Goal: Task Accomplishment & Management: Use online tool/utility

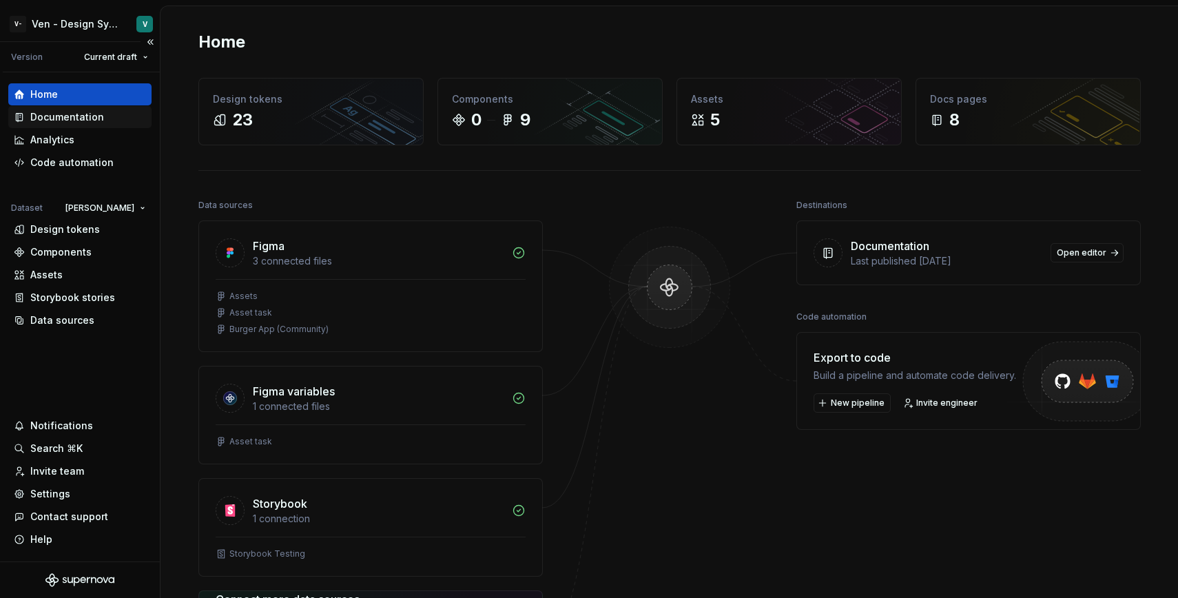
click at [90, 117] on div "Documentation" at bounding box center [67, 117] width 74 height 14
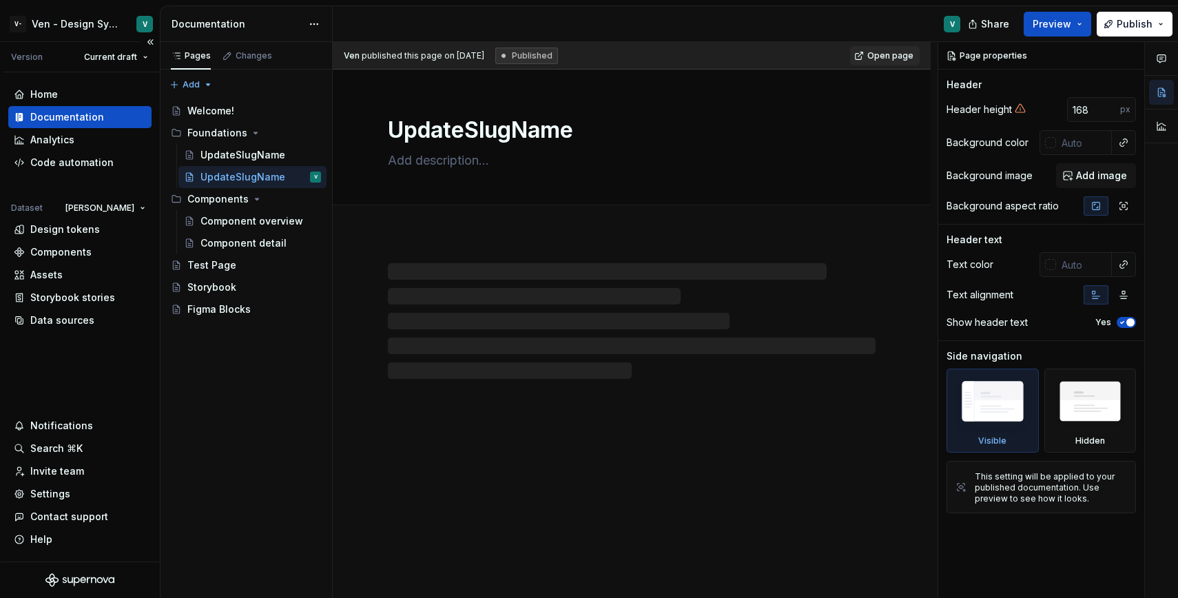
type textarea "*"
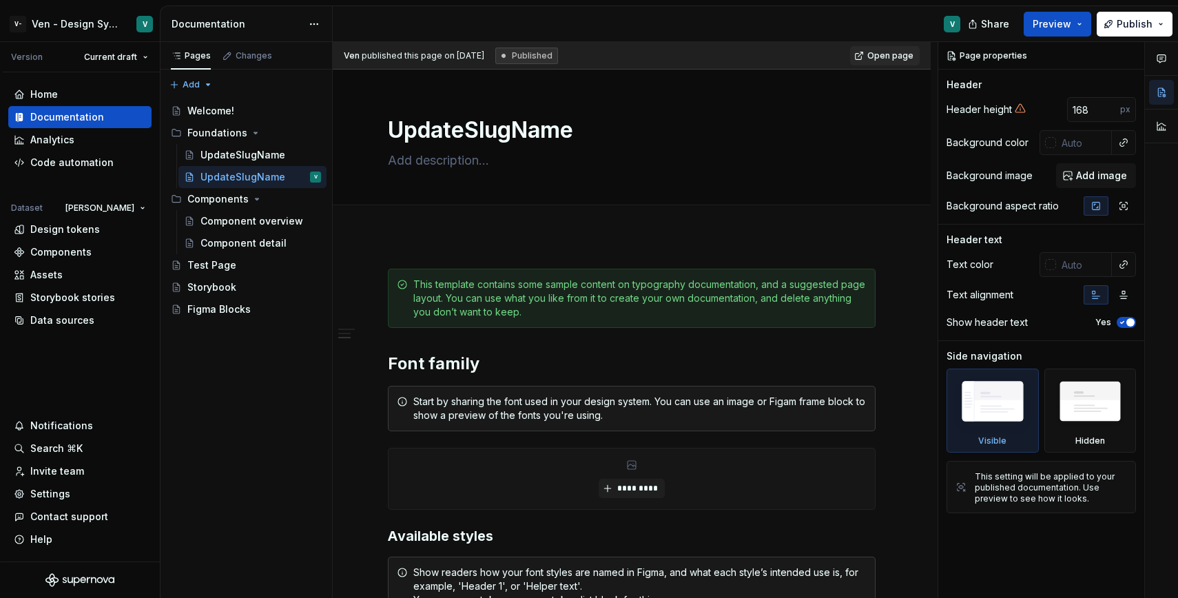
scroll to position [959, 0]
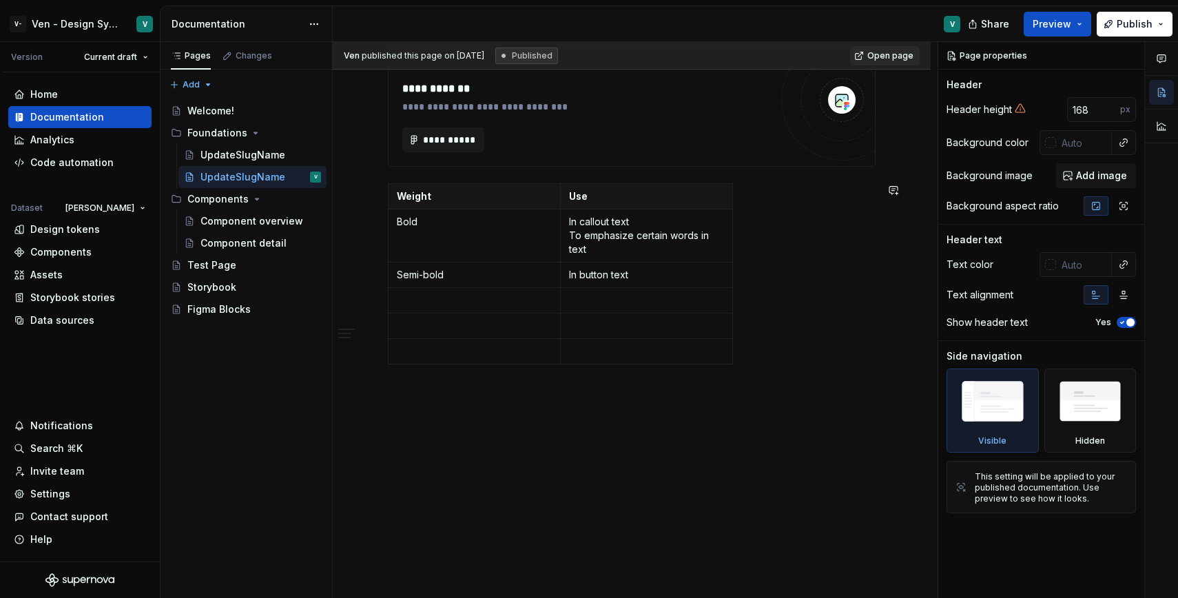
click at [493, 401] on p at bounding box center [632, 394] width 488 height 17
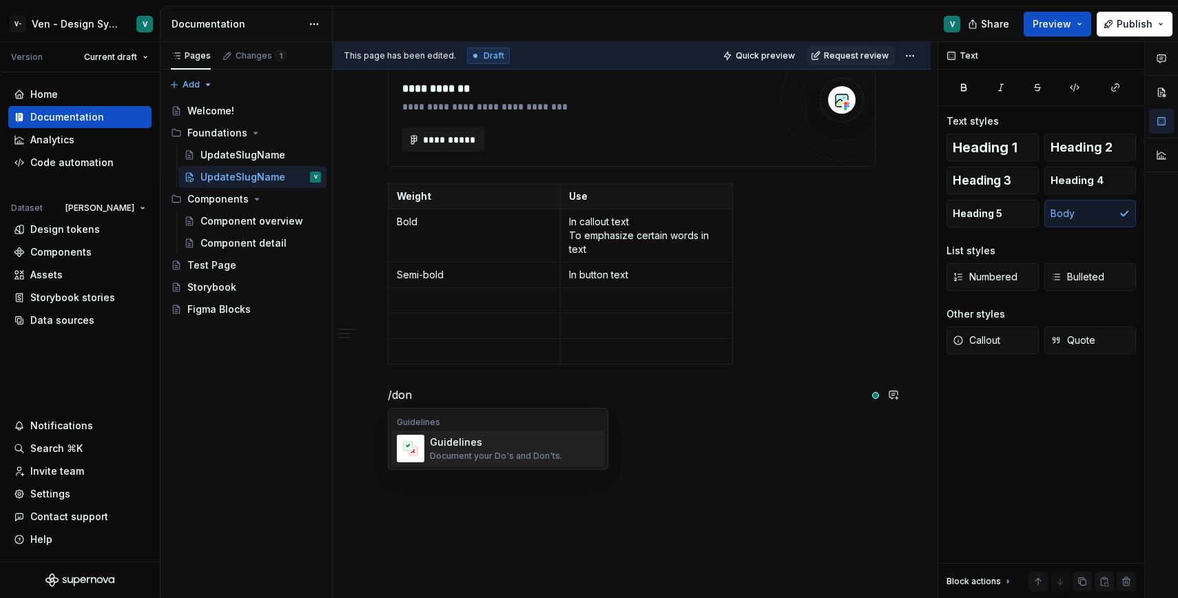
click at [491, 448] on div "Guidelines" at bounding box center [496, 442] width 132 height 14
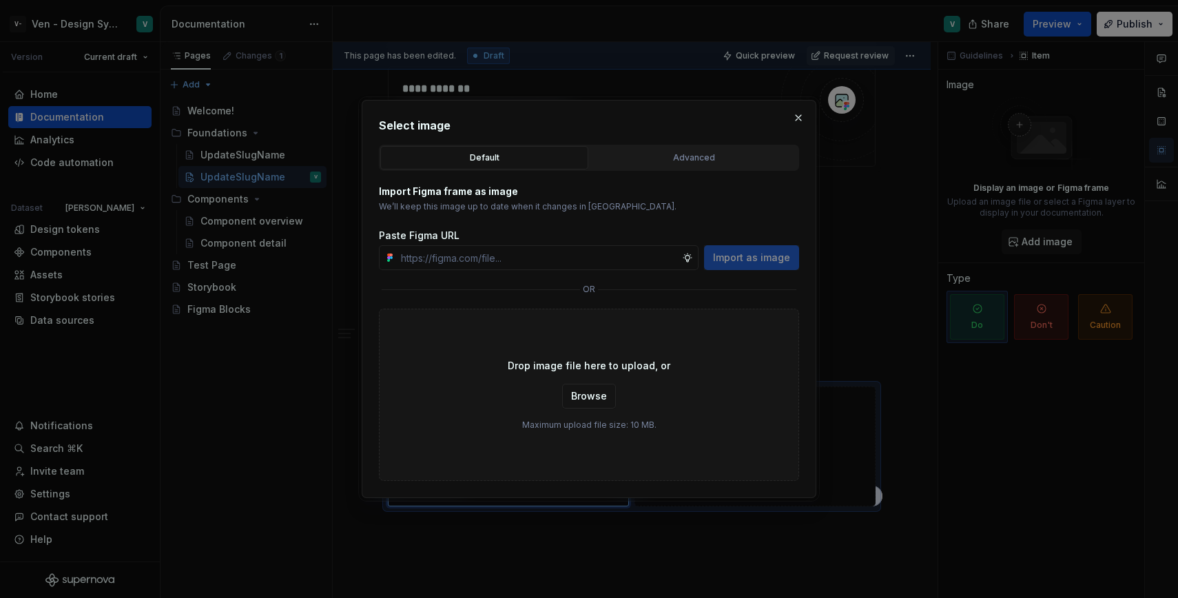
click at [546, 162] on div "Default" at bounding box center [484, 158] width 198 height 14
click at [605, 265] on input "text" at bounding box center [538, 257] width 287 height 25
click at [716, 307] on div "Import Figma frame as image We’ll keep this image up to date when it changes in…" at bounding box center [589, 326] width 420 height 310
click at [598, 395] on span "Browse" at bounding box center [589, 396] width 36 height 14
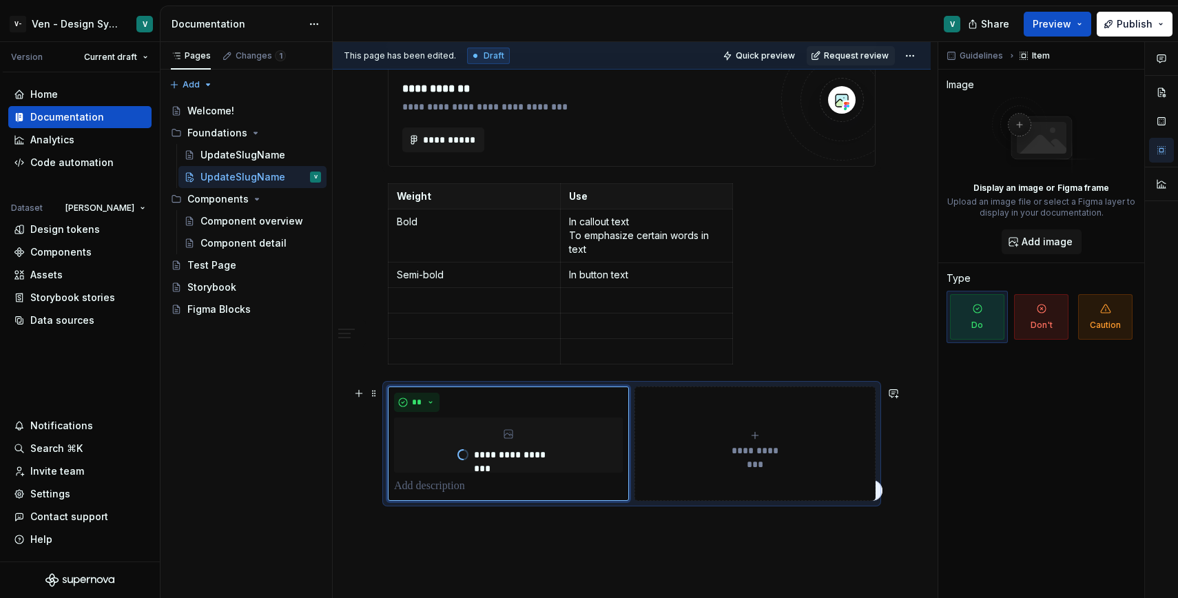
click at [758, 425] on button "**********" at bounding box center [754, 443] width 241 height 114
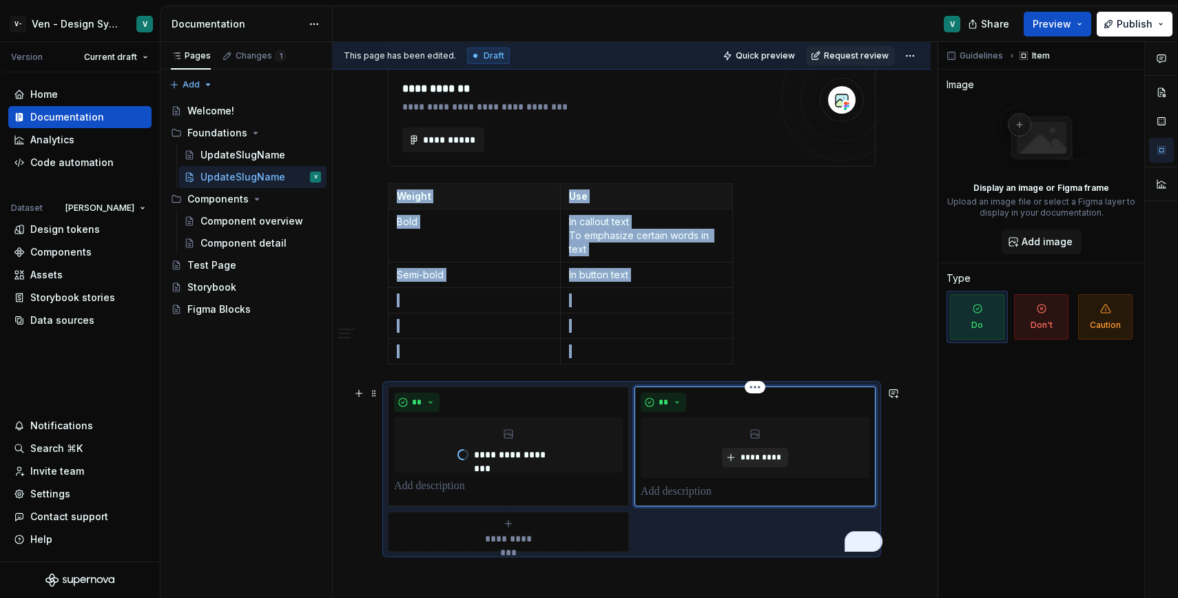
click at [765, 458] on span "*********" at bounding box center [760, 457] width 42 height 11
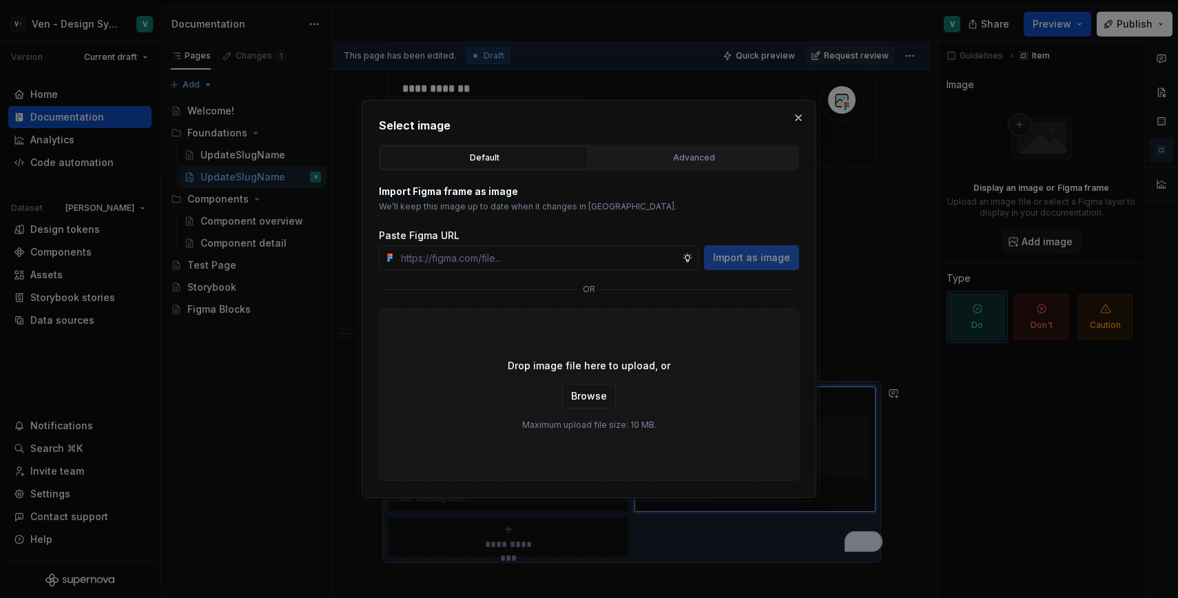
click at [712, 137] on div "Select image Default Advanced Import Figma frame as image We’ll keep this image…" at bounding box center [589, 299] width 420 height 364
click at [732, 158] on div "Advanced" at bounding box center [693, 158] width 198 height 14
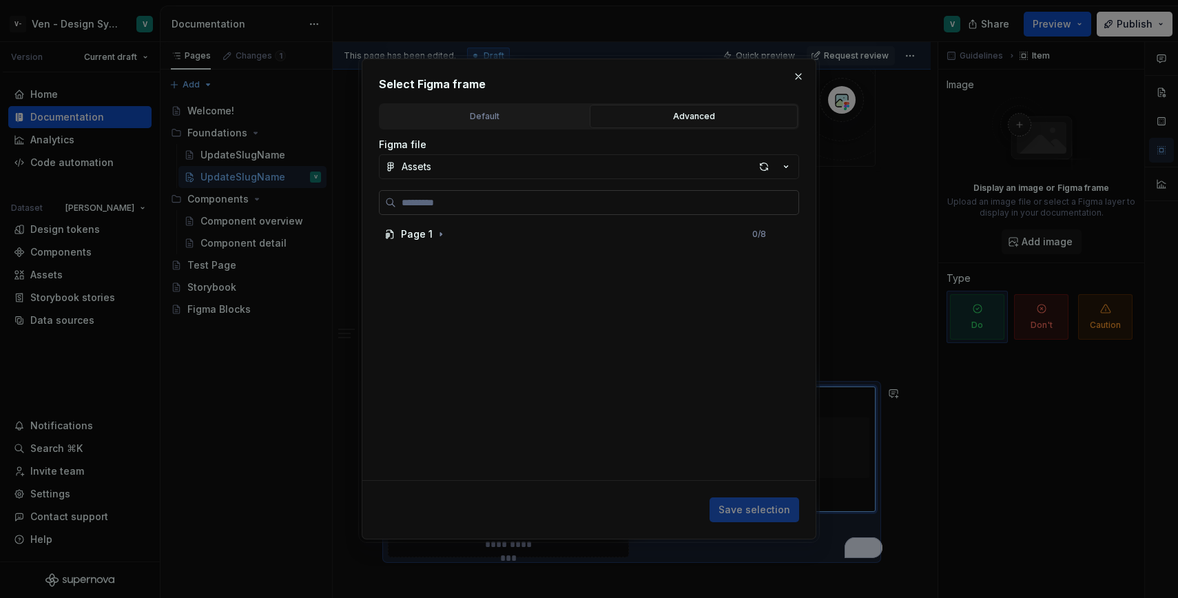
click at [492, 201] on input "search" at bounding box center [597, 203] width 402 height 14
click at [558, 163] on button "Assets" at bounding box center [589, 166] width 420 height 25
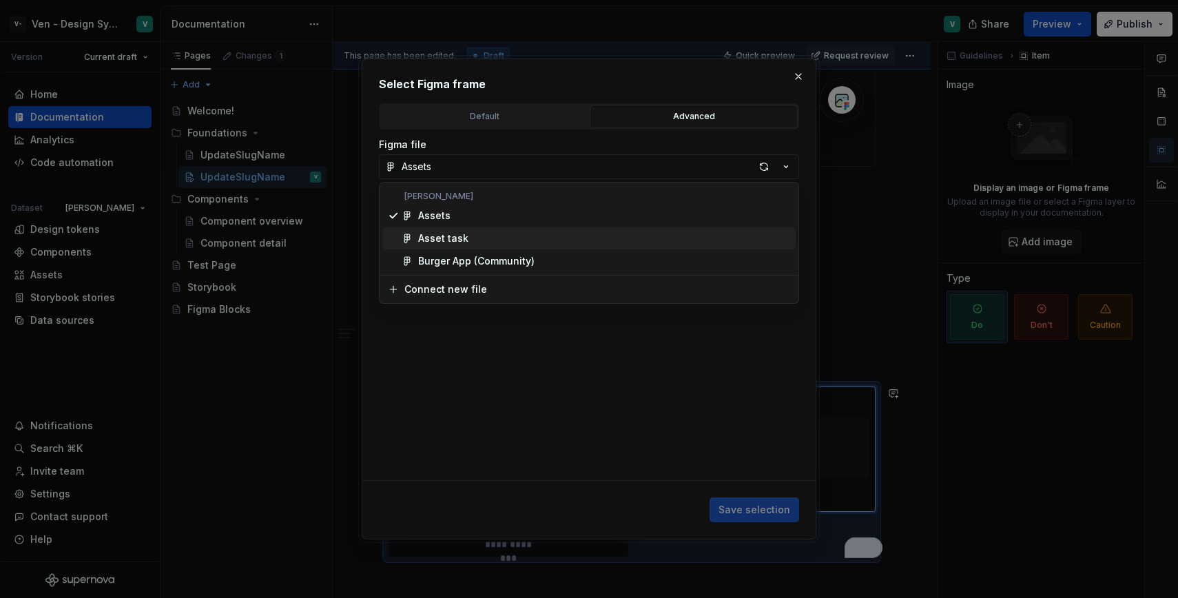
click at [506, 240] on div "Asset task" at bounding box center [604, 238] width 372 height 14
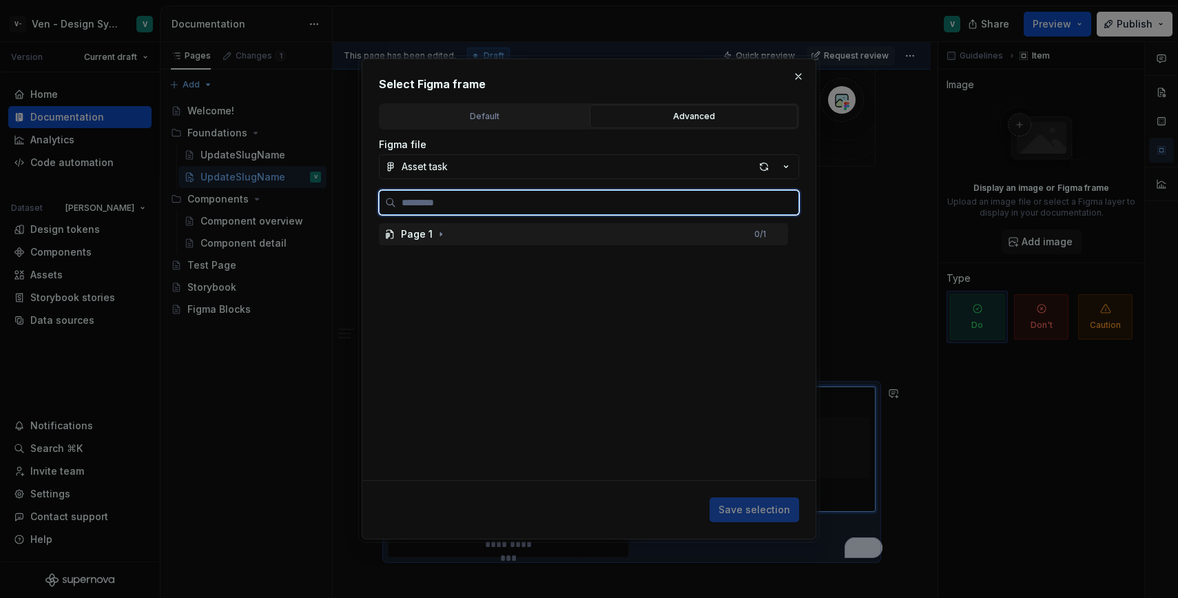
click at [537, 231] on div "Page 1 0 / 1" at bounding box center [583, 234] width 409 height 22
click at [529, 251] on div "This is an asset" at bounding box center [590, 257] width 396 height 22
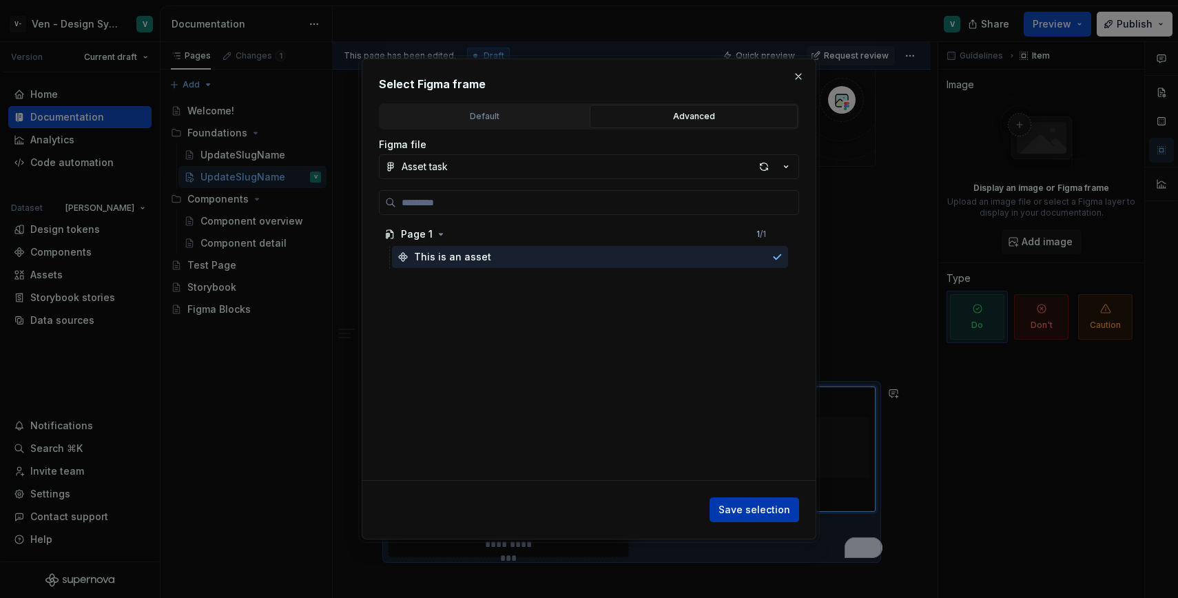
click at [764, 503] on span "Save selection" at bounding box center [754, 510] width 72 height 14
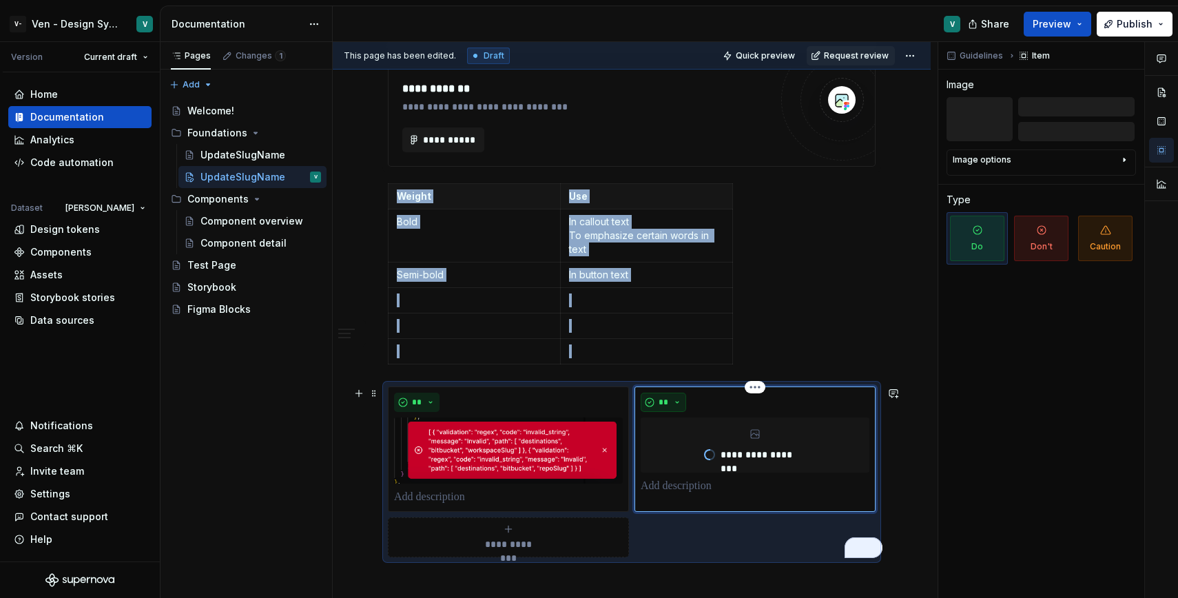
click at [673, 399] on button "**" at bounding box center [663, 402] width 45 height 19
click at [703, 446] on div "Don't" at bounding box center [698, 451] width 25 height 14
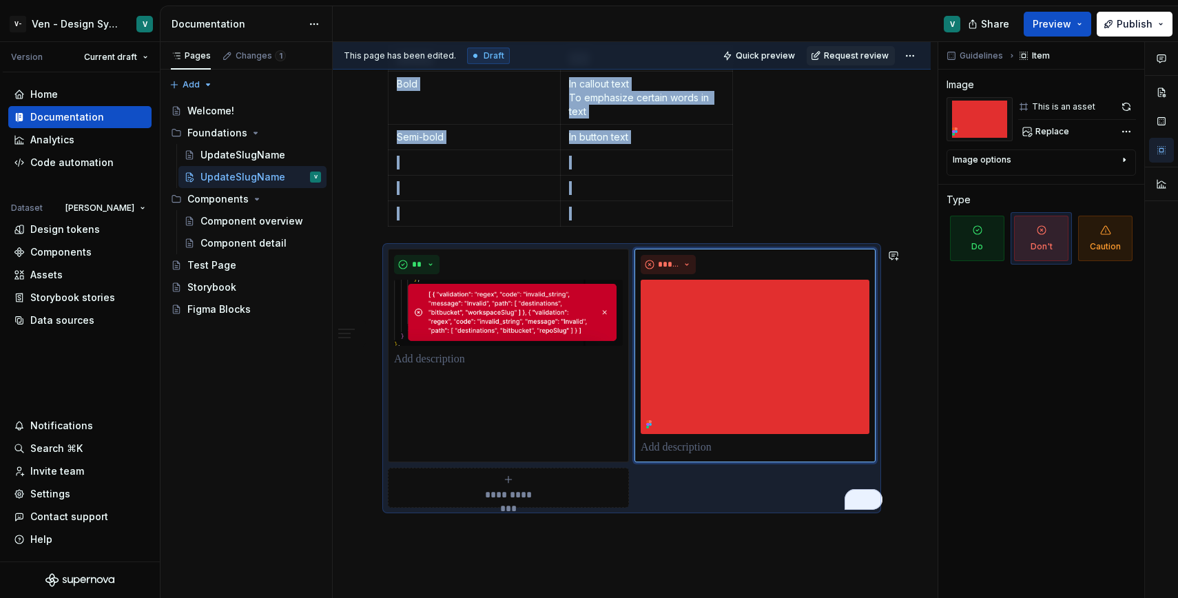
scroll to position [1136, 0]
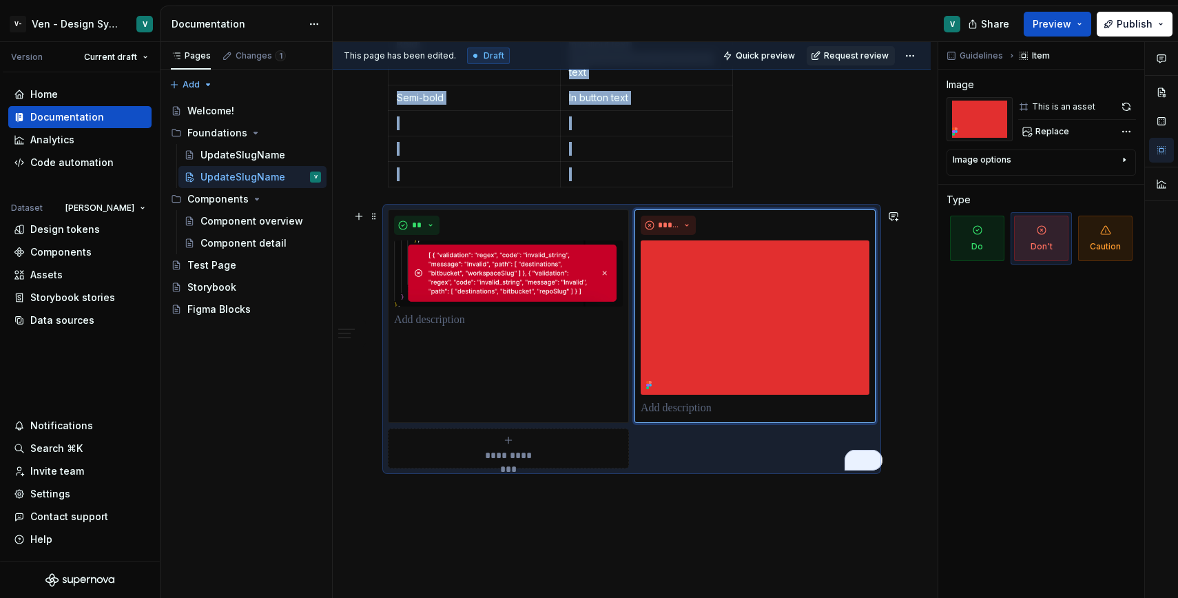
click at [503, 448] on div "**********" at bounding box center [508, 449] width 229 height 28
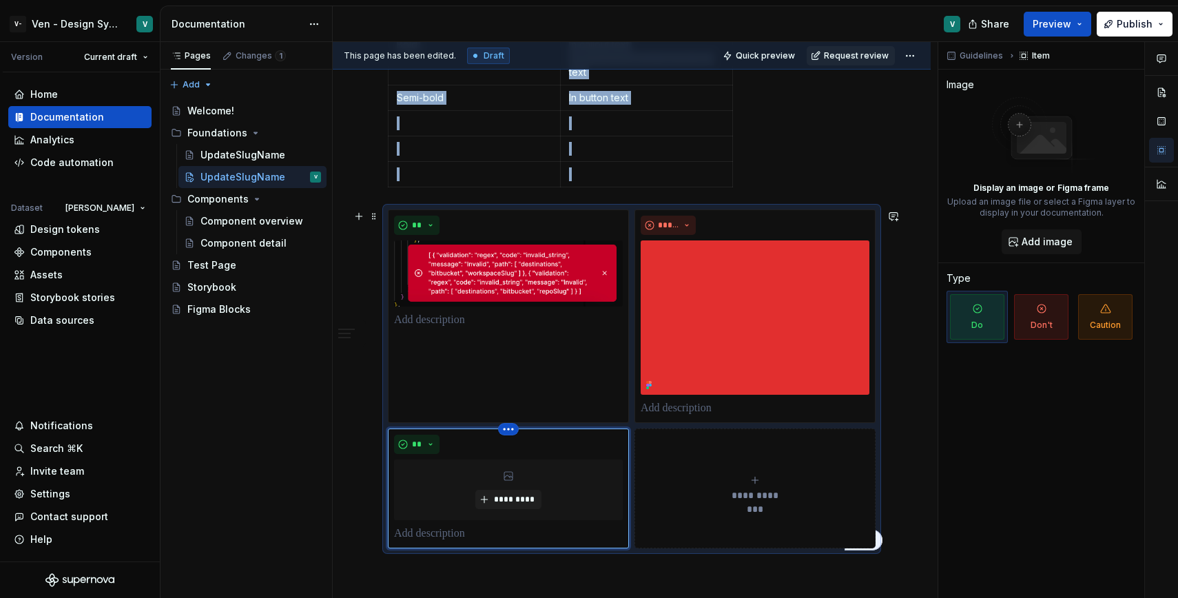
click at [508, 432] on html "V- Ven - Design System Test V Version Current draft Home Documentation Analytic…" at bounding box center [589, 299] width 1178 height 598
click at [540, 450] on div "Delete item" at bounding box center [571, 455] width 90 height 14
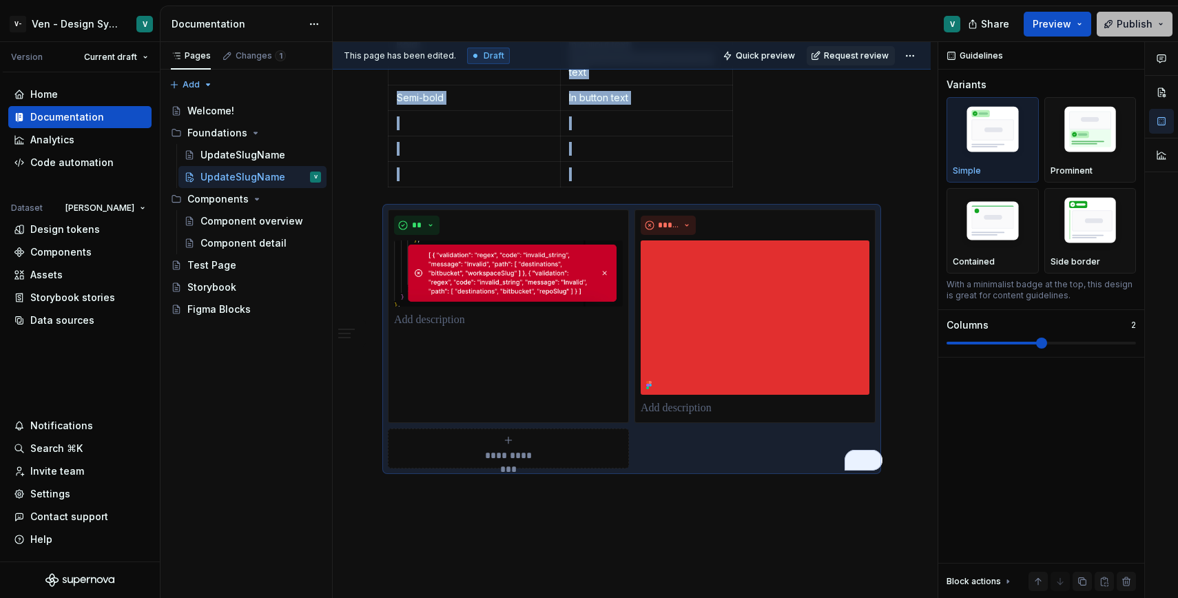
click at [1156, 19] on button "Publish" at bounding box center [1135, 24] width 76 height 25
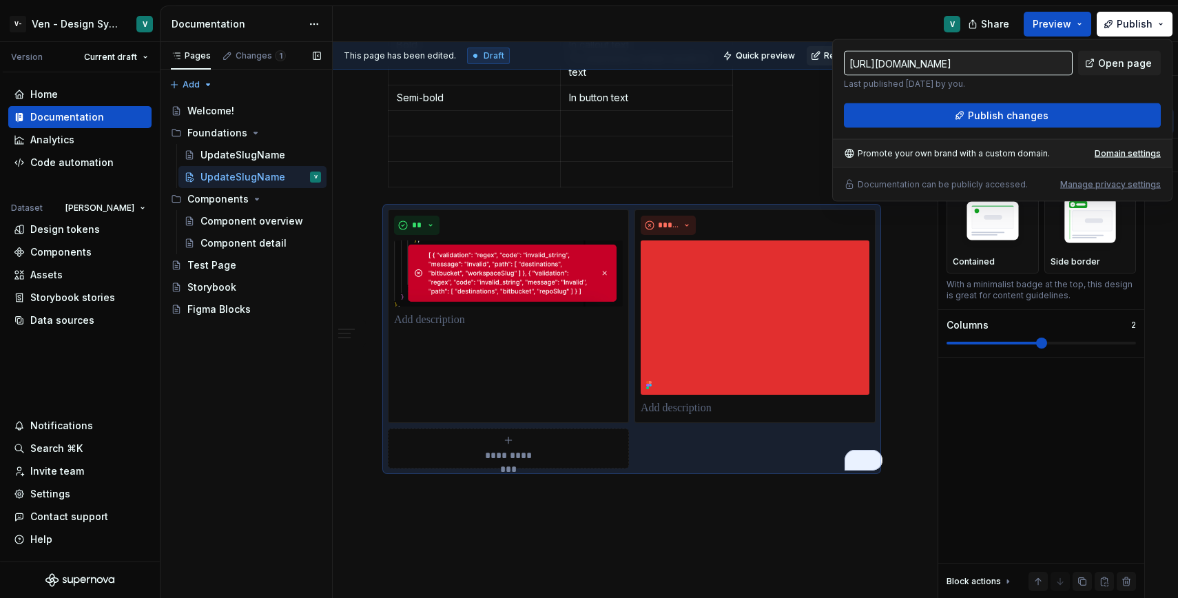
click at [262, 388] on div "Pages Changes 1 Add Accessibility guide for tree Page tree. Navigate the tree w…" at bounding box center [246, 320] width 172 height 557
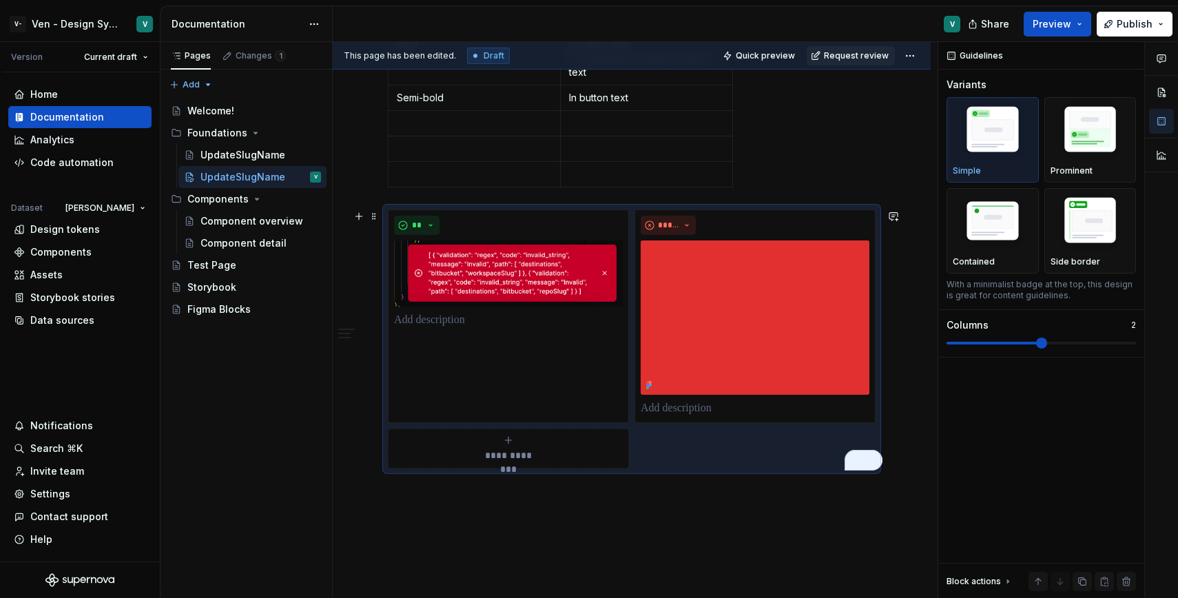
click at [577, 457] on div "**********" at bounding box center [508, 449] width 229 height 28
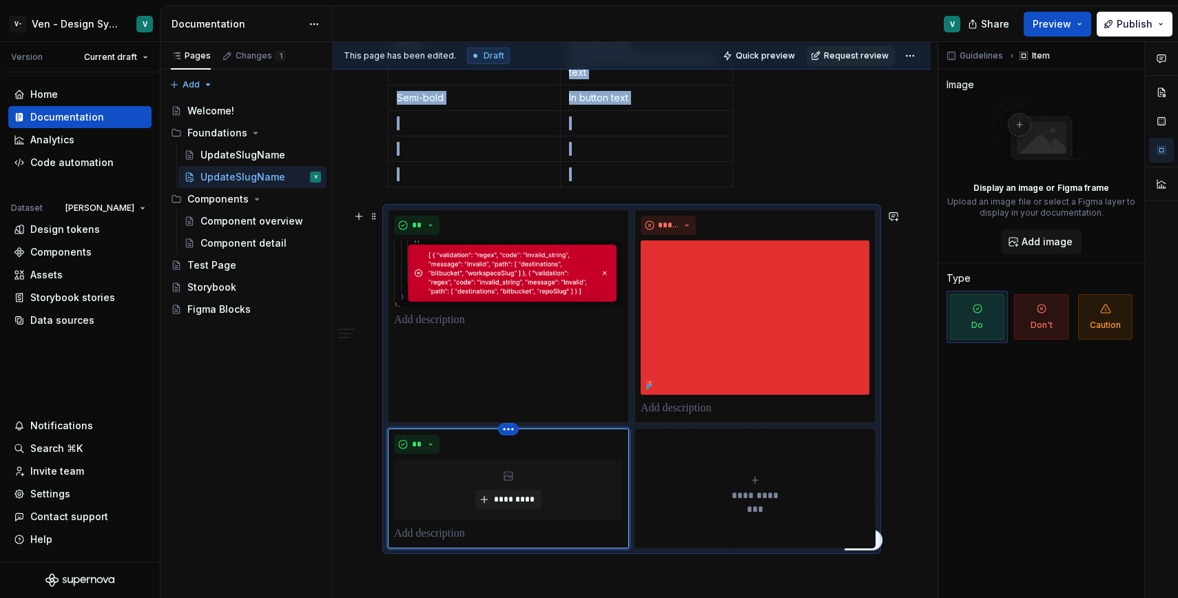
click at [502, 432] on html "V- Ven - Design System Test V Version Current draft Home Documentation Analytic…" at bounding box center [589, 299] width 1178 height 598
click at [556, 455] on div "Delete item" at bounding box center [571, 455] width 90 height 14
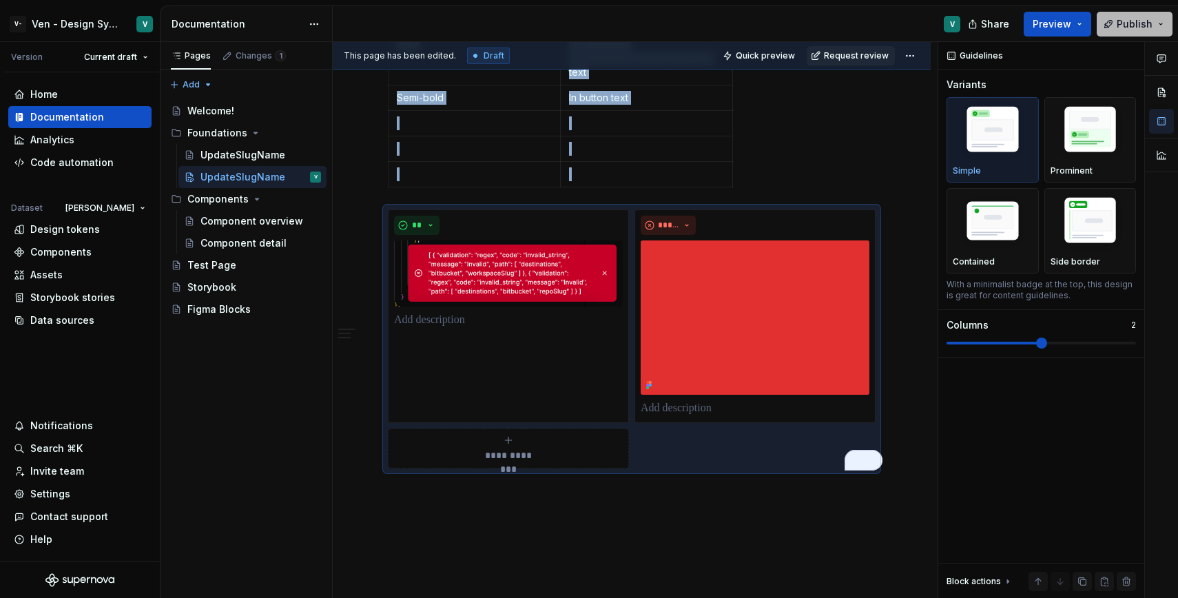
click at [1137, 32] on button "Publish" at bounding box center [1135, 24] width 76 height 25
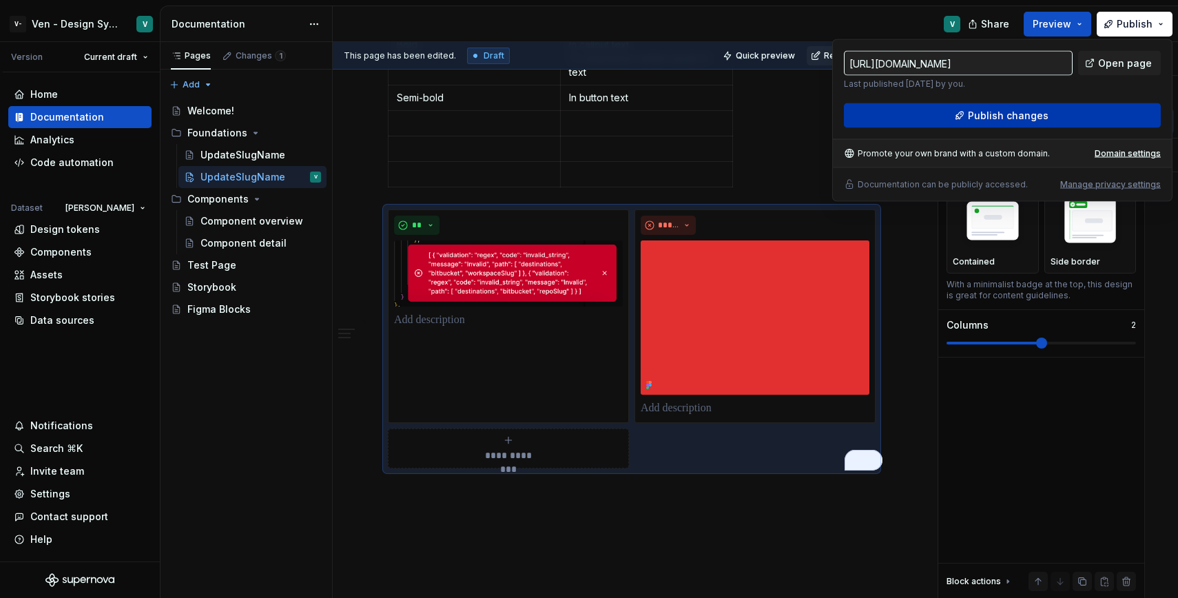
click at [1046, 112] on button "Publish changes" at bounding box center [1002, 115] width 317 height 25
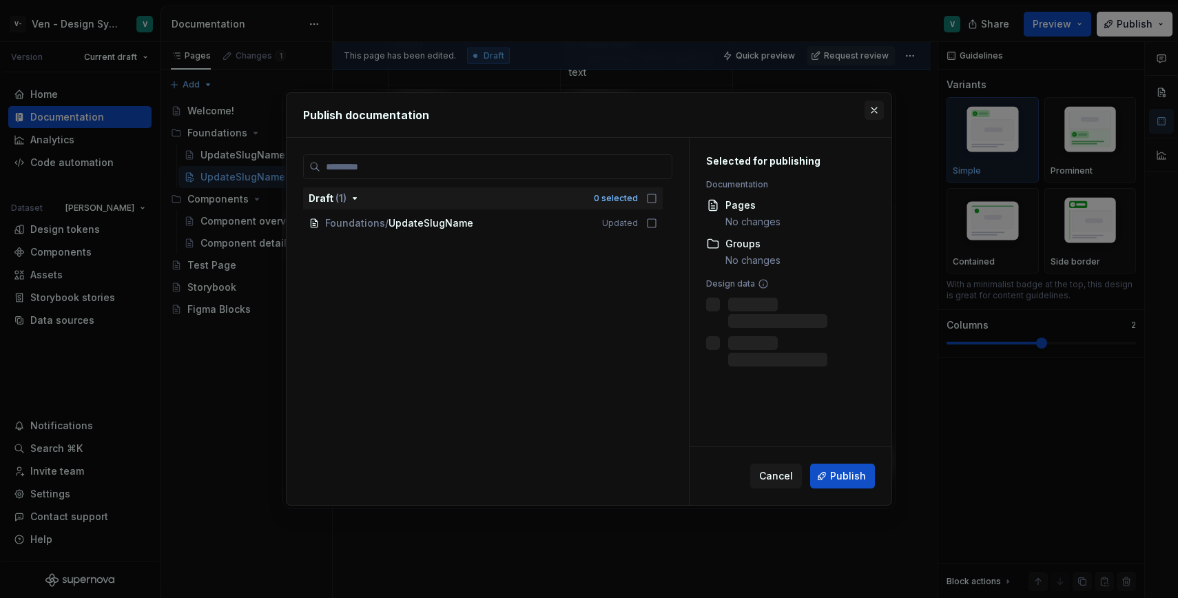
click at [875, 111] on button "button" at bounding box center [873, 110] width 19 height 19
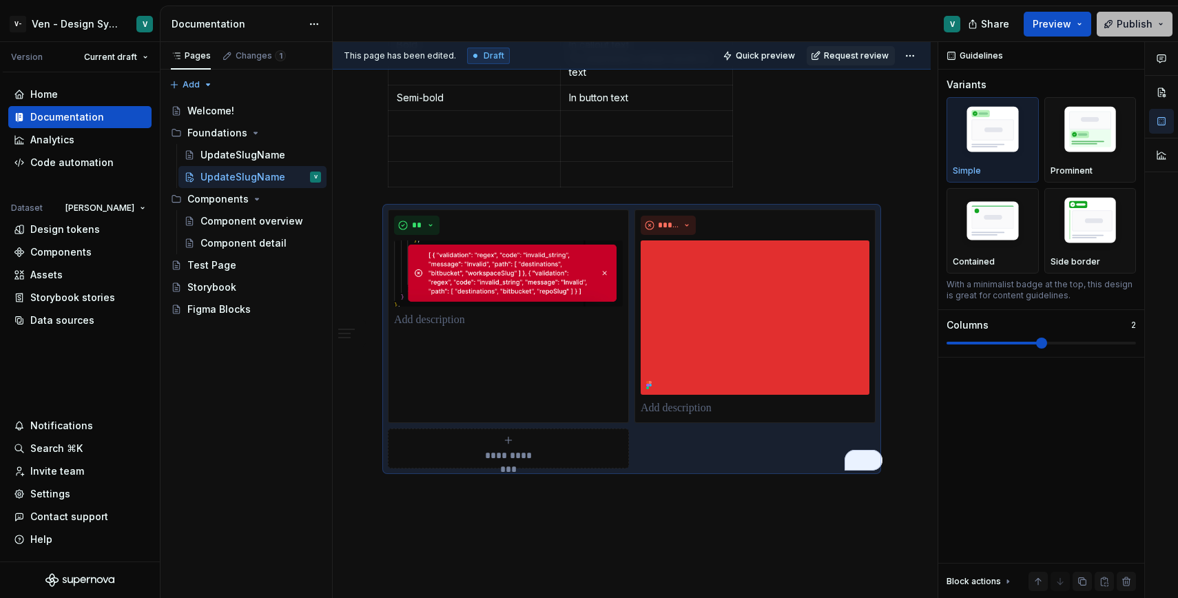
click at [1137, 20] on span "Publish" at bounding box center [1135, 24] width 36 height 14
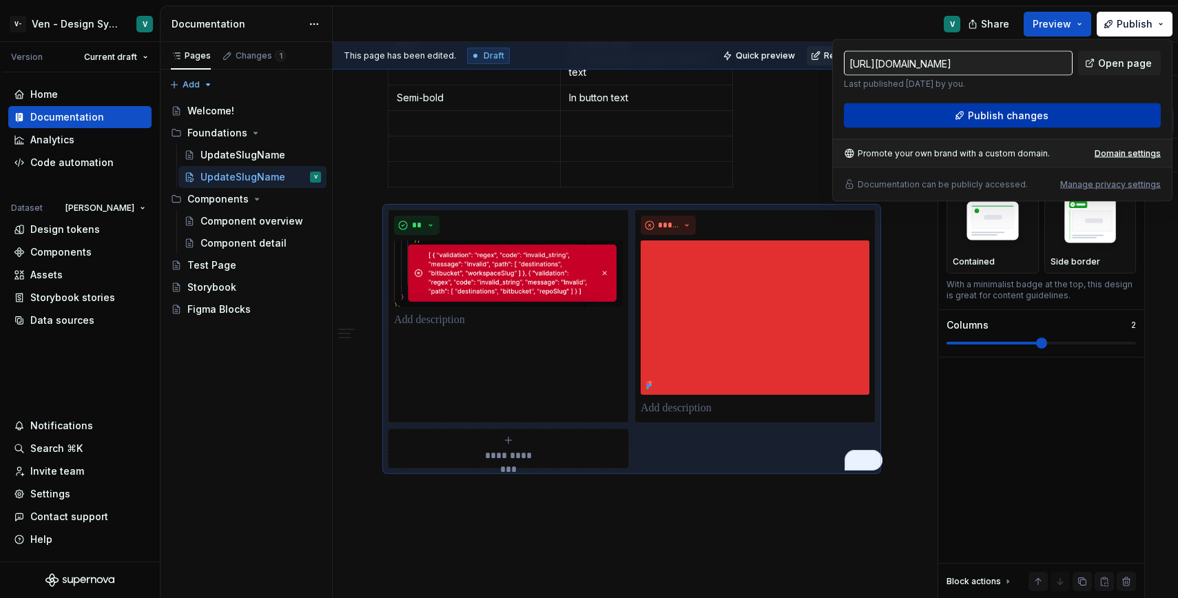
click at [1025, 104] on button "Publish changes" at bounding box center [1002, 115] width 317 height 25
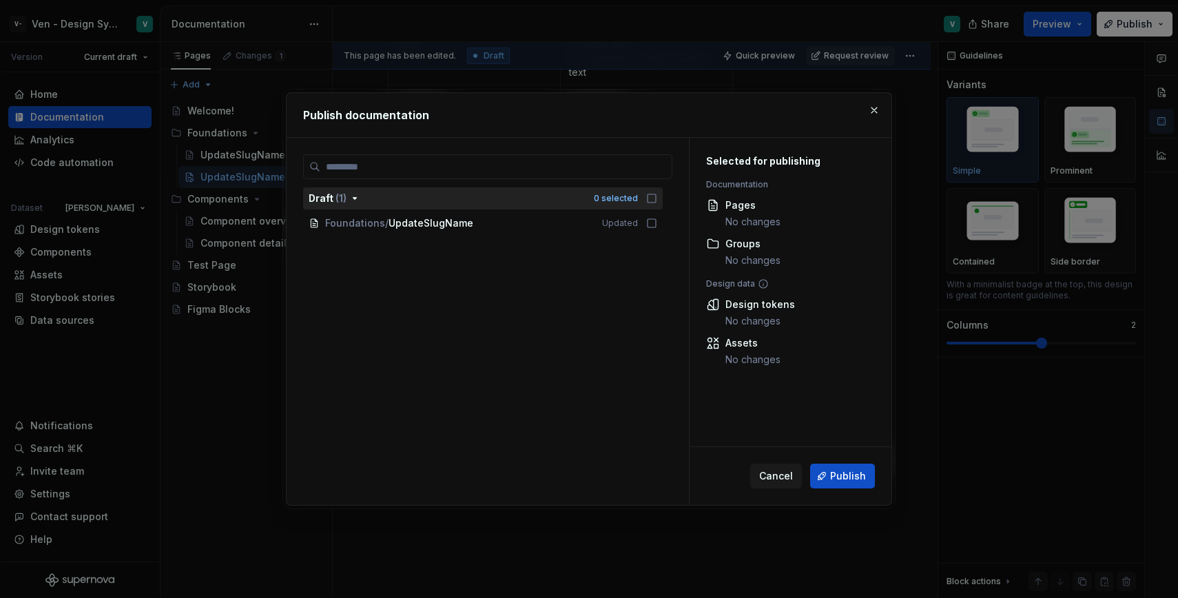
click at [651, 198] on div "0 selected" at bounding box center [625, 198] width 63 height 14
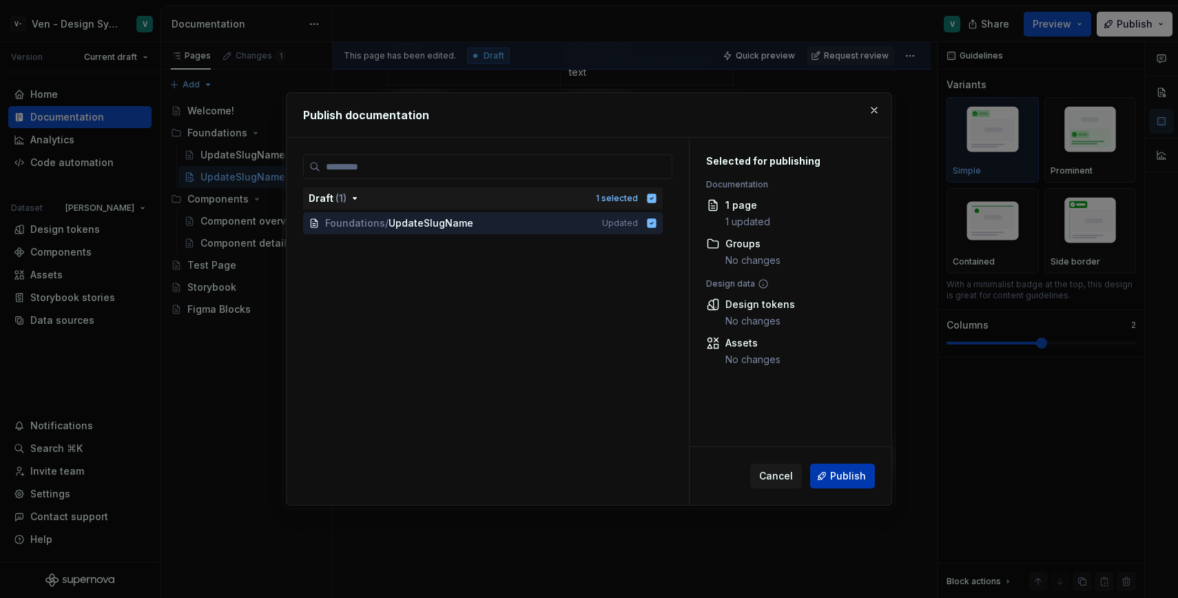
click at [845, 470] on span "Publish" at bounding box center [848, 476] width 36 height 14
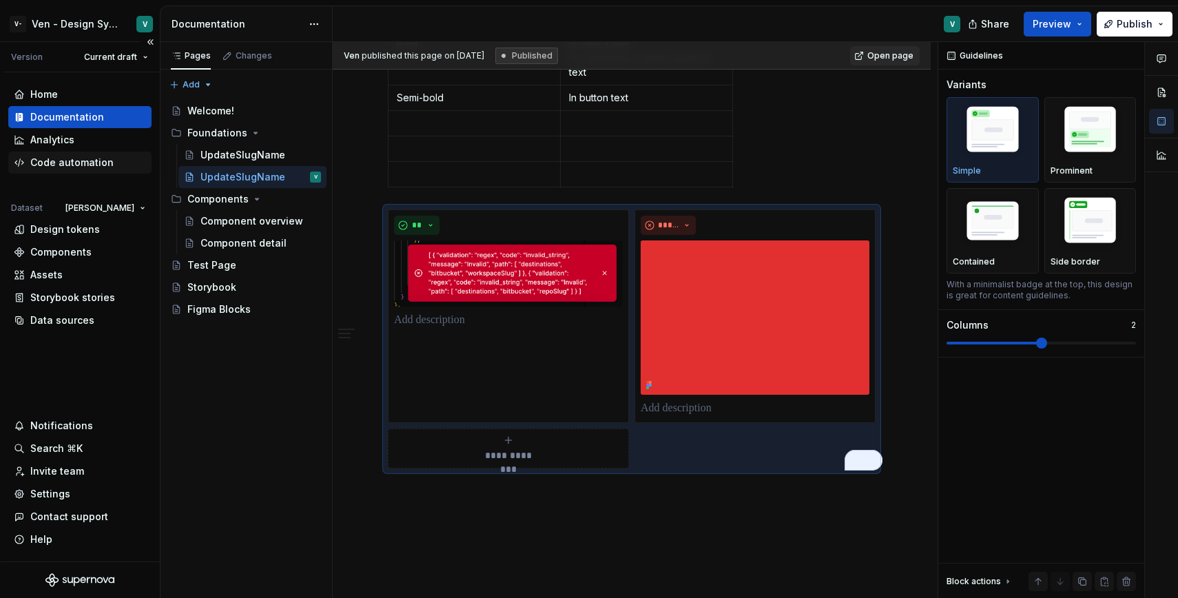
type textarea "*"
click at [82, 163] on div "Code automation" at bounding box center [71, 163] width 83 height 14
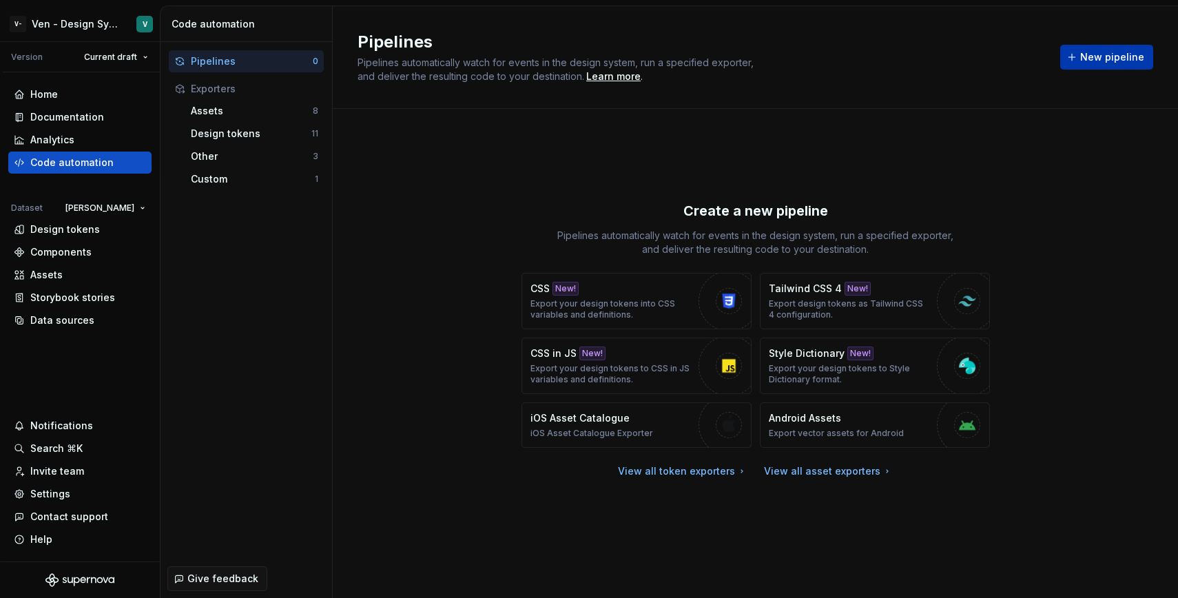
click at [1103, 51] on span "New pipeline" at bounding box center [1112, 57] width 64 height 14
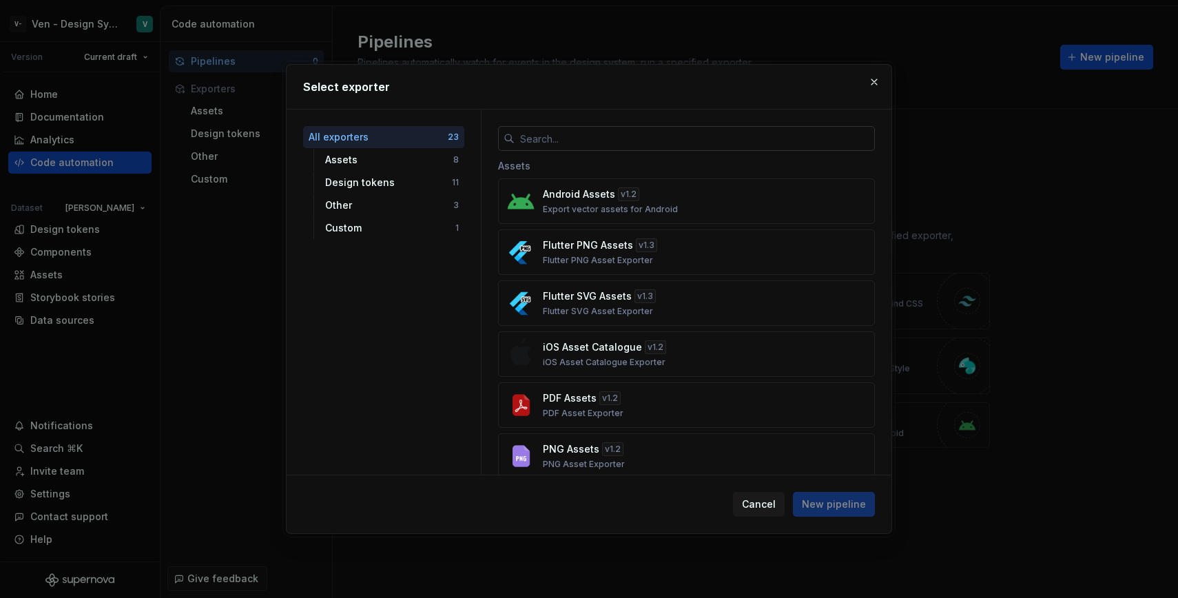
click at [672, 145] on input "text" at bounding box center [695, 138] width 360 height 25
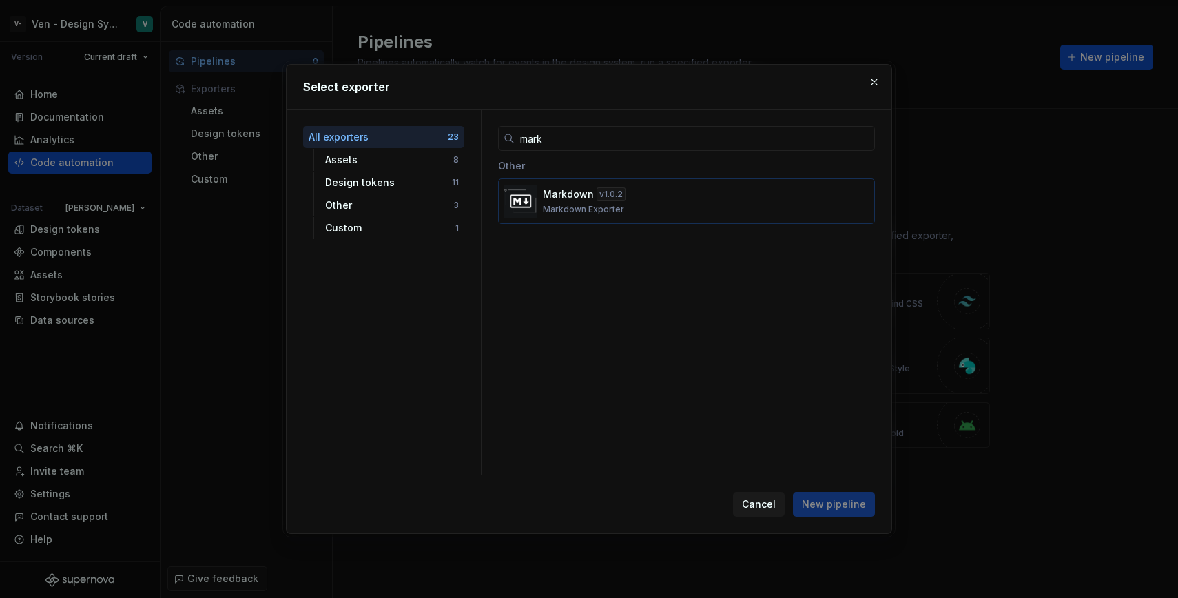
type input "mark"
click at [599, 208] on p "Markdown Exporter" at bounding box center [583, 209] width 81 height 11
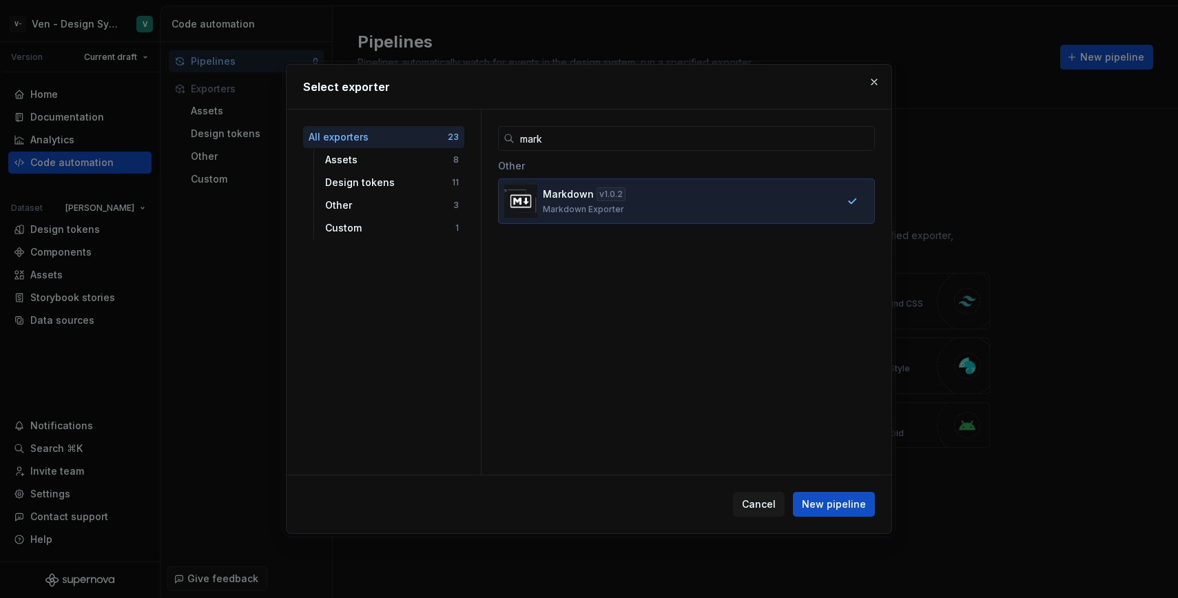
click at [832, 490] on div "Cancel New pipeline" at bounding box center [589, 504] width 605 height 58
click at [840, 498] on span "New pipeline" at bounding box center [834, 504] width 64 height 14
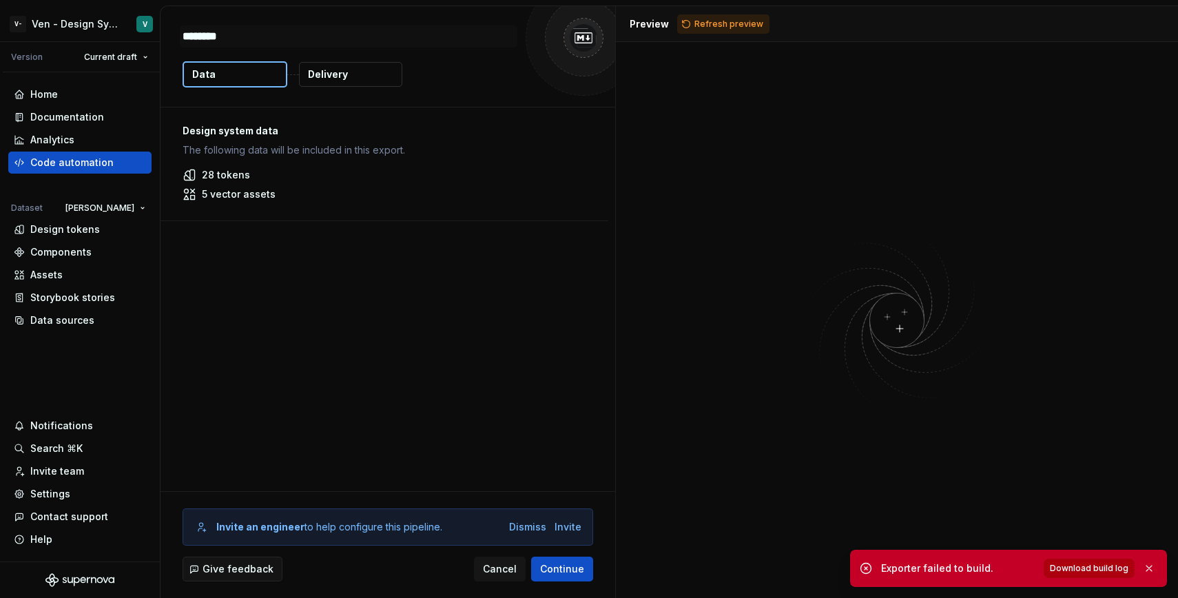
click at [1067, 568] on span "Download build log" at bounding box center [1089, 568] width 79 height 11
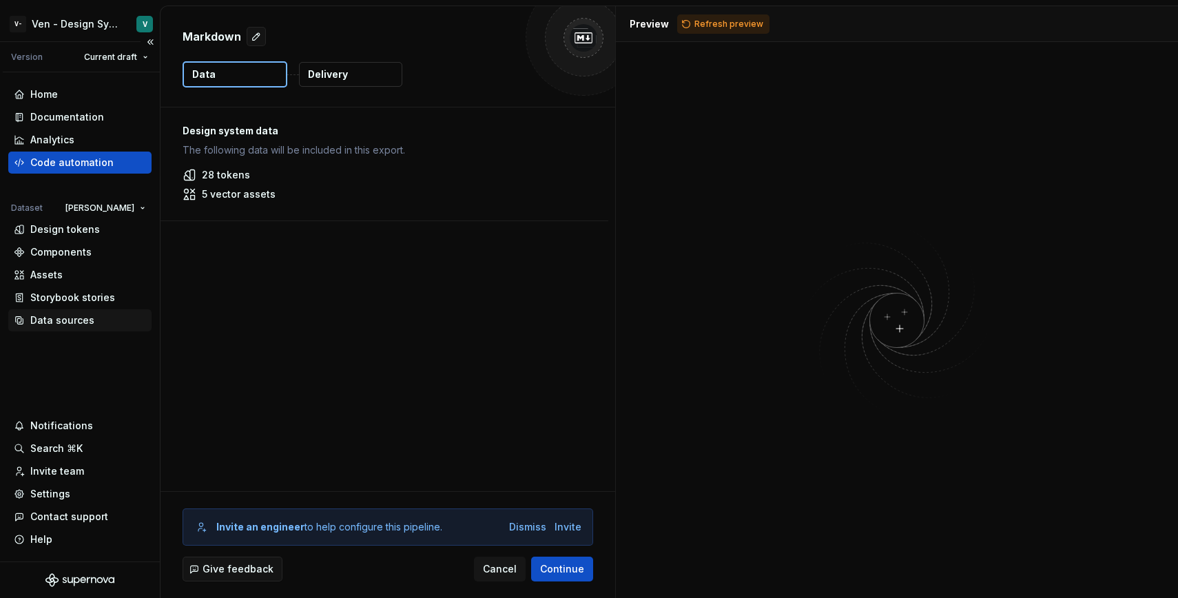
click at [103, 313] on div "Data sources" at bounding box center [80, 320] width 132 height 14
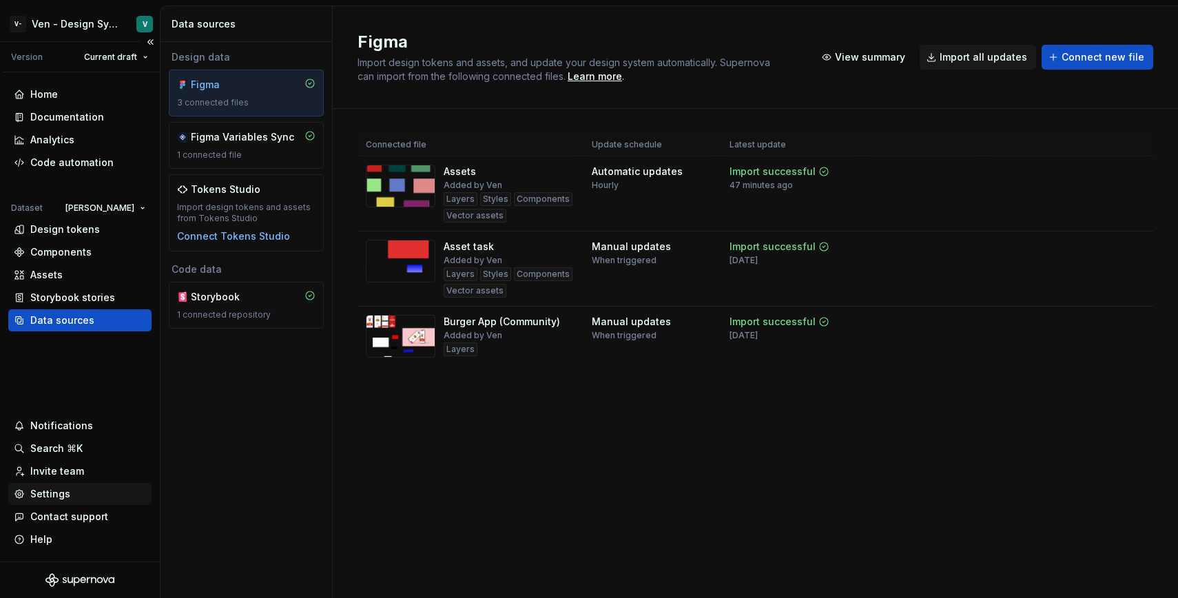
click at [80, 489] on div "Settings" at bounding box center [80, 494] width 132 height 14
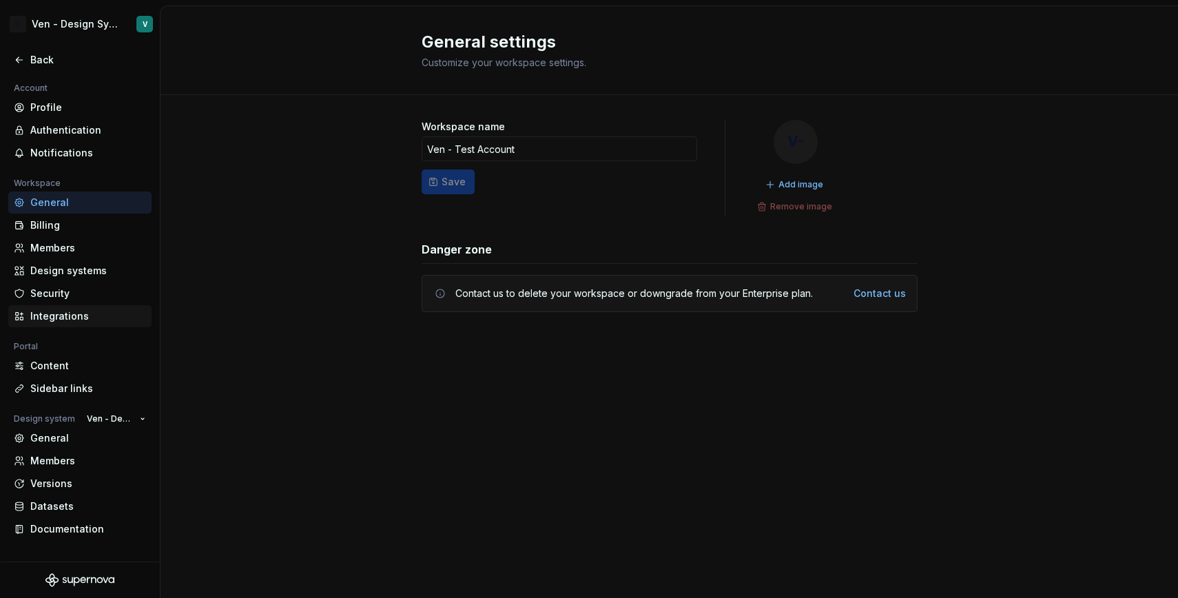
click at [88, 314] on div "Integrations" at bounding box center [88, 316] width 116 height 14
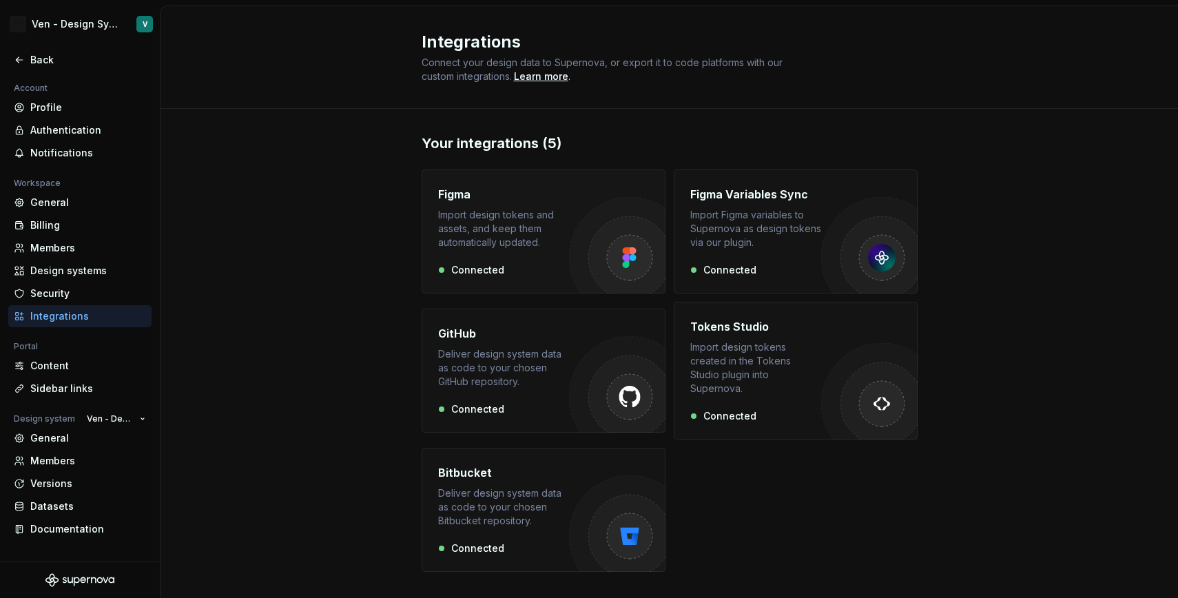
click at [586, 238] on img "button" at bounding box center [617, 245] width 96 height 96
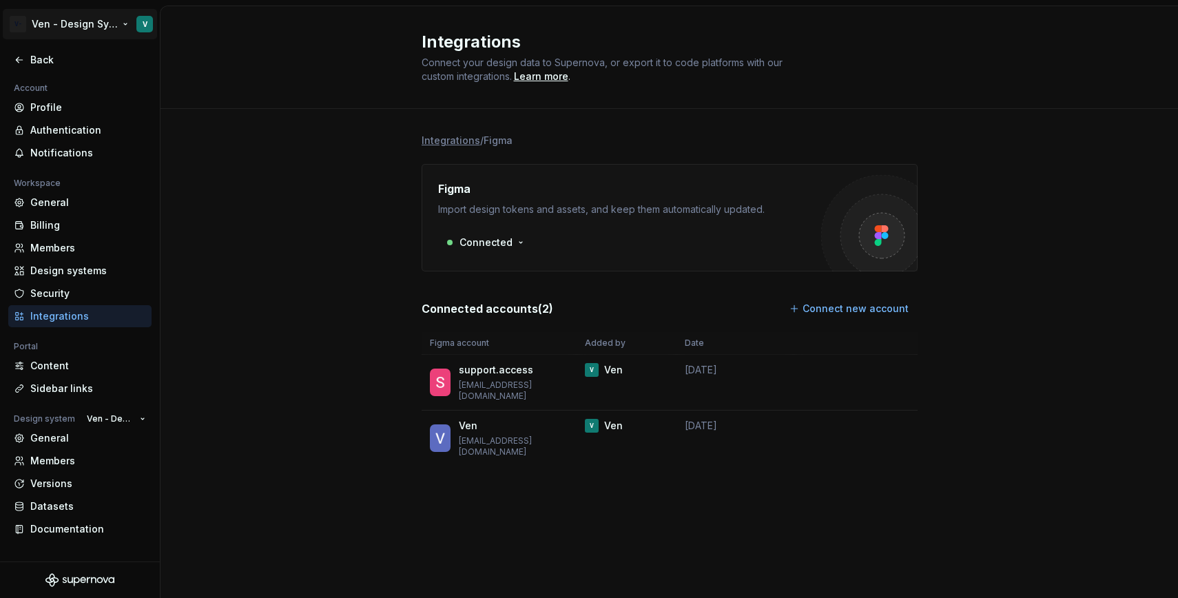
click at [74, 29] on html "V- Ven - Design System Test V Back Account Profile Authentication Notifications…" at bounding box center [589, 299] width 1178 height 598
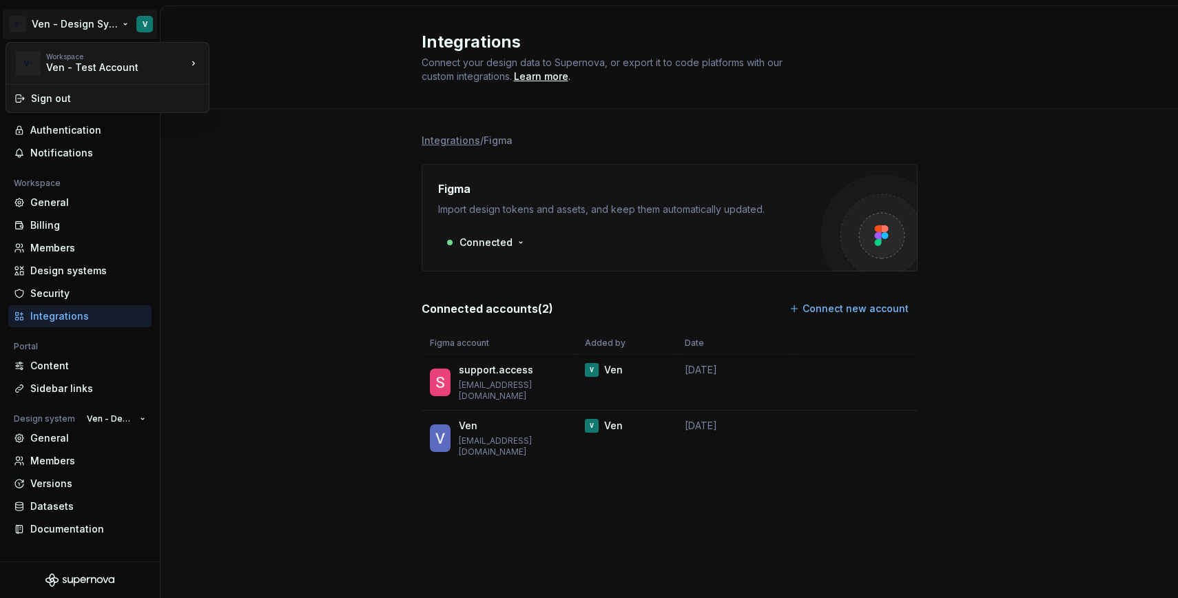
click at [210, 223] on html "V- Ven - Design System Test V Back Account Profile Authentication Notifications…" at bounding box center [589, 299] width 1178 height 598
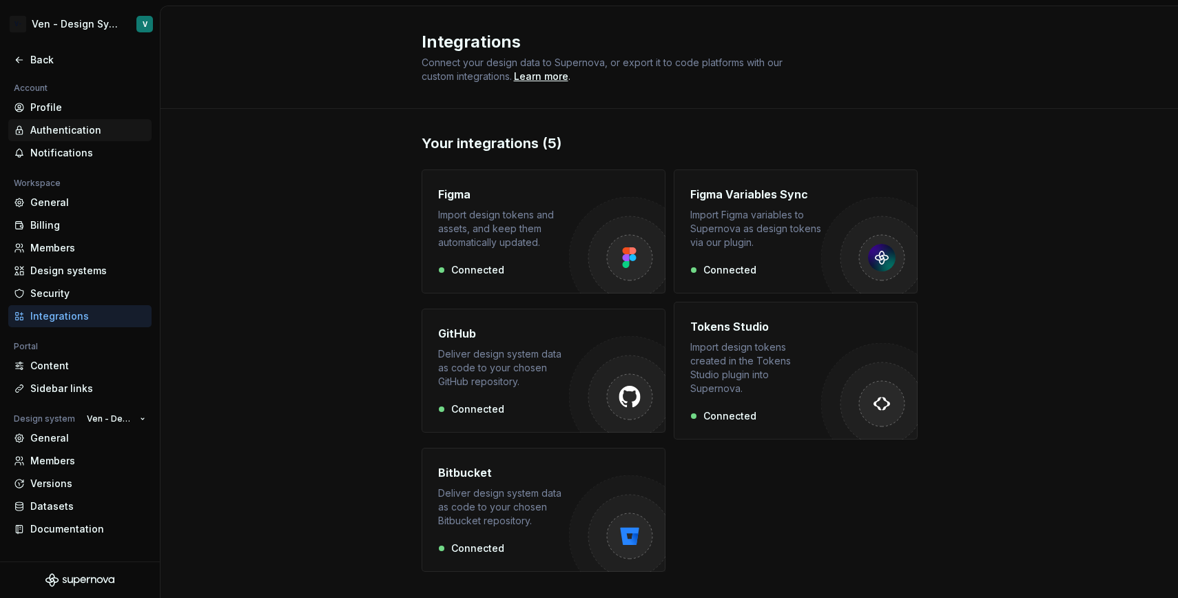
click at [77, 133] on div "Authentication" at bounding box center [88, 130] width 116 height 14
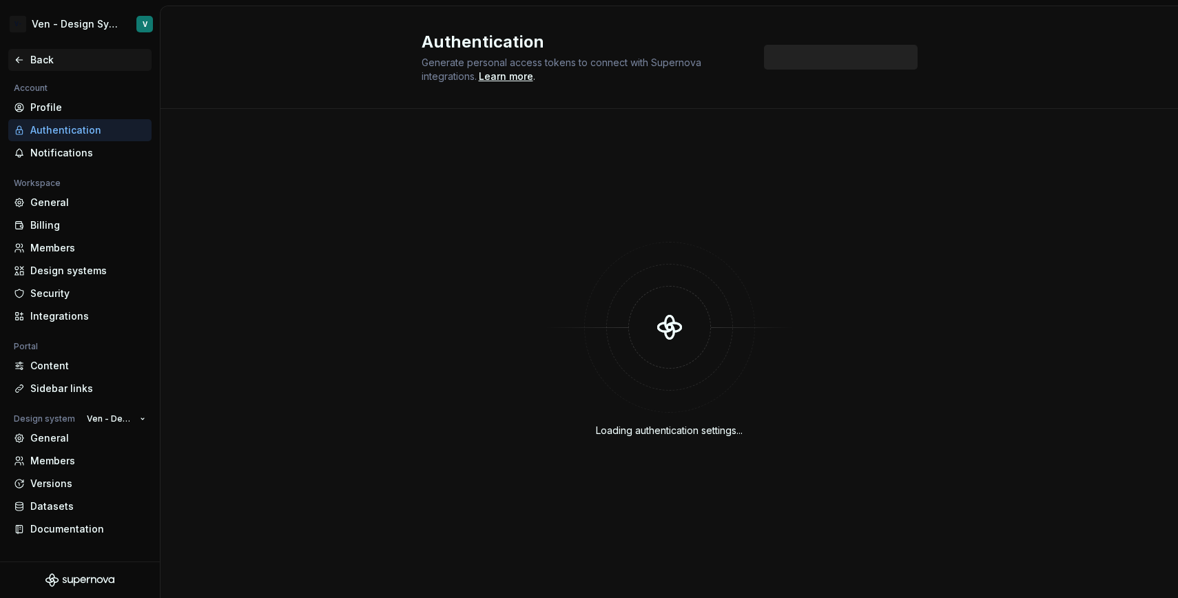
click at [37, 65] on div "Back" at bounding box center [88, 60] width 116 height 14
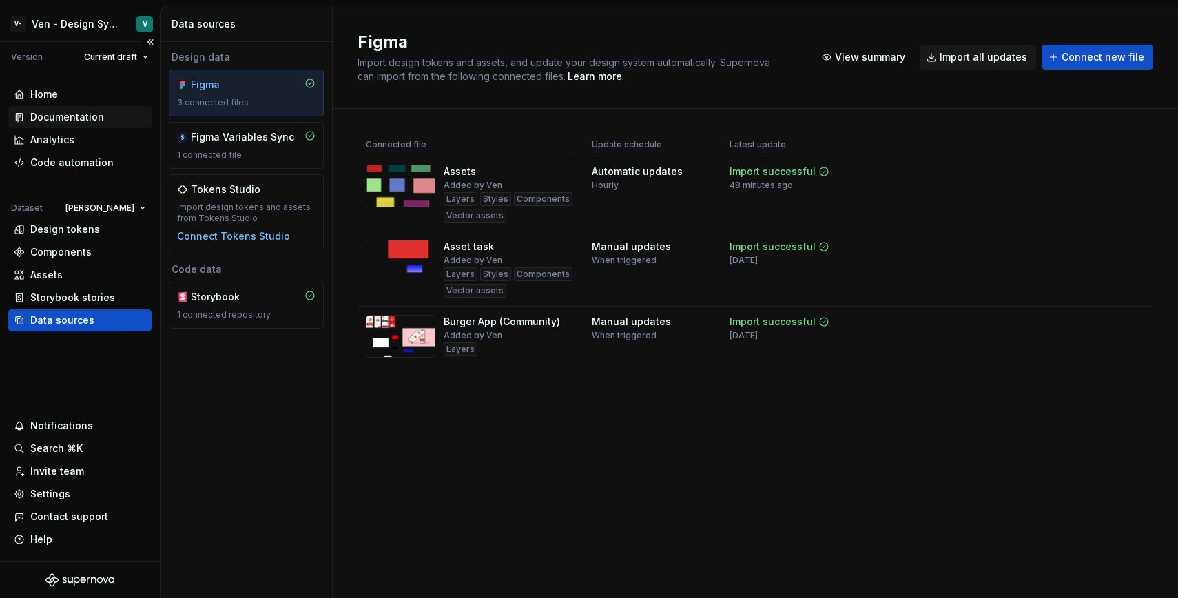
click at [92, 107] on div "Documentation" at bounding box center [79, 117] width 143 height 22
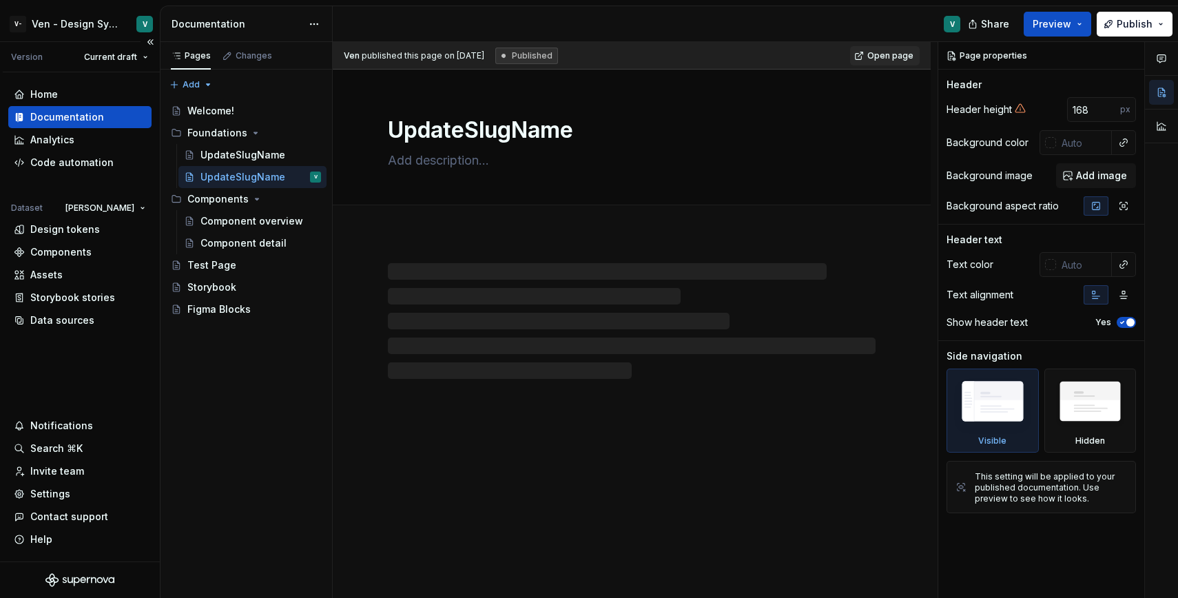
click at [103, 110] on div "Documentation" at bounding box center [80, 117] width 132 height 14
click at [297, 175] on button "Page tree" at bounding box center [291, 176] width 19 height 19
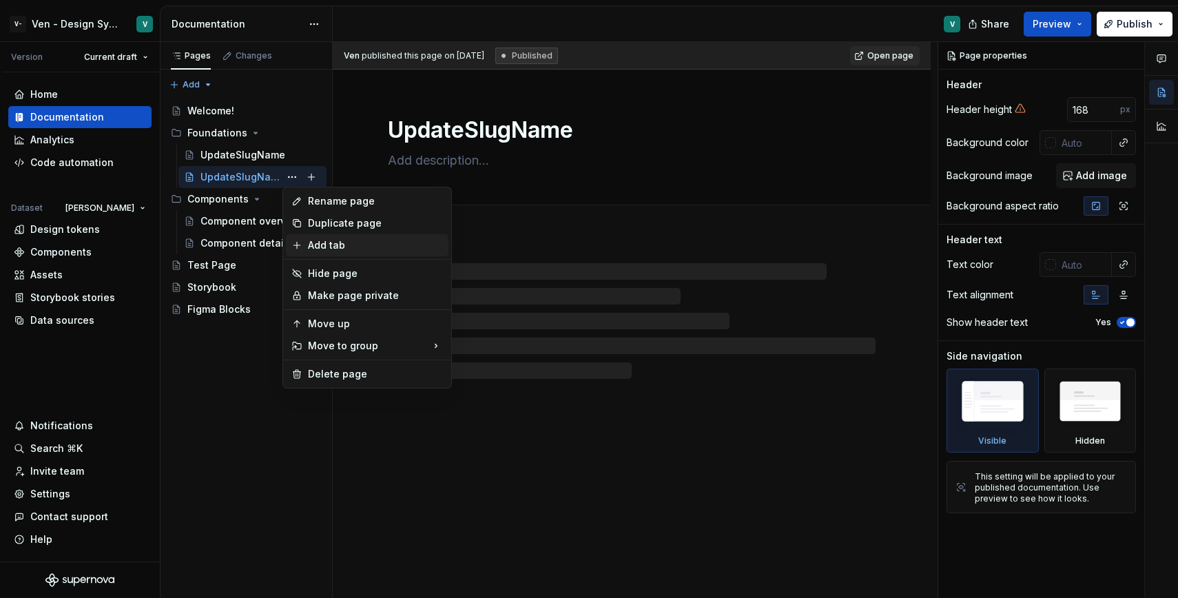
type textarea "*"
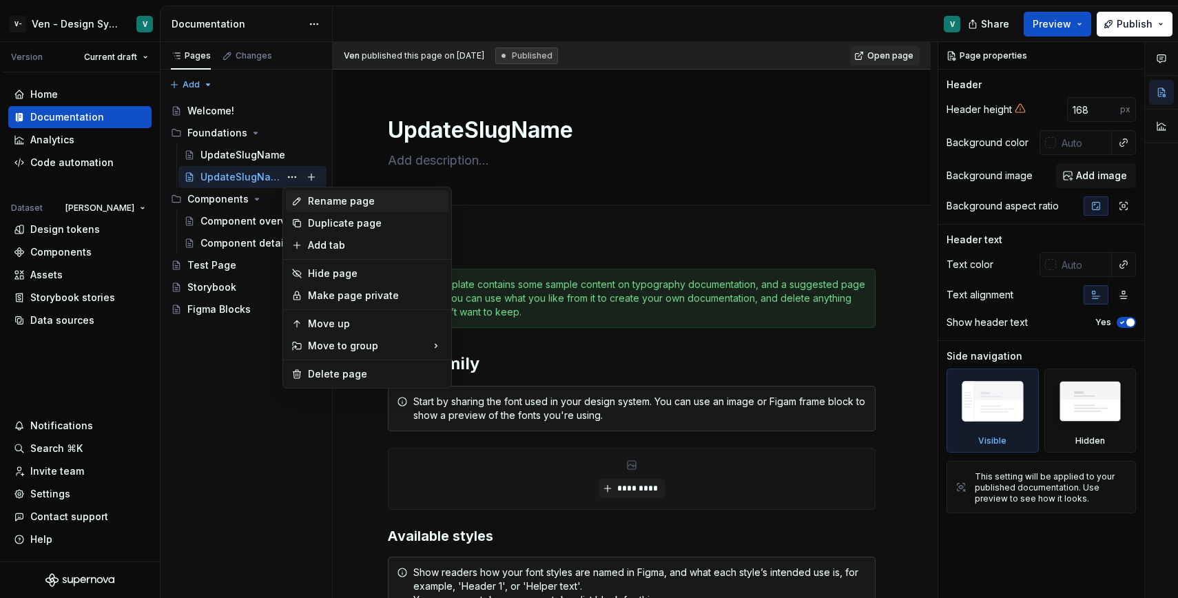
click at [388, 191] on div "Rename page" at bounding box center [367, 201] width 163 height 22
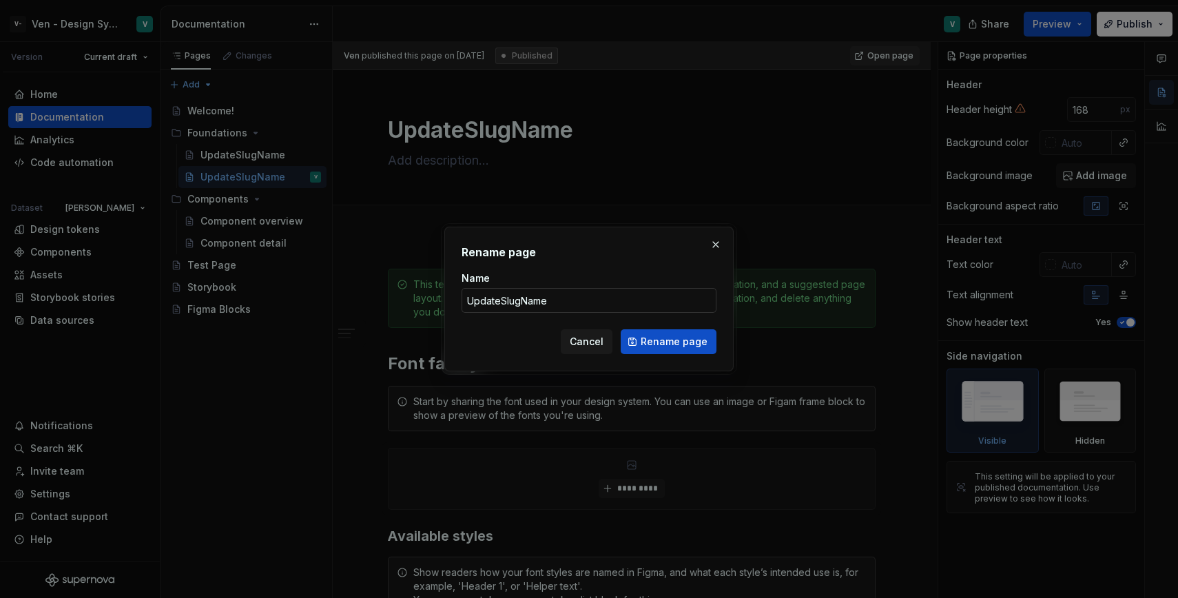
click at [487, 293] on input "UpdateSlugName" at bounding box center [588, 300] width 255 height 25
type input "UpdateSlugNameTwo"
click at [657, 340] on span "Rename page" at bounding box center [674, 342] width 67 height 14
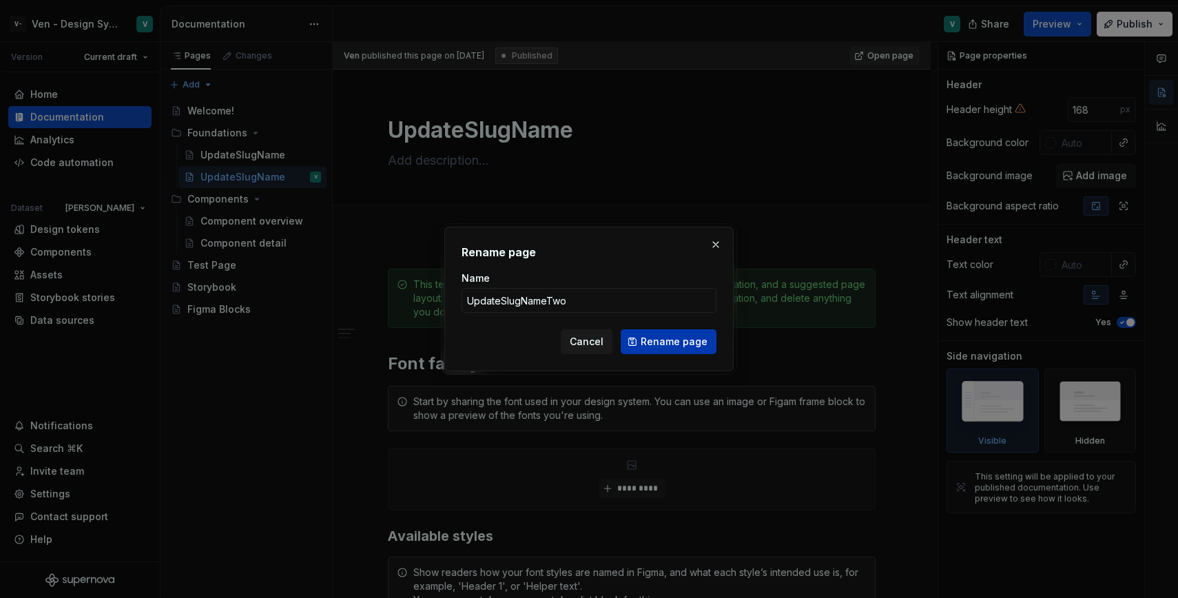
type textarea "*"
type textarea "UpdateSlugNameTwo"
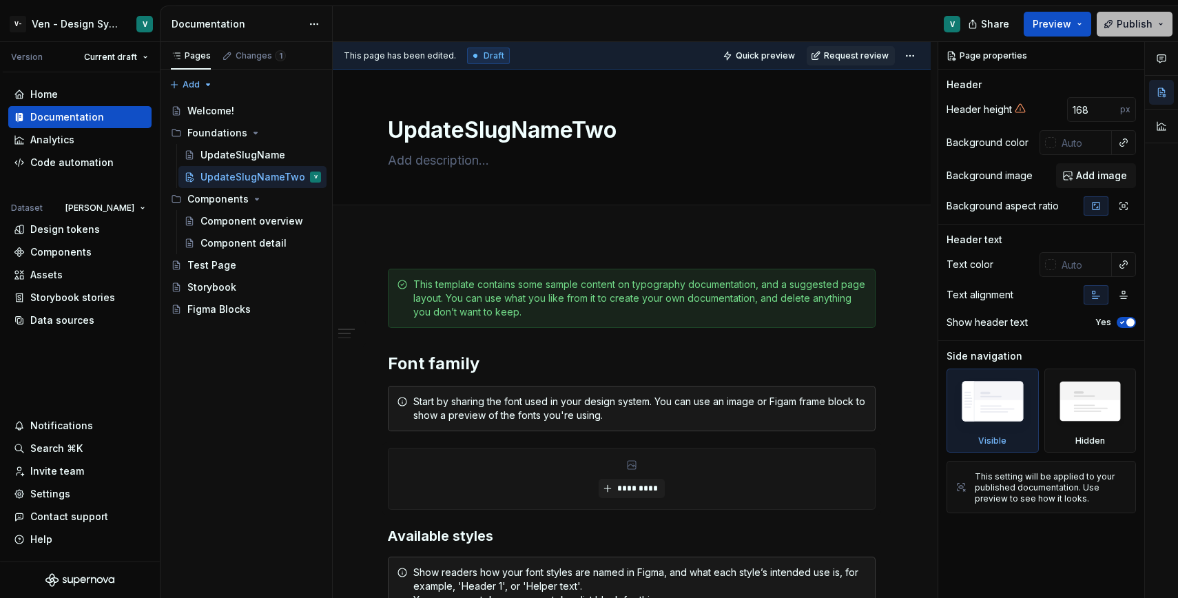
click at [1140, 17] on span "Publish" at bounding box center [1135, 24] width 36 height 14
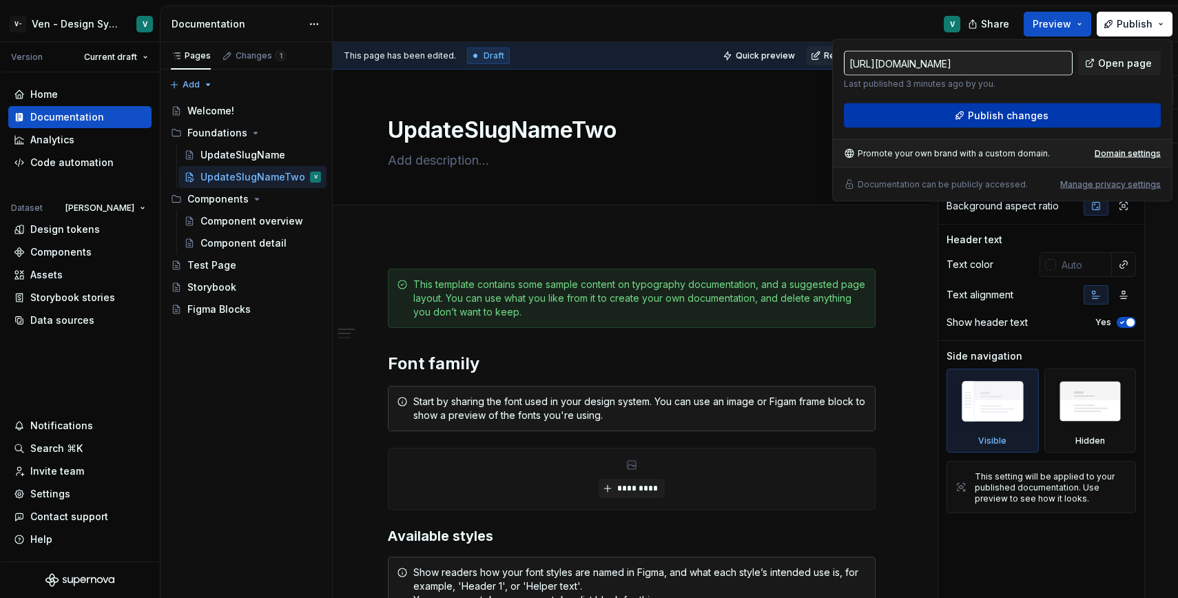
click at [977, 112] on span "Publish changes" at bounding box center [1008, 116] width 81 height 14
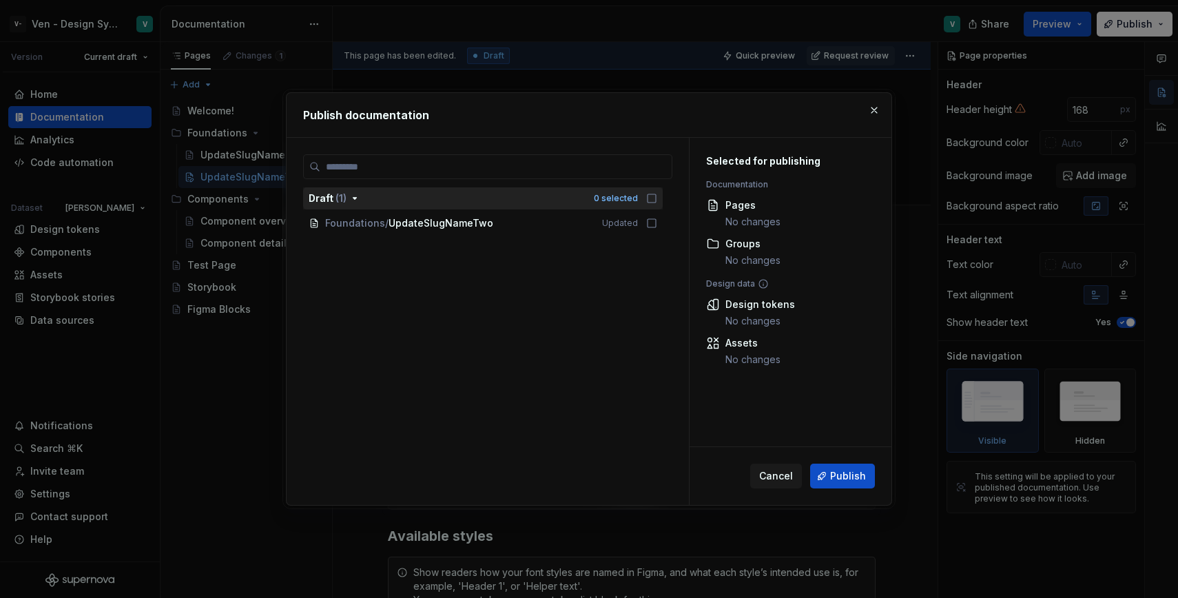
click at [651, 199] on div "0 selected" at bounding box center [625, 198] width 63 height 14
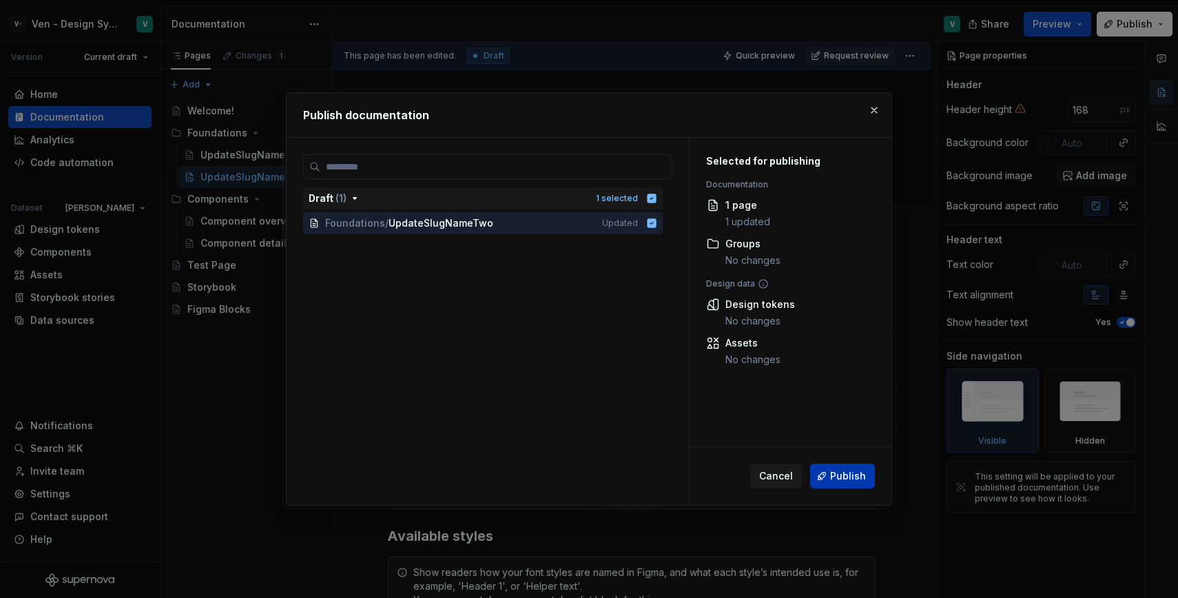
click at [838, 481] on span "Publish" at bounding box center [848, 476] width 36 height 14
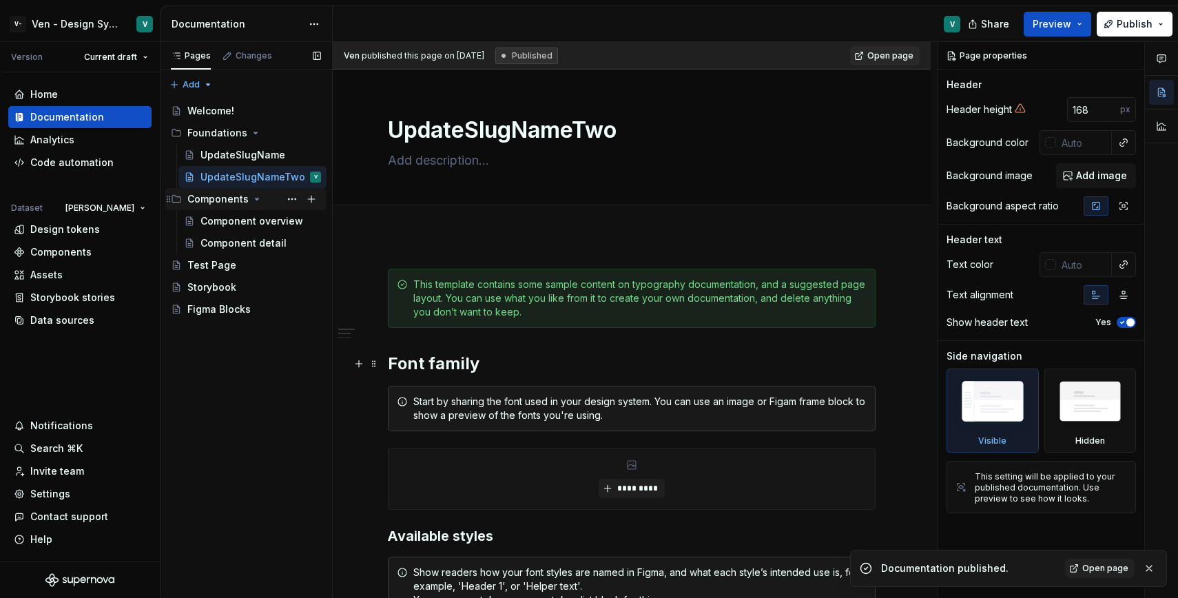
type textarea "*"
click at [72, 165] on div "Code automation" at bounding box center [71, 163] width 83 height 14
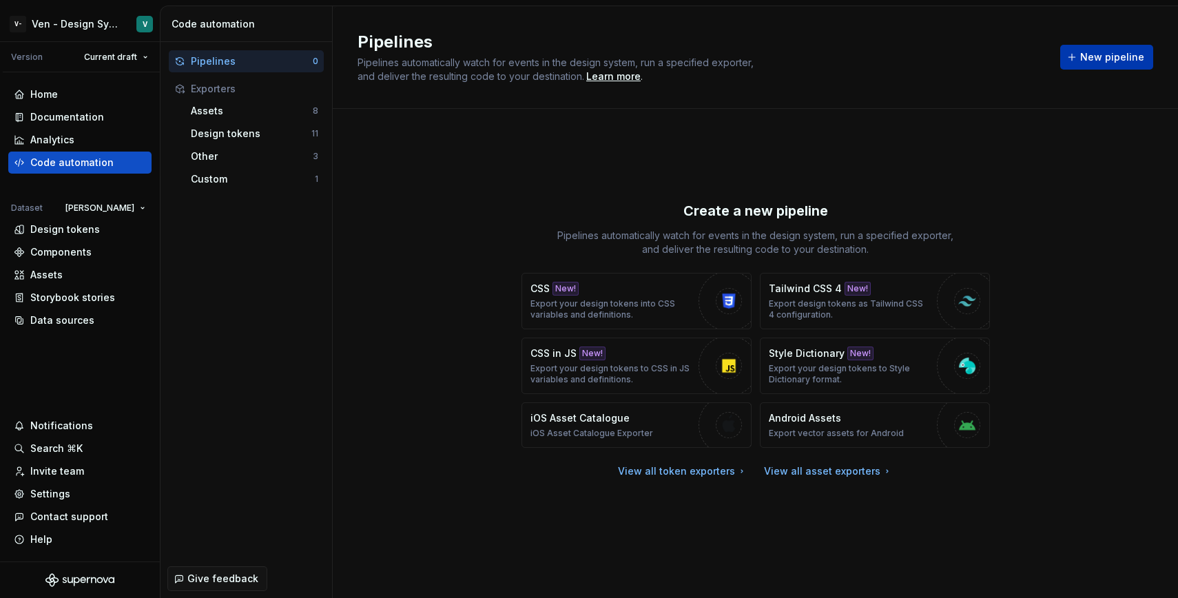
click at [1081, 49] on button "New pipeline" at bounding box center [1106, 57] width 93 height 25
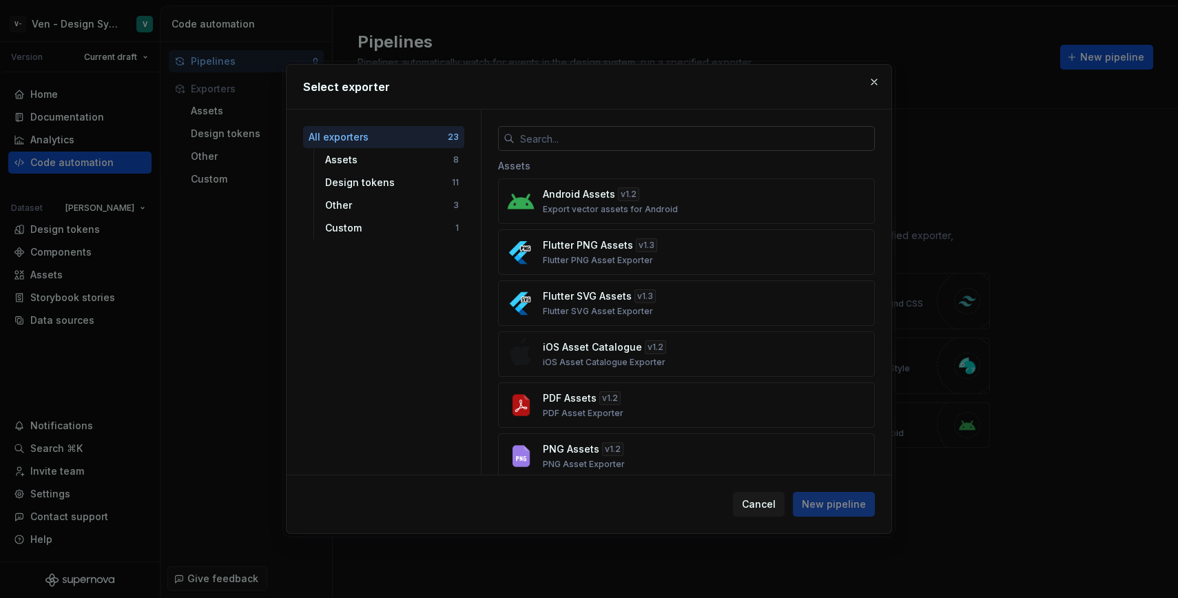
click at [676, 137] on input "text" at bounding box center [695, 138] width 360 height 25
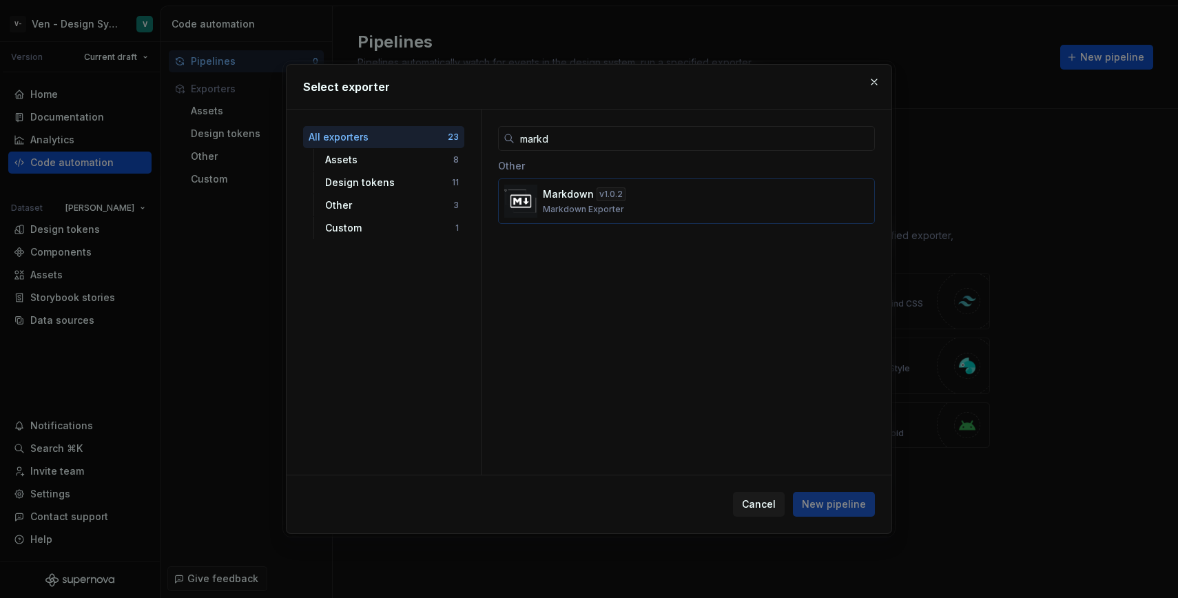
type input "markd"
click at [669, 215] on button "Markdown v 1.0.2 Markdown Exporter" at bounding box center [686, 200] width 377 height 45
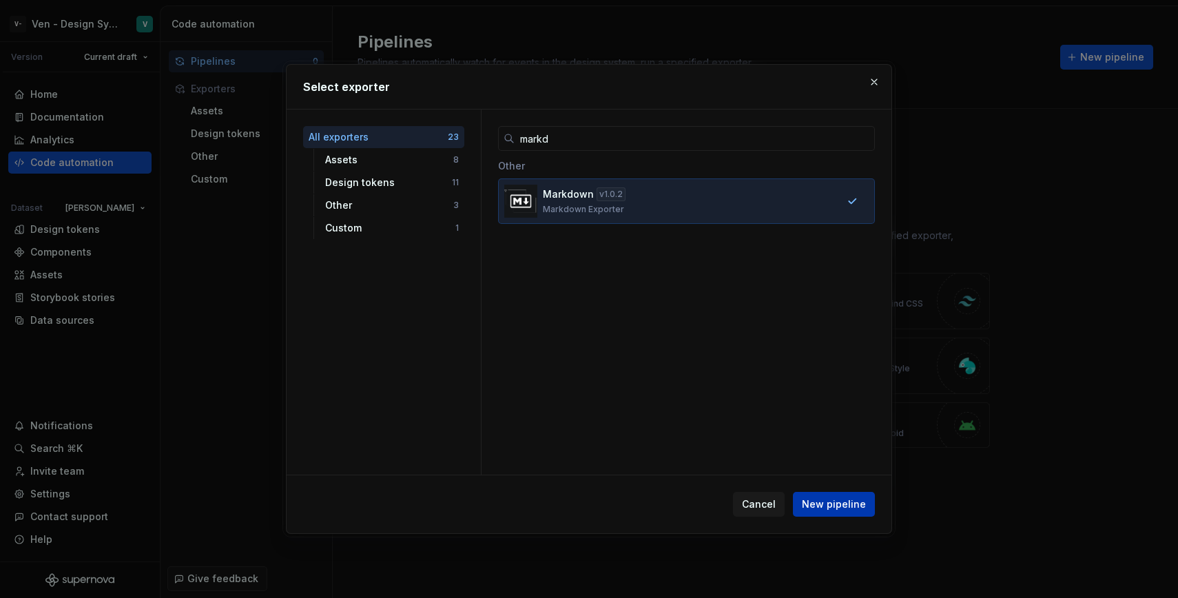
click at [837, 496] on button "New pipeline" at bounding box center [834, 504] width 82 height 25
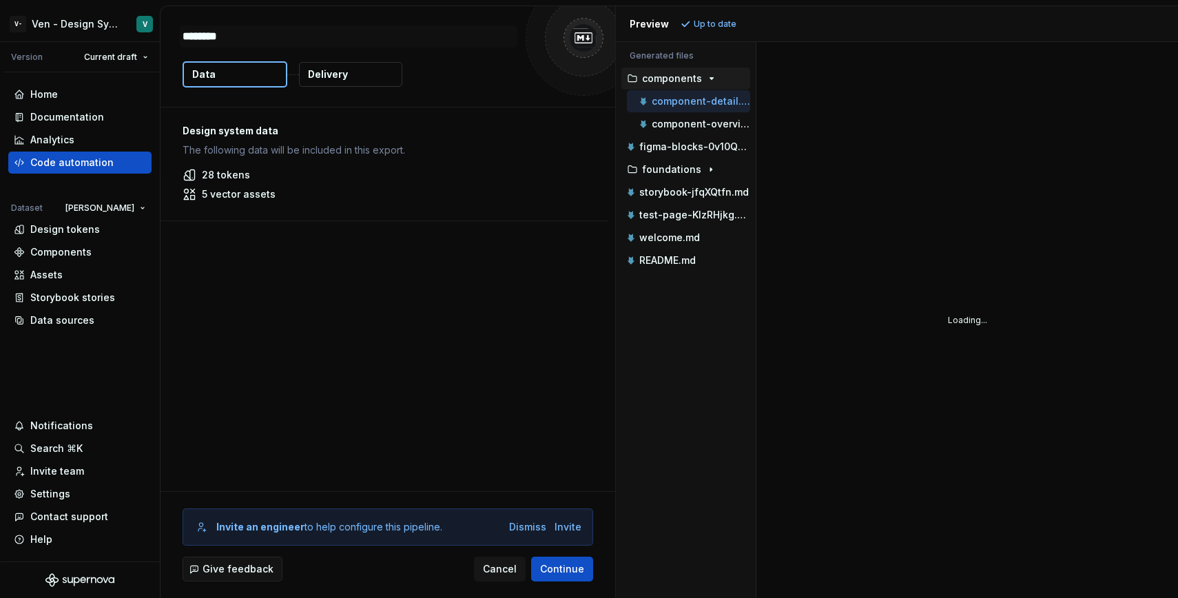
type textarea "*"
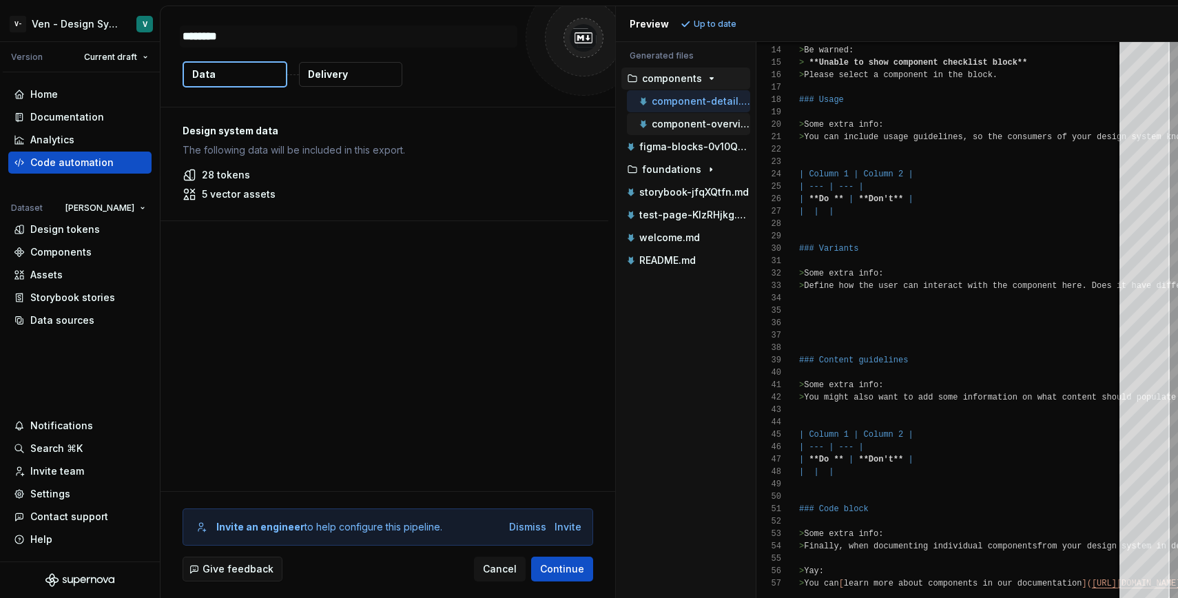
click at [690, 118] on div "component-overview.md" at bounding box center [693, 124] width 114 height 14
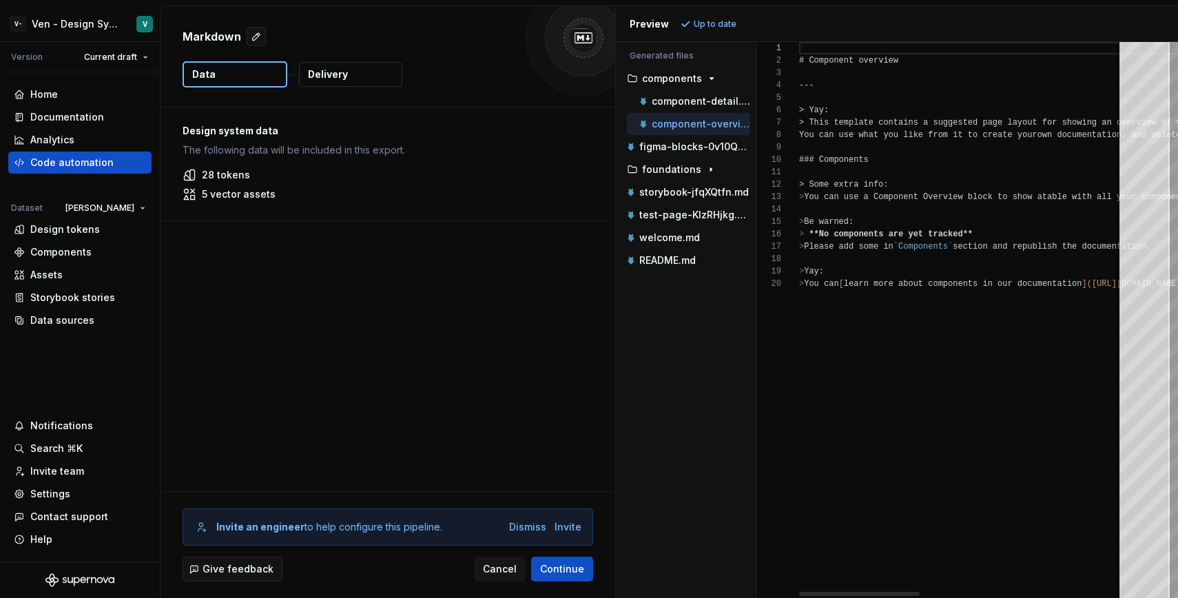
scroll to position [124, 0]
click at [692, 147] on p "figma-blocks-0v10QbyW.md" at bounding box center [694, 146] width 111 height 11
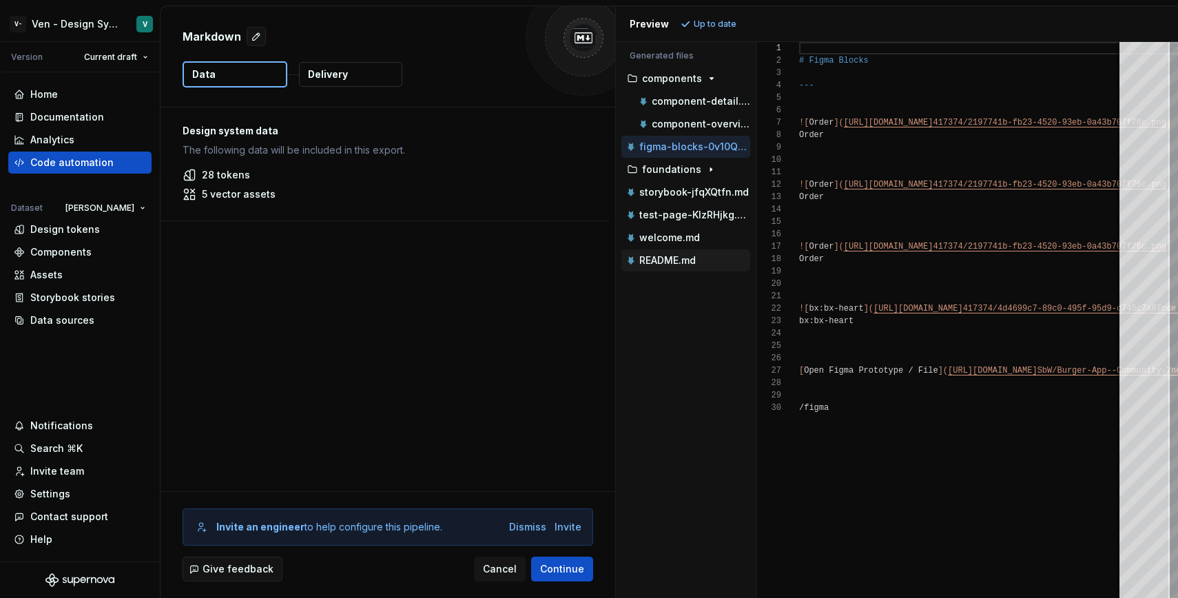
click at [680, 256] on p "README.md" at bounding box center [667, 260] width 56 height 11
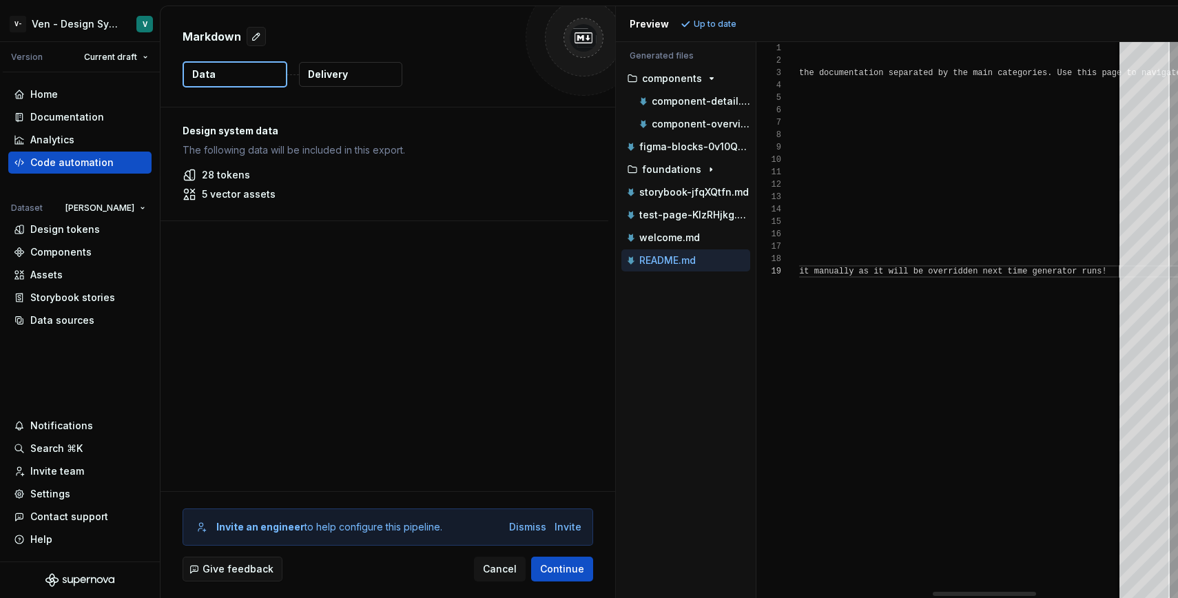
scroll to position [99, 740]
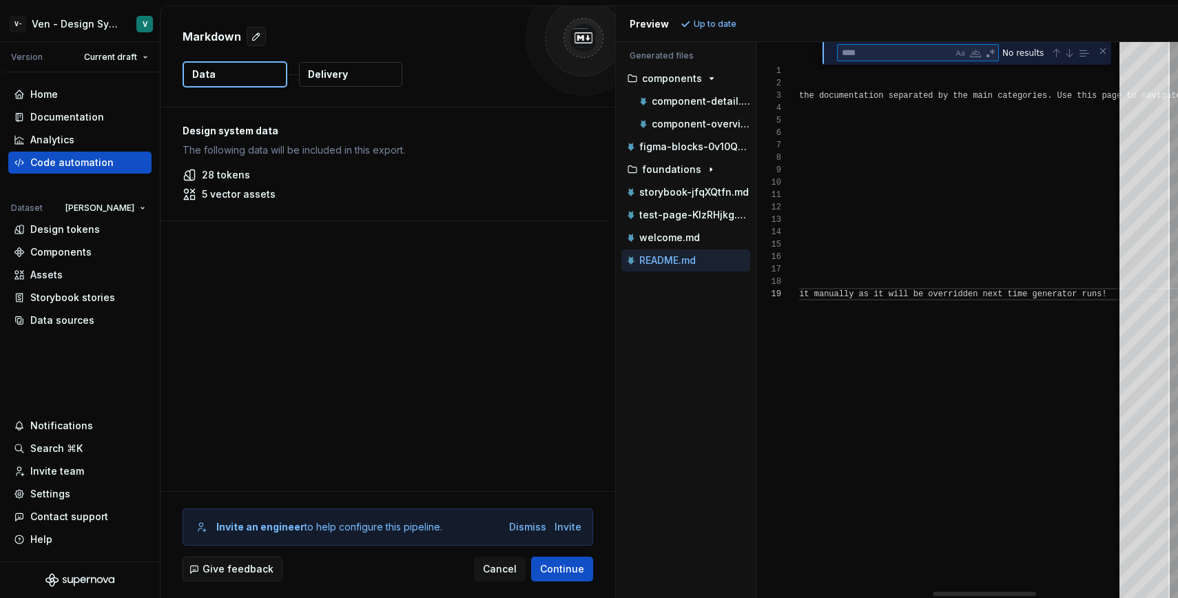
type textarea "**********"
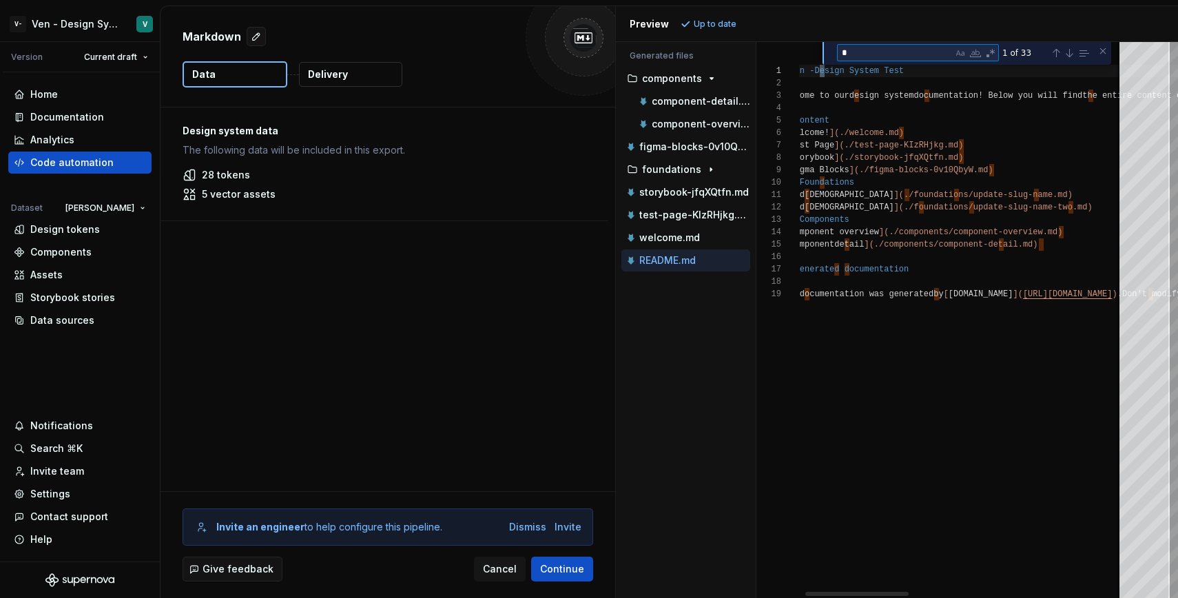
type textarea "**"
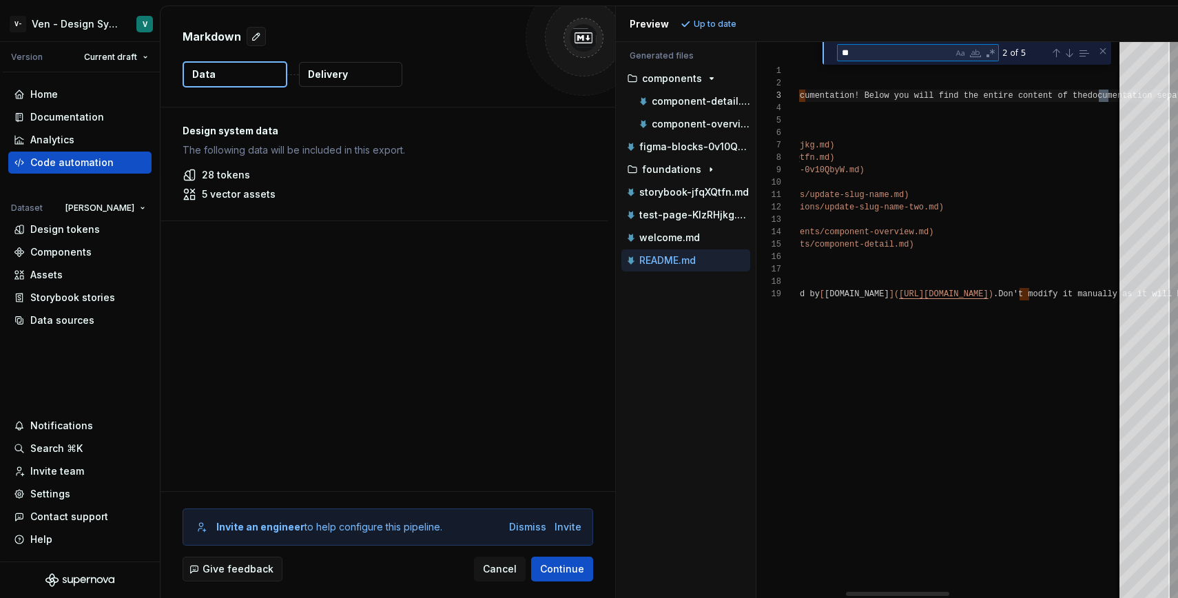
type textarea "**********"
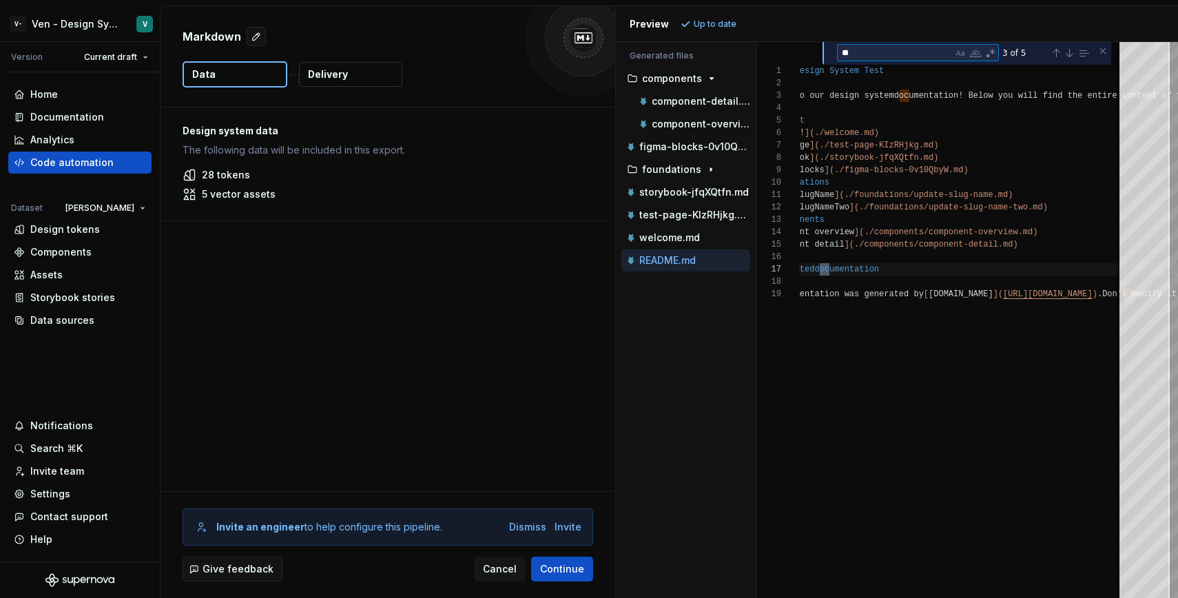
type textarea "**"
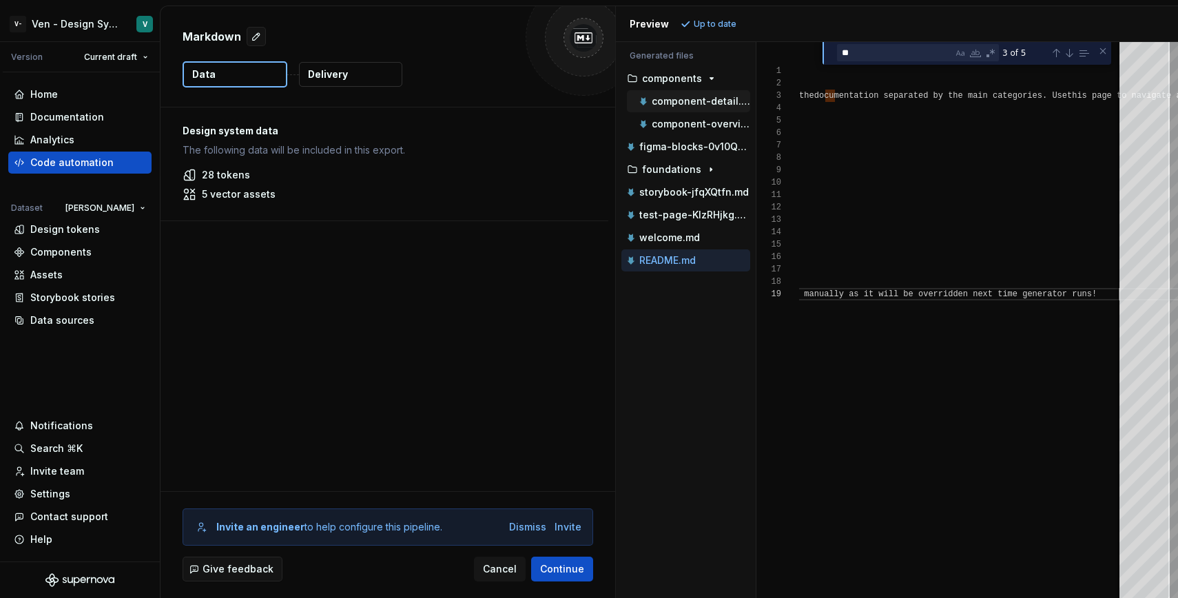
click at [712, 100] on p "component-detail.md" at bounding box center [701, 101] width 98 height 11
type textarea "**********"
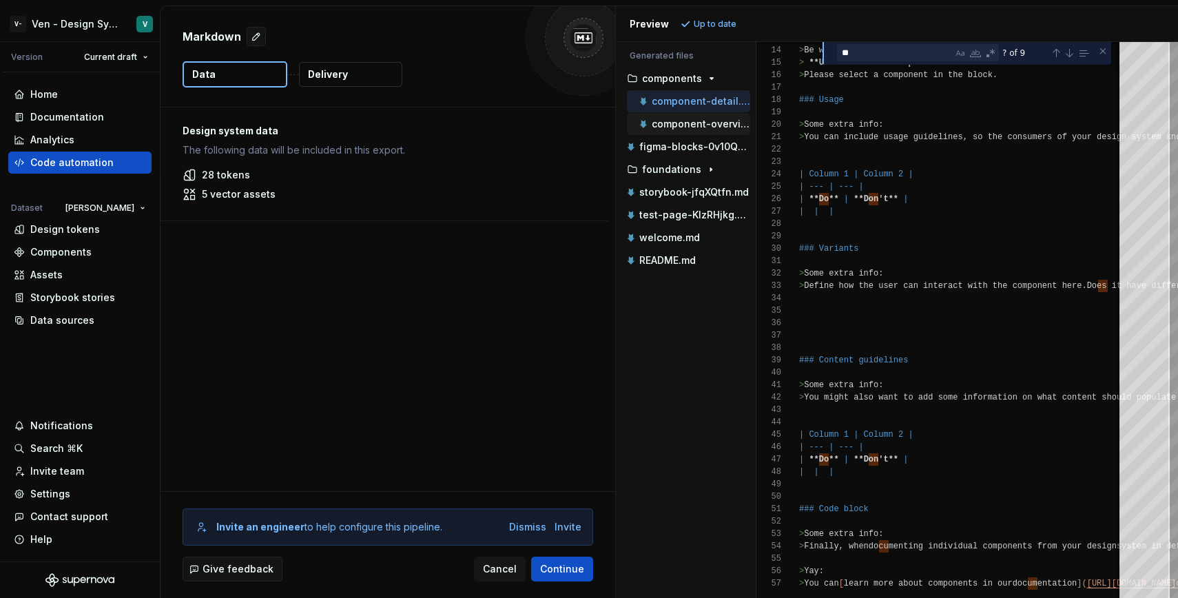
click at [683, 126] on p "component-overview.md" at bounding box center [701, 123] width 98 height 11
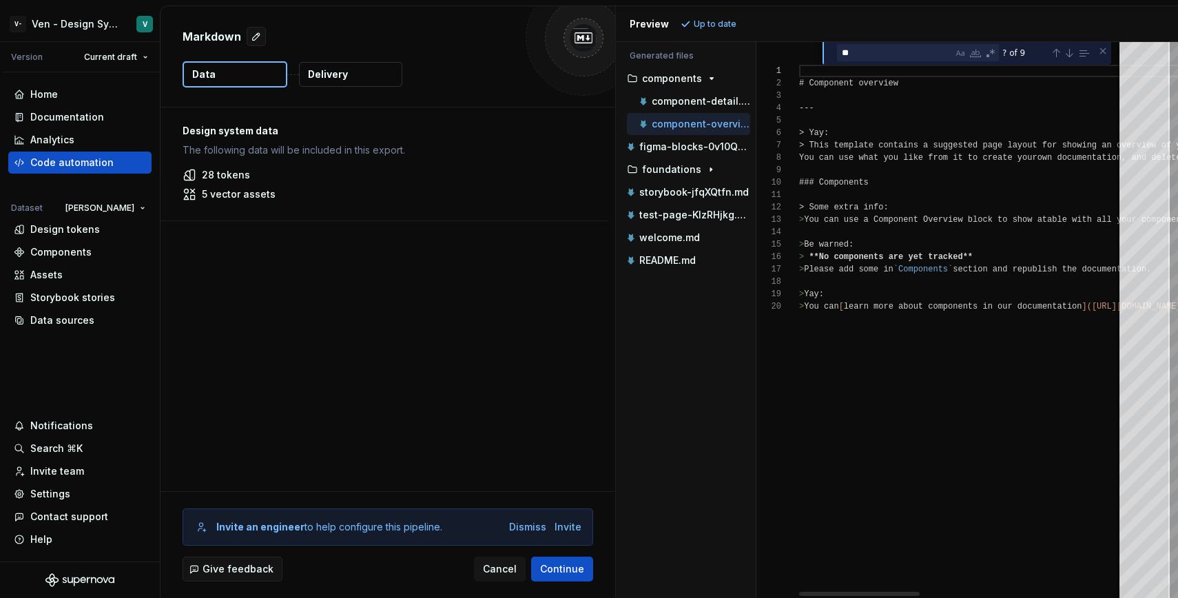
scroll to position [124, 0]
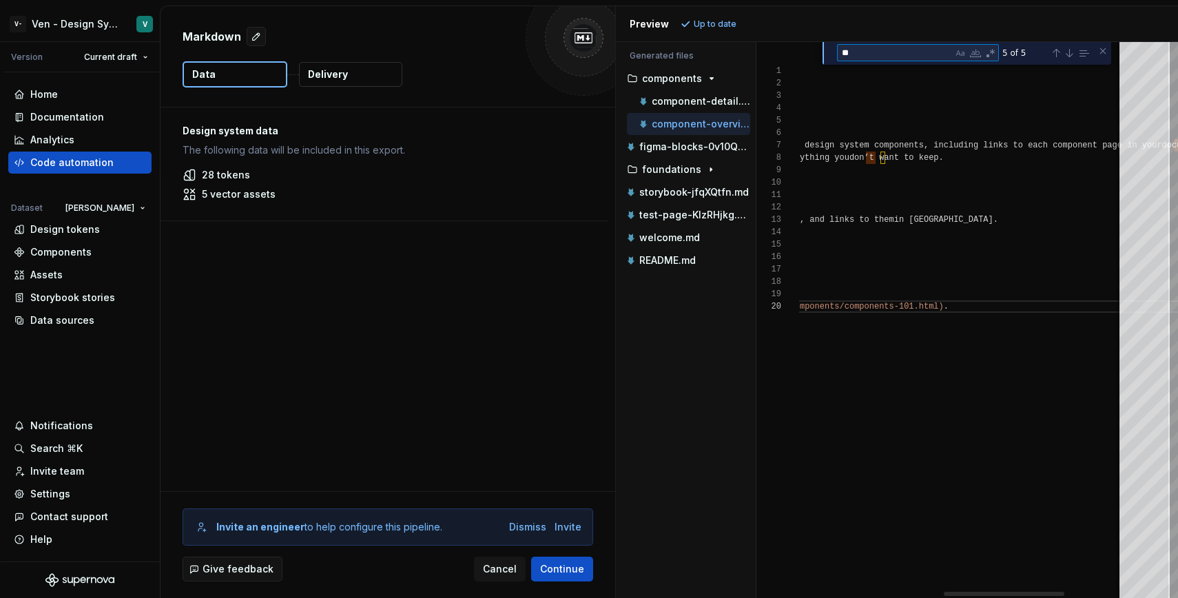
type textarea "**********"
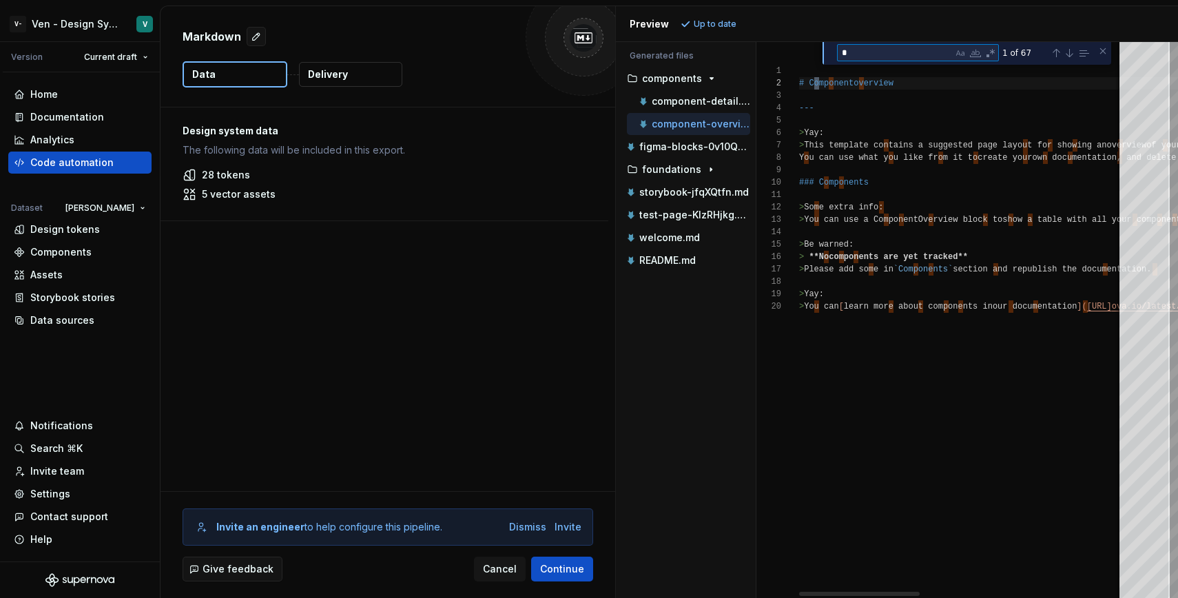
scroll to position [124, 20]
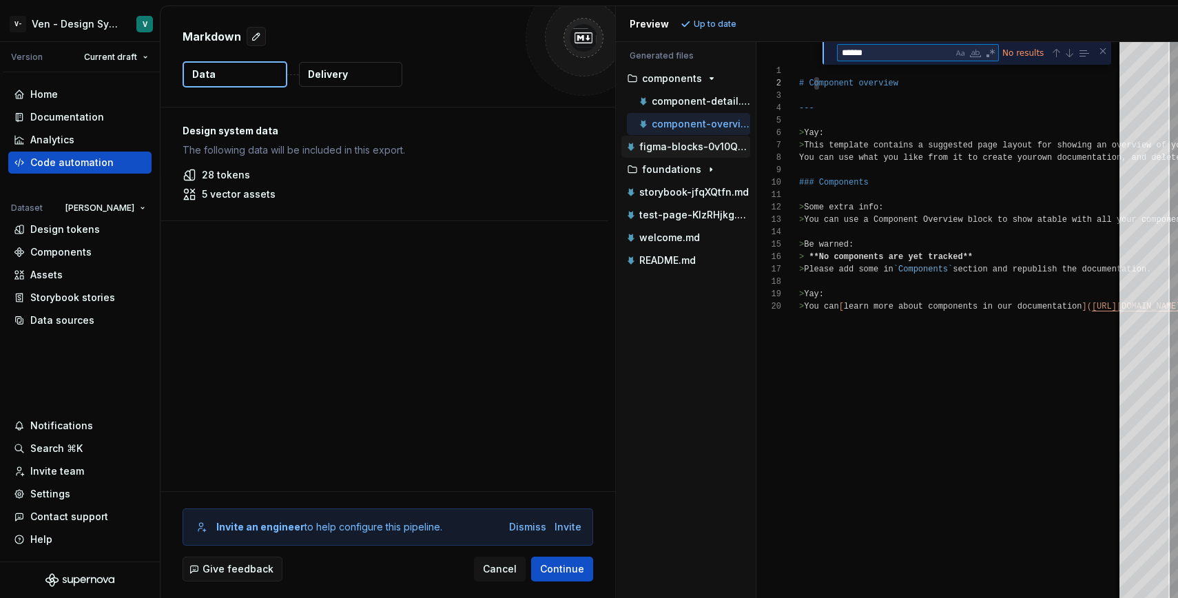
type textarea "******"
click at [704, 149] on p "figma-blocks-0v10QbyW.md" at bounding box center [694, 146] width 111 height 11
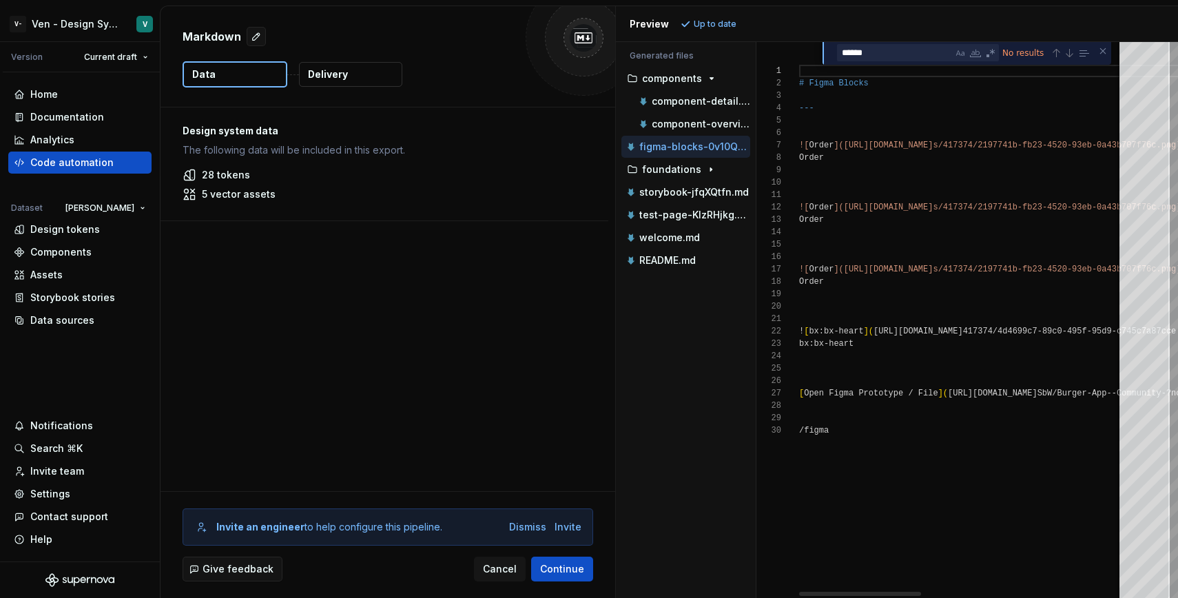
scroll to position [124, 0]
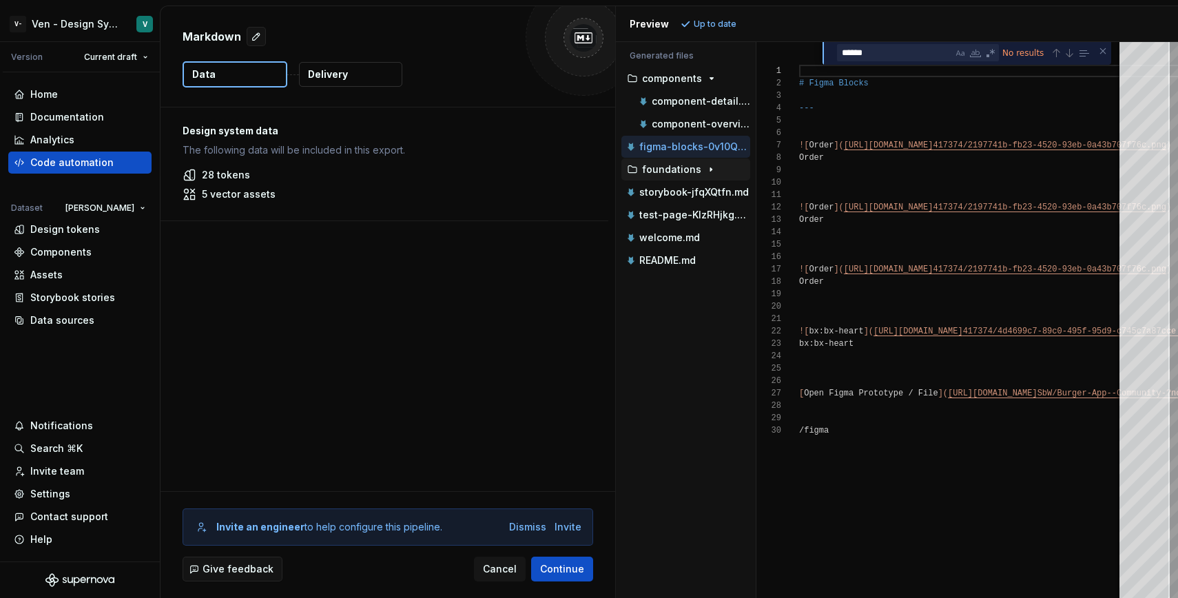
click at [711, 167] on icon "button" at bounding box center [710, 169] width 11 height 11
click at [712, 190] on p "update-slug-name-two.md" at bounding box center [701, 192] width 98 height 11
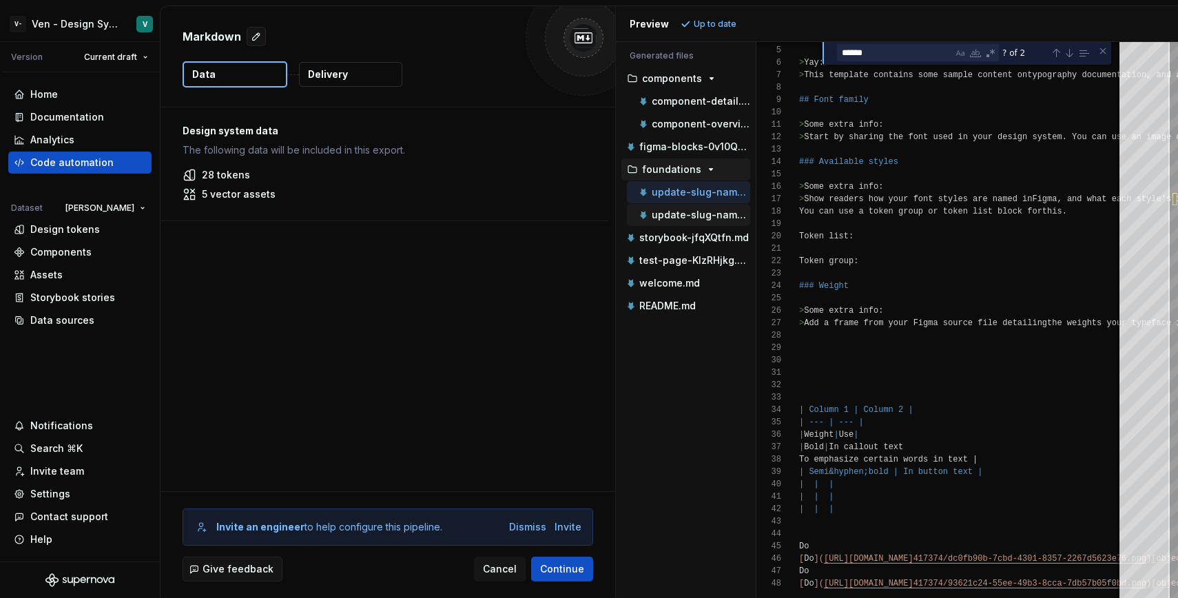
click at [717, 220] on div "update-slug-name.md" at bounding box center [693, 215] width 114 height 14
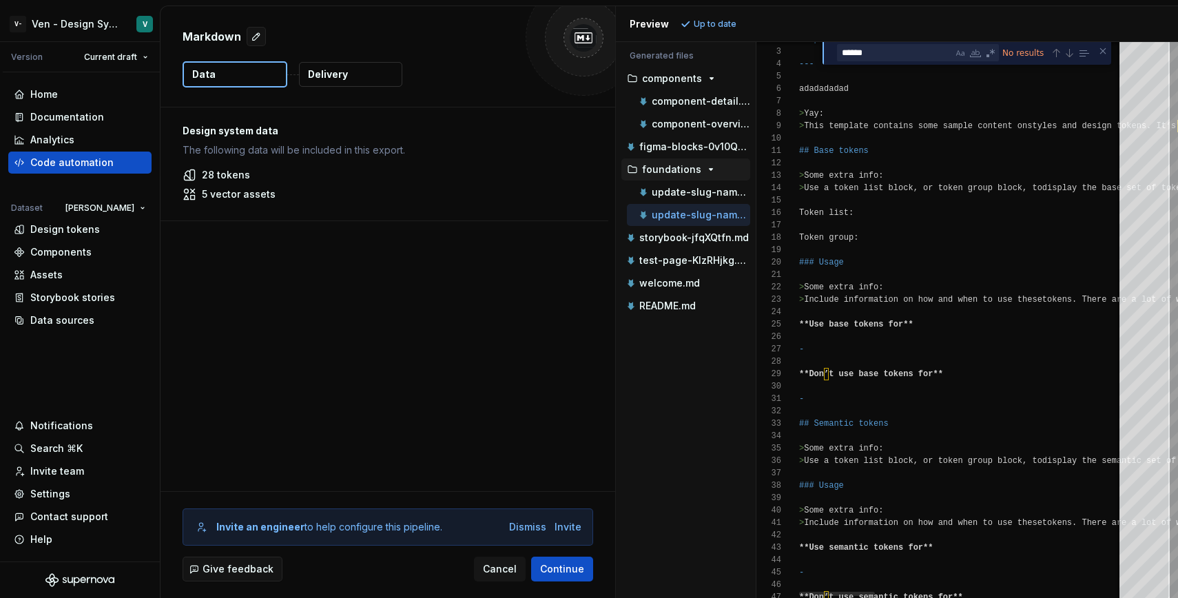
type textarea "**********"
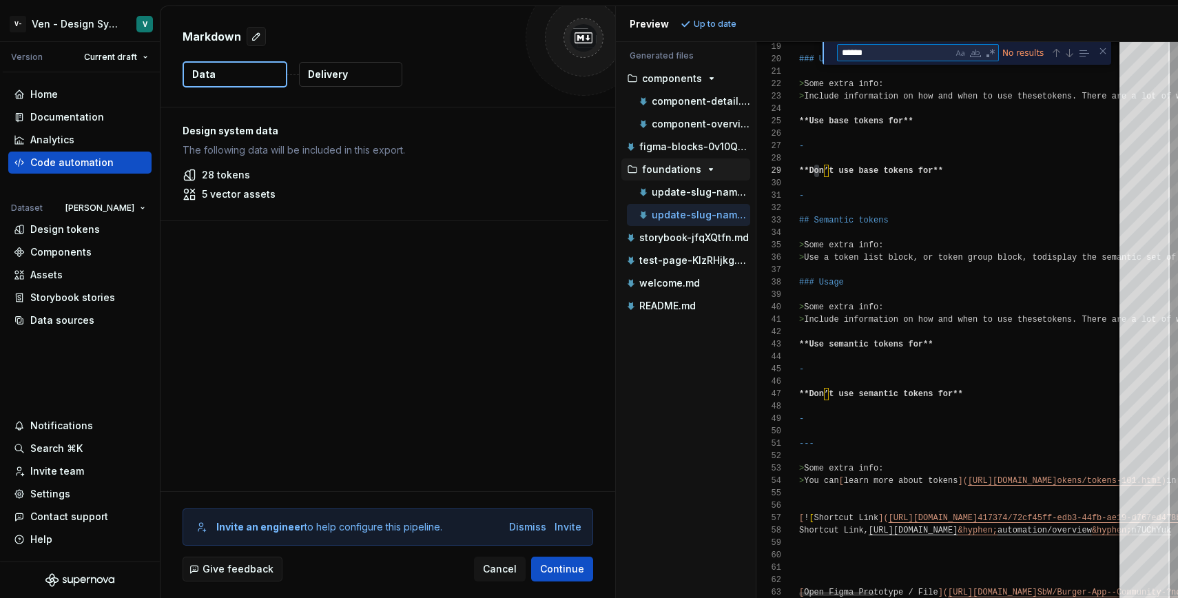
click at [909, 62] on div "****** object No results" at bounding box center [966, 53] width 289 height 23
click at [907, 45] on textarea "******" at bounding box center [895, 53] width 115 height 16
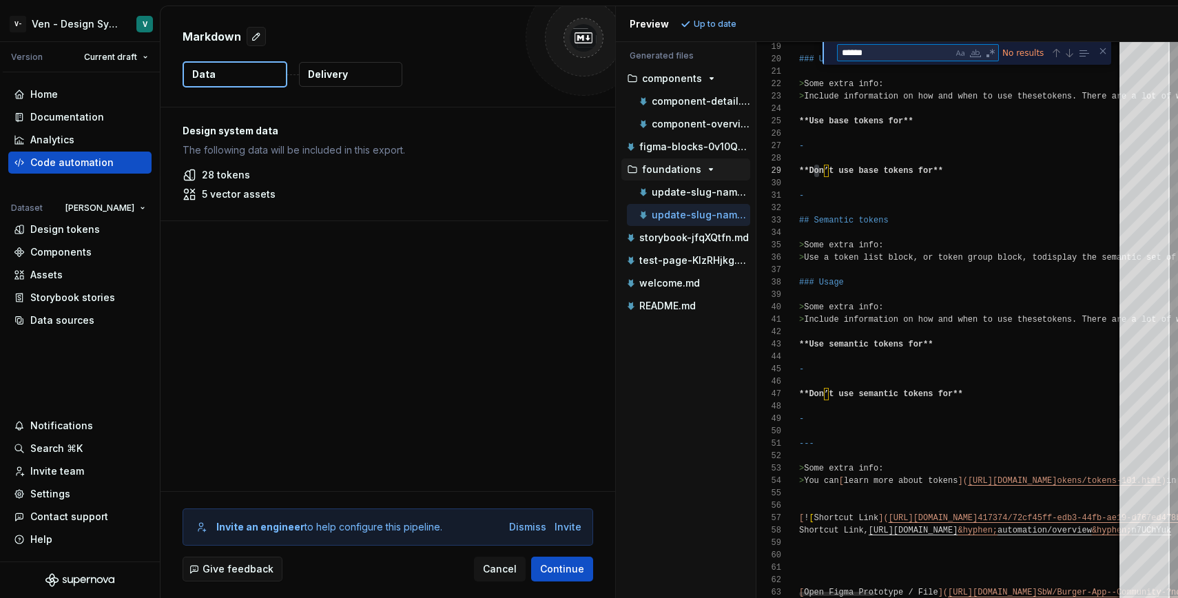
click at [907, 45] on textarea "******" at bounding box center [895, 53] width 115 height 16
type textarea "**"
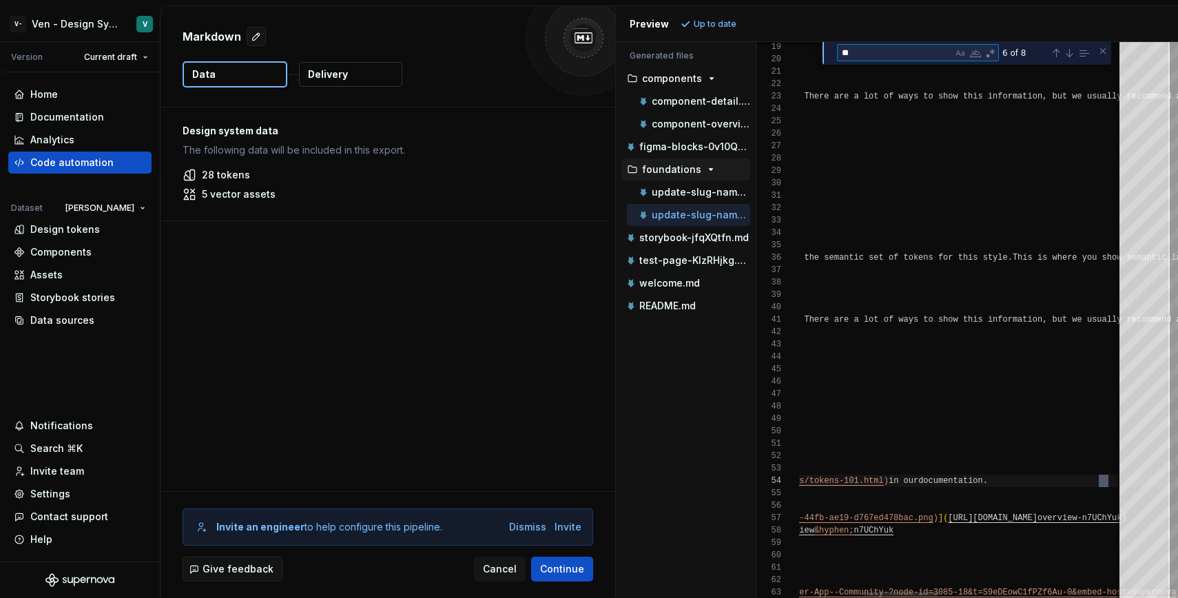
scroll to position [124, 588]
type textarea "**********"
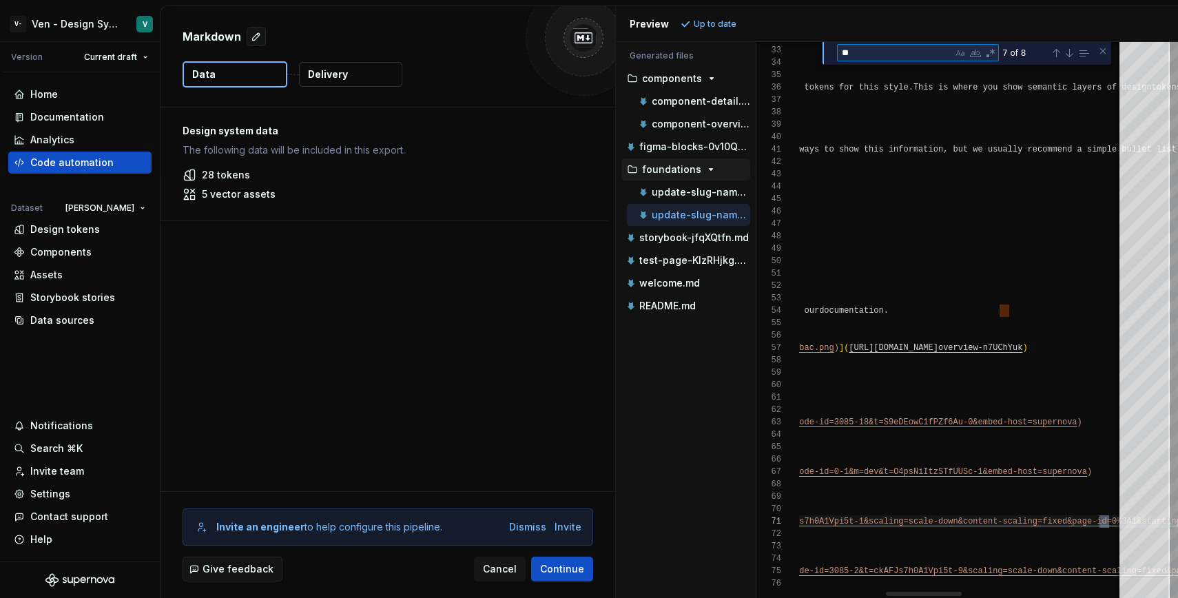
scroll to position [62, 687]
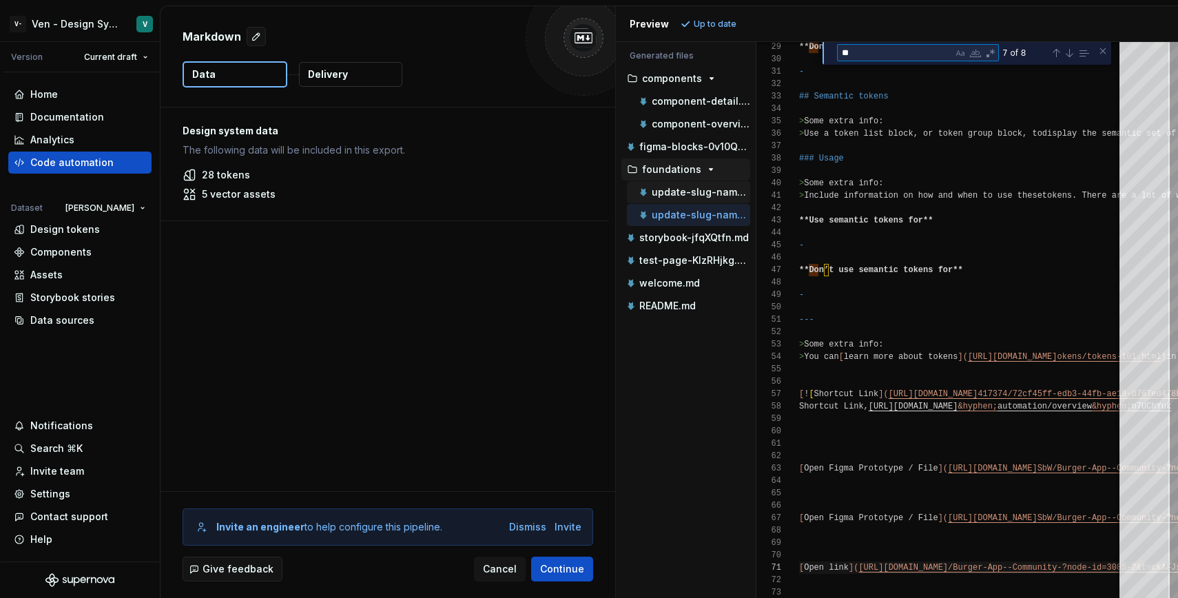
type textarea "**"
click at [721, 191] on p "update-slug-name-two.md" at bounding box center [701, 192] width 98 height 11
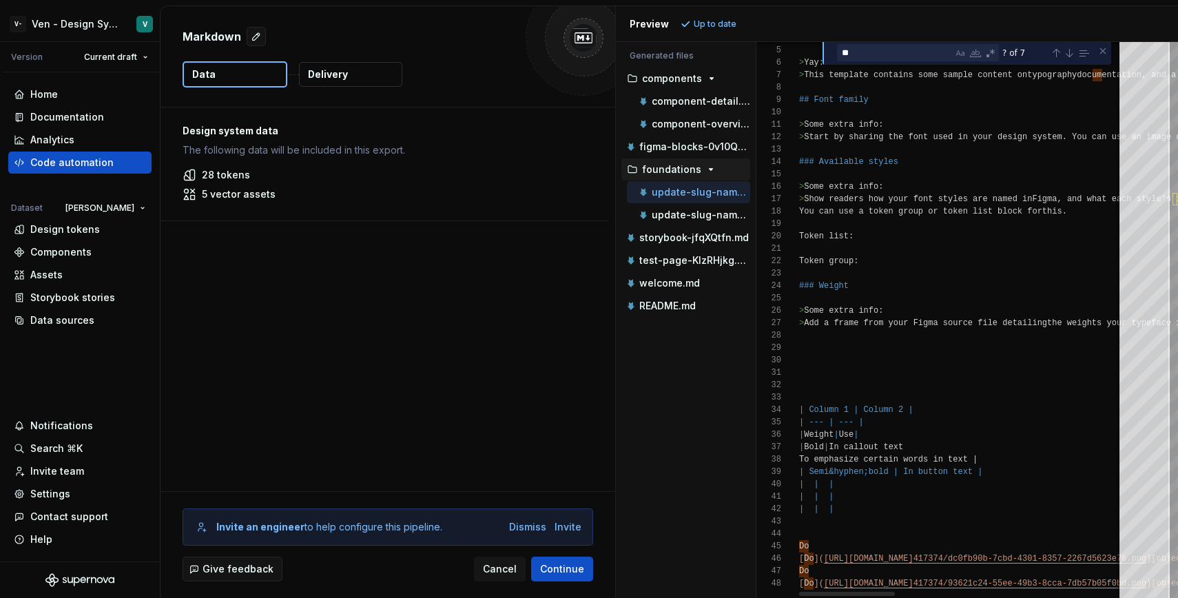
type textarea "**********"
click at [796, 544] on div "45" at bounding box center [777, 546] width 43 height 12
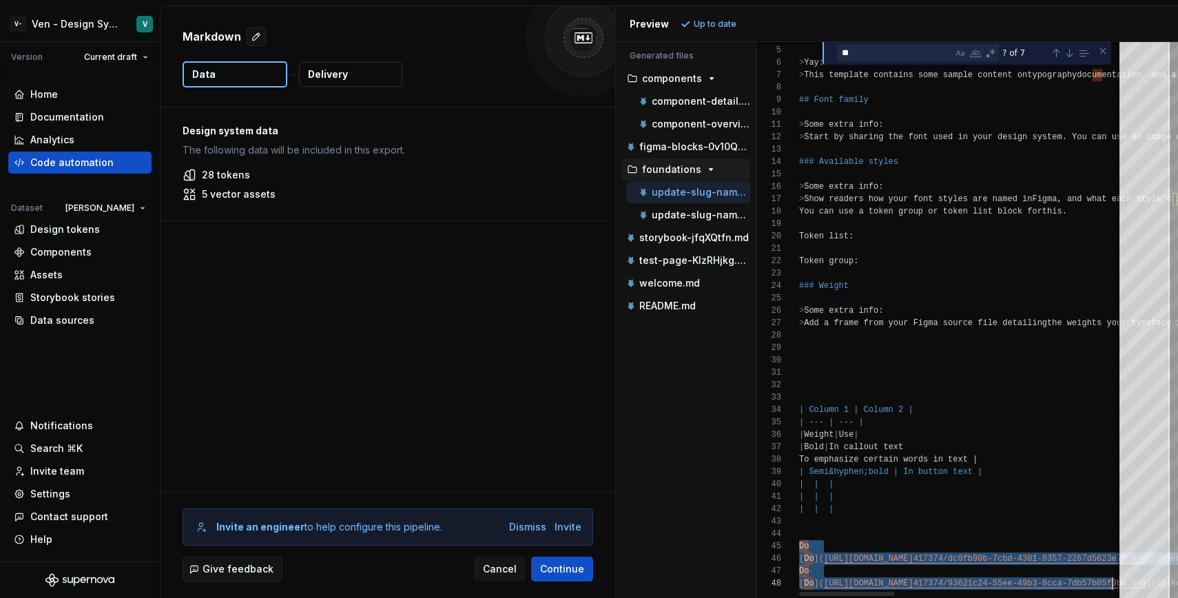
drag, startPoint x: 800, startPoint y: 544, endPoint x: 1113, endPoint y: 587, distance: 315.6
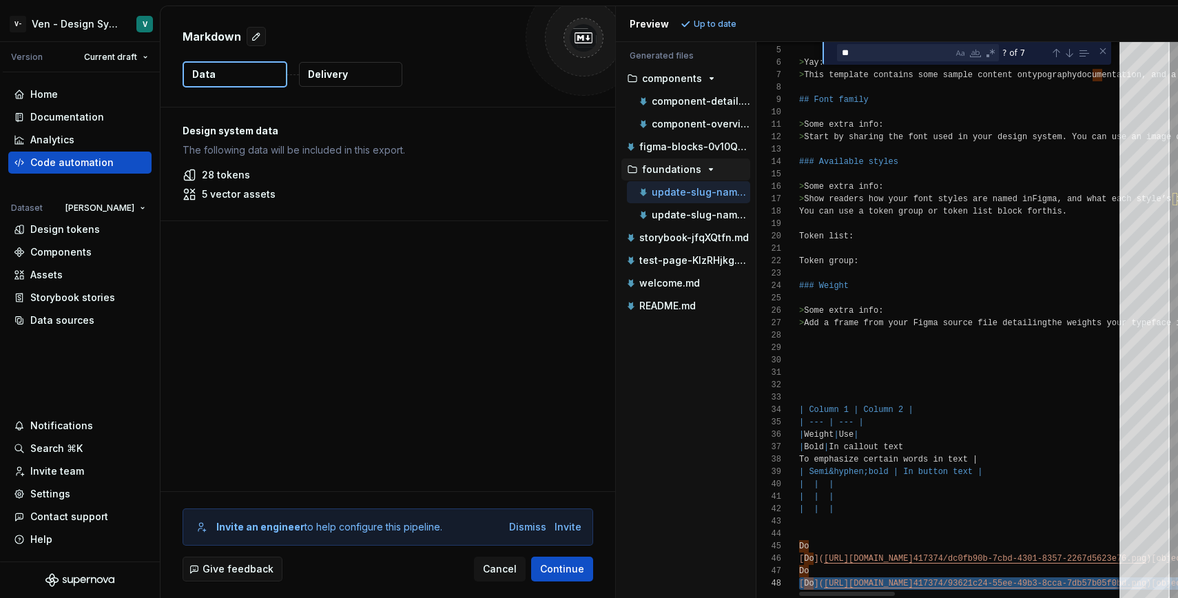
click at [1101, 54] on div "Close (Escape)" at bounding box center [1102, 50] width 11 height 11
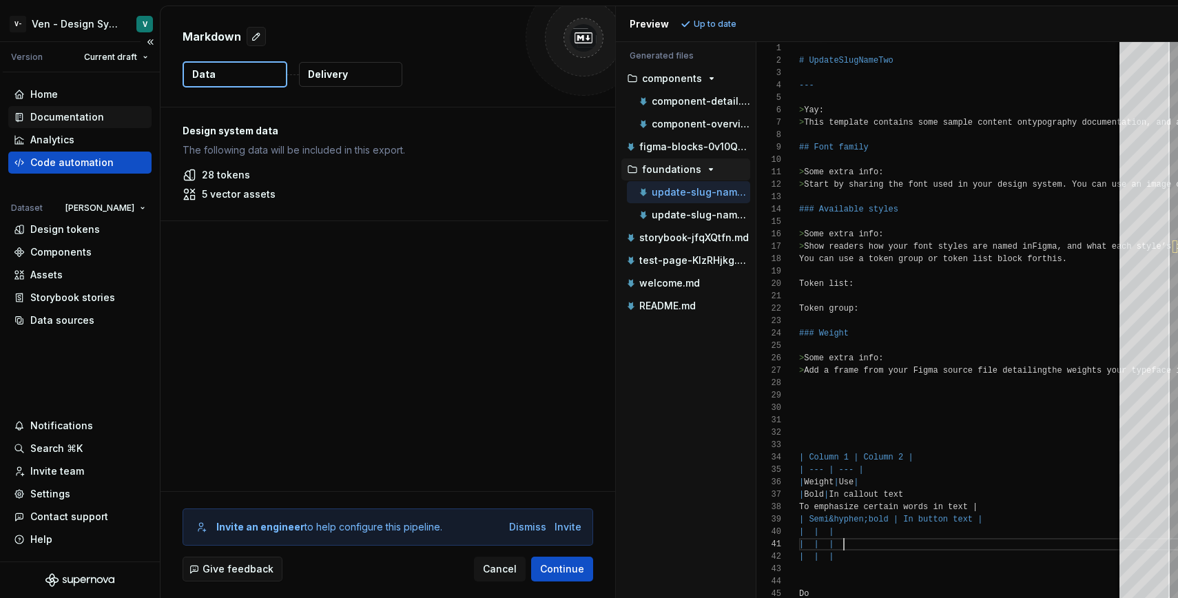
click at [110, 111] on div "Documentation" at bounding box center [80, 117] width 132 height 14
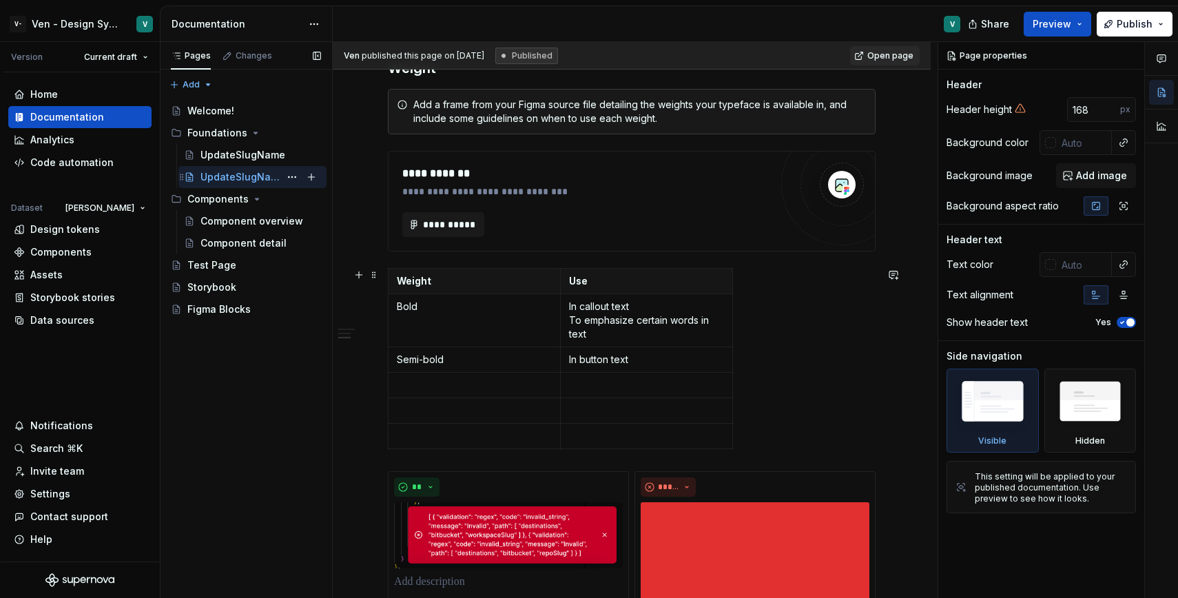
scroll to position [1203, 0]
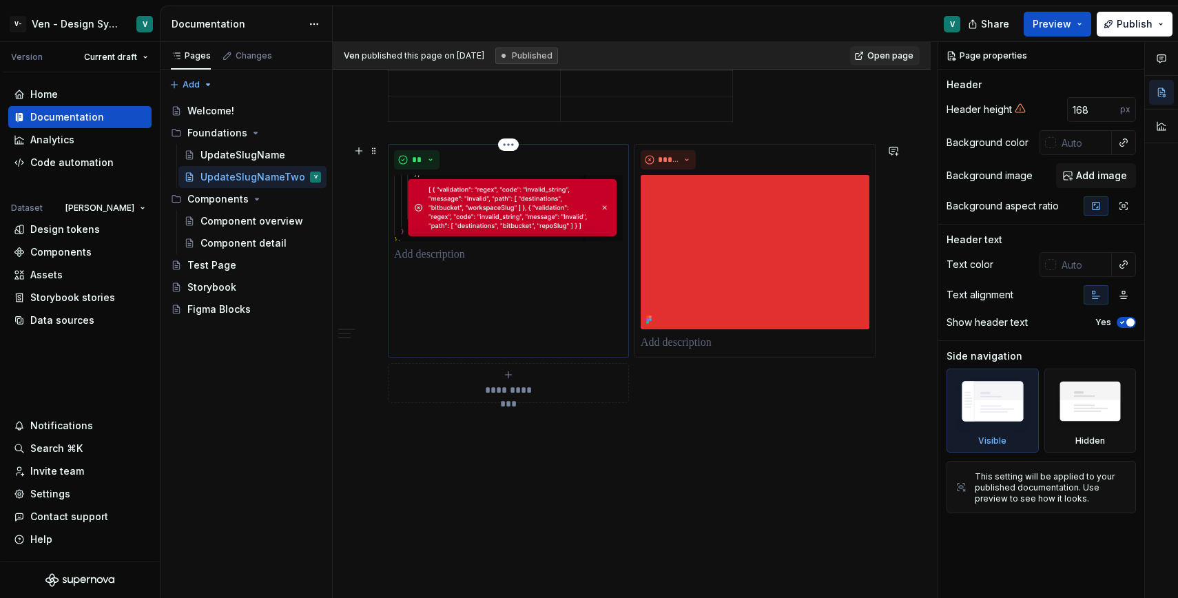
click at [507, 200] on img at bounding box center [508, 208] width 229 height 66
click at [1145, 17] on span "Publish" at bounding box center [1135, 24] width 36 height 14
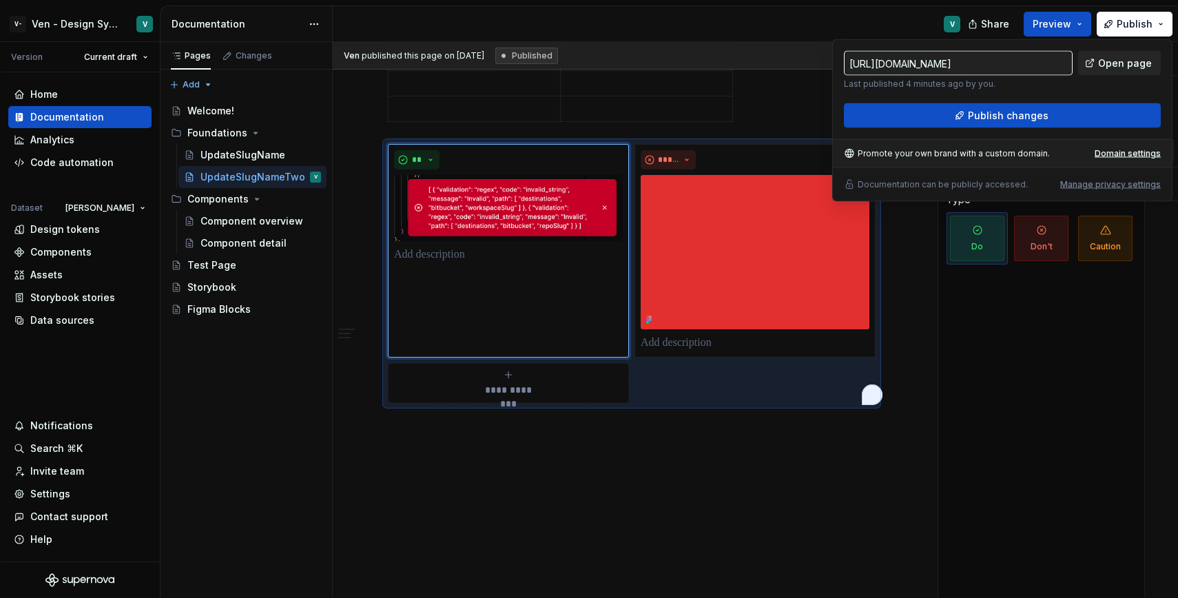
click at [1117, 64] on span "Open page" at bounding box center [1125, 63] width 54 height 14
click at [90, 167] on div "Code automation" at bounding box center [71, 163] width 83 height 14
type textarea "*"
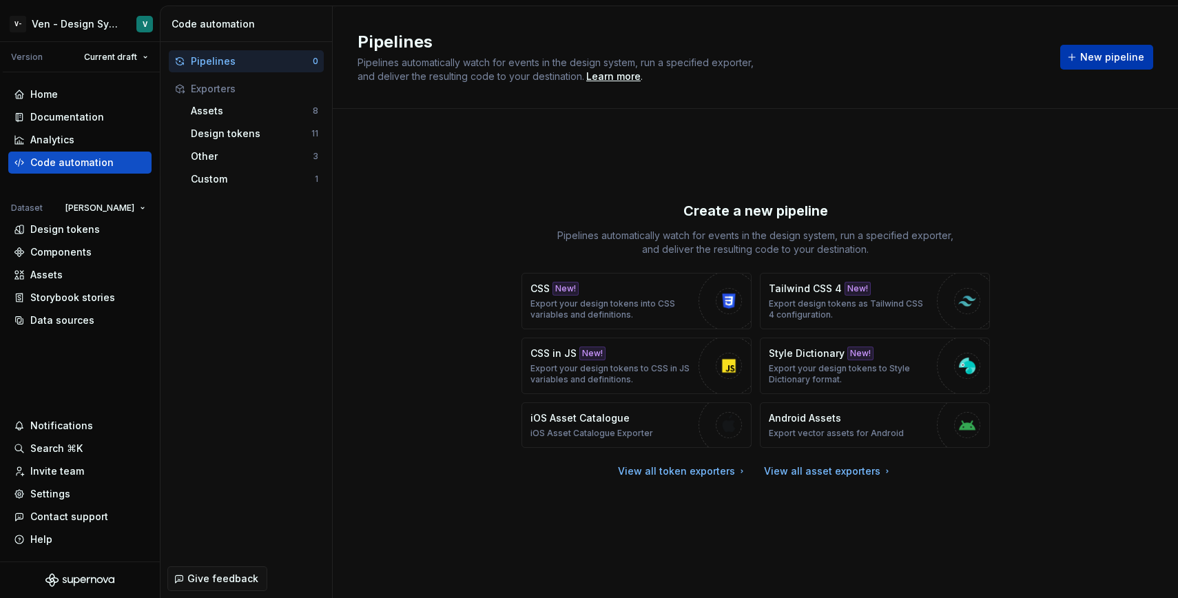
click at [1091, 52] on span "New pipeline" at bounding box center [1112, 57] width 64 height 14
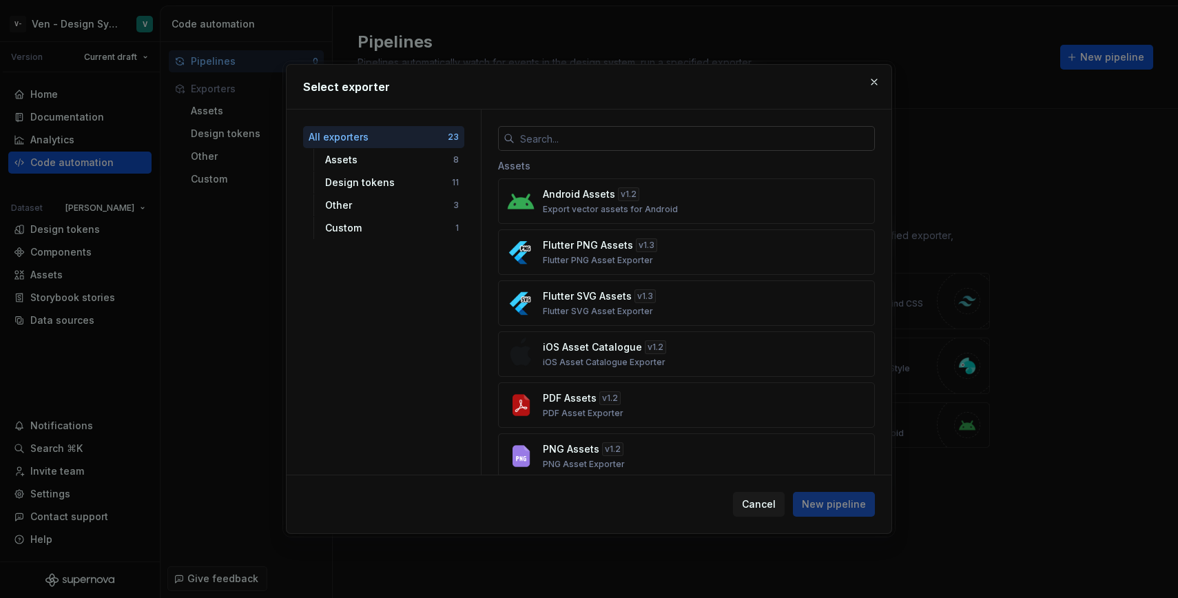
click at [780, 143] on input "text" at bounding box center [695, 138] width 360 height 25
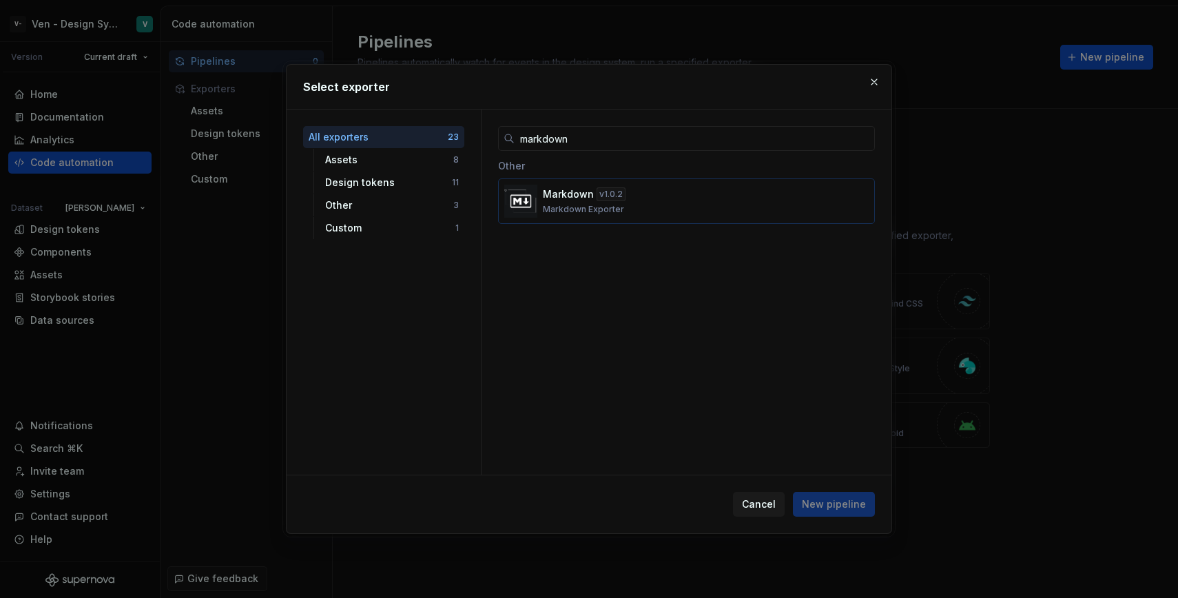
type input "markdown"
click at [647, 207] on div "Markdown v 1.0.2 Markdown Exporter" at bounding box center [682, 201] width 279 height 28
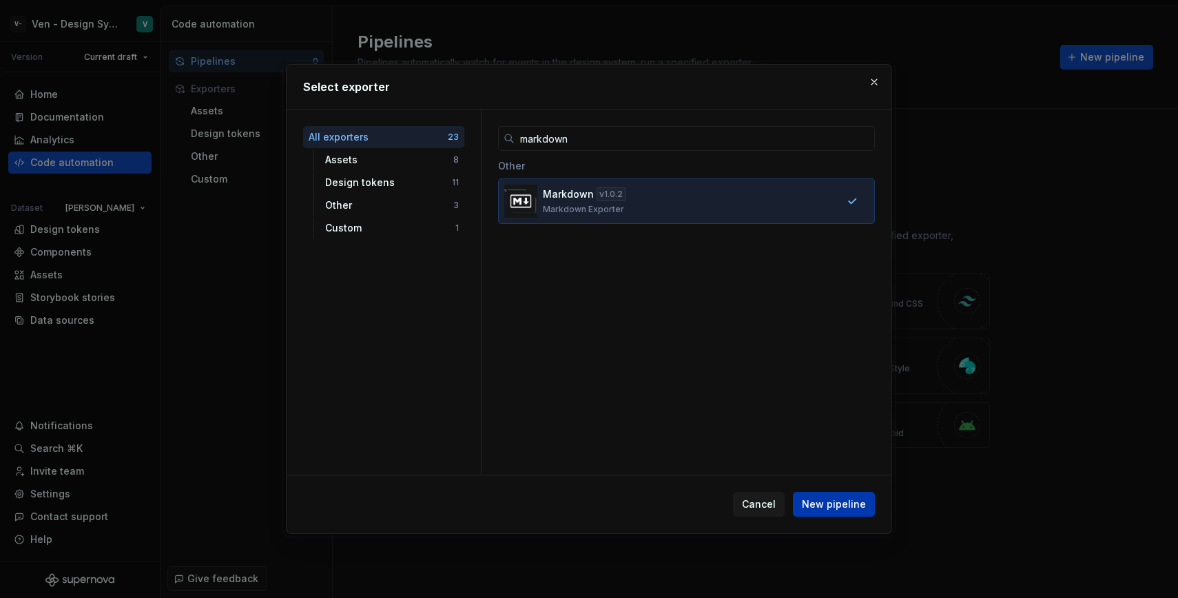
click at [855, 505] on span "New pipeline" at bounding box center [834, 504] width 64 height 14
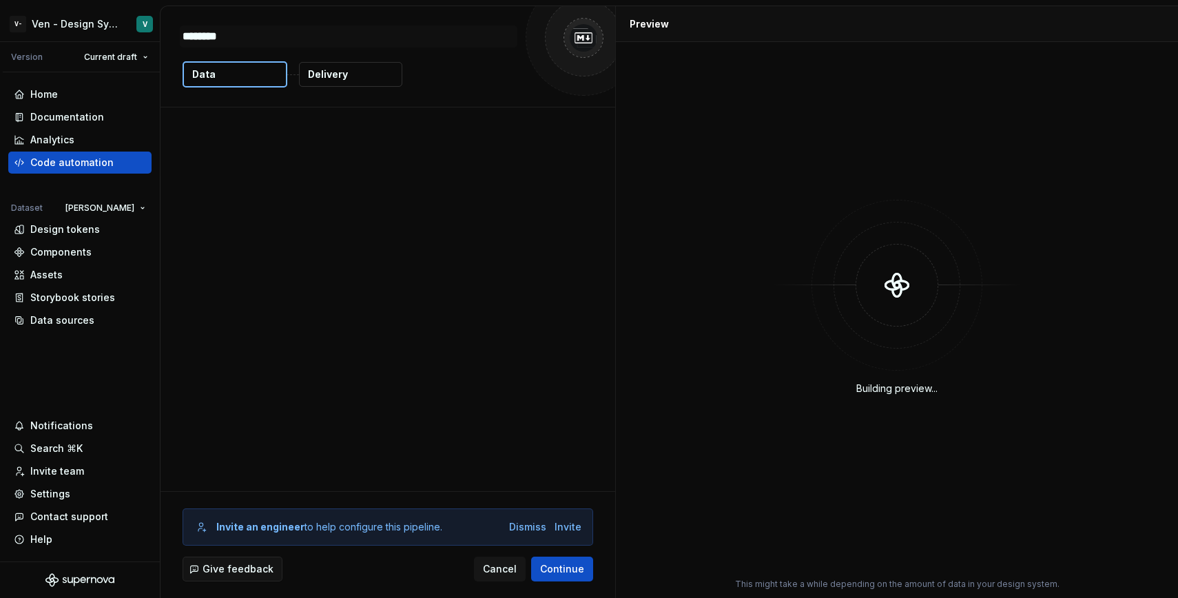
type textarea "*"
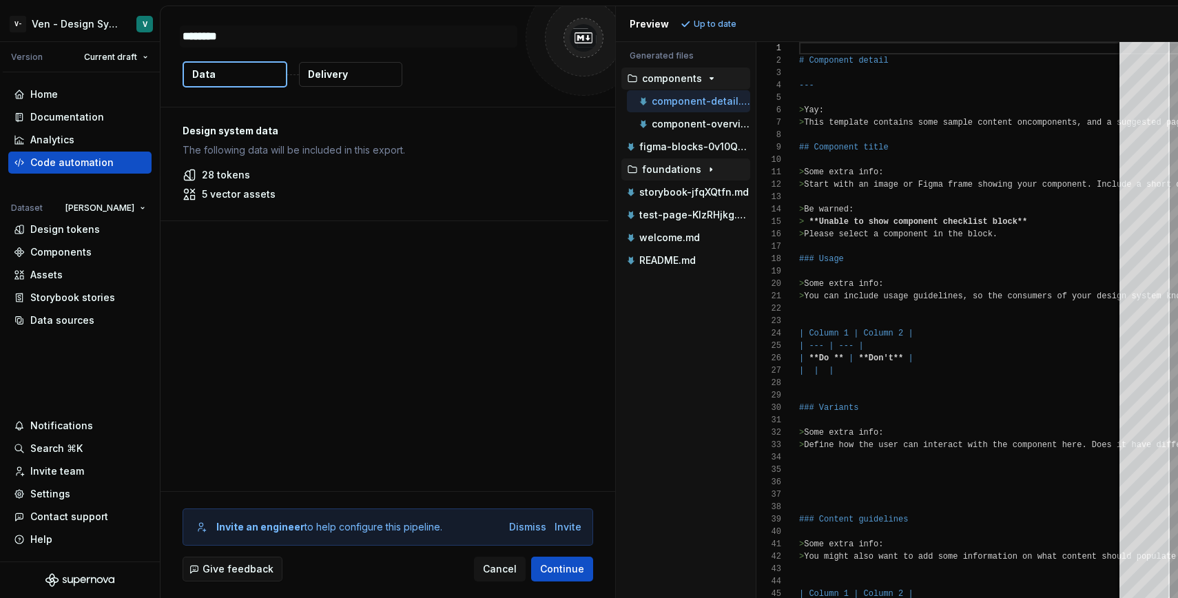
click at [681, 168] on p "foundations" at bounding box center [671, 169] width 59 height 11
click at [694, 190] on p "update-slug-name-two.md" at bounding box center [701, 192] width 98 height 11
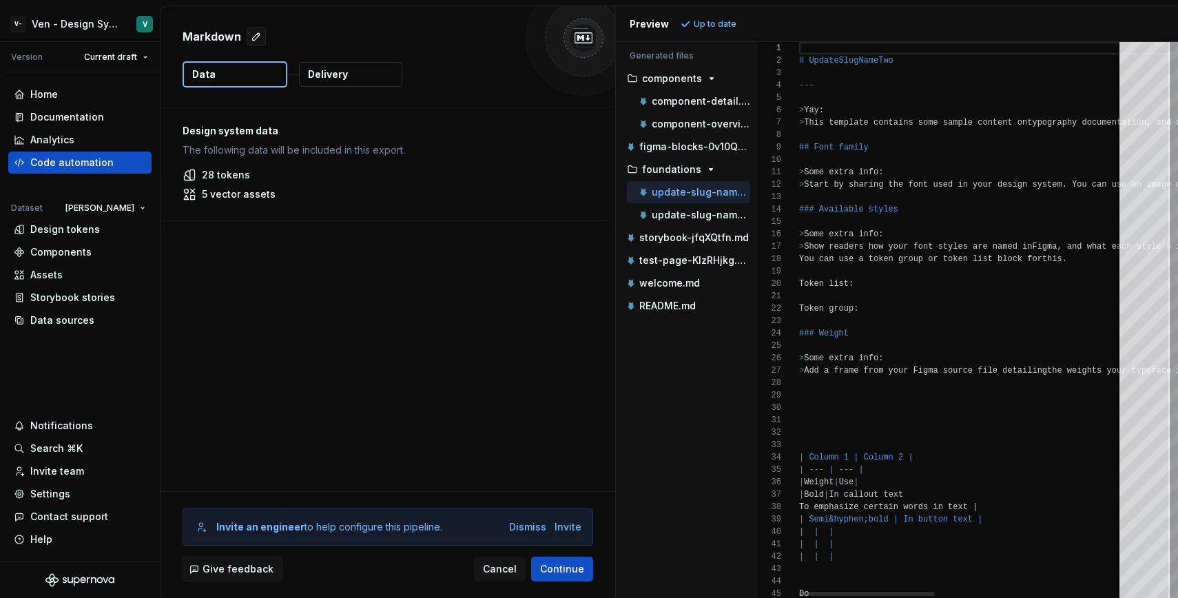
scroll to position [124, 0]
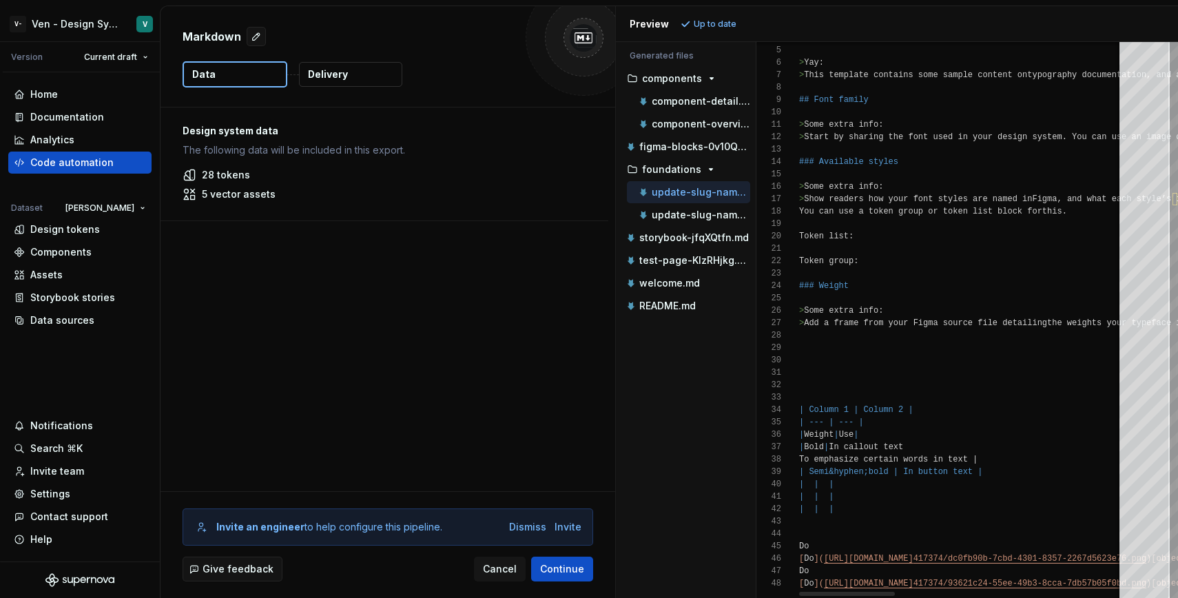
type textarea "**********"
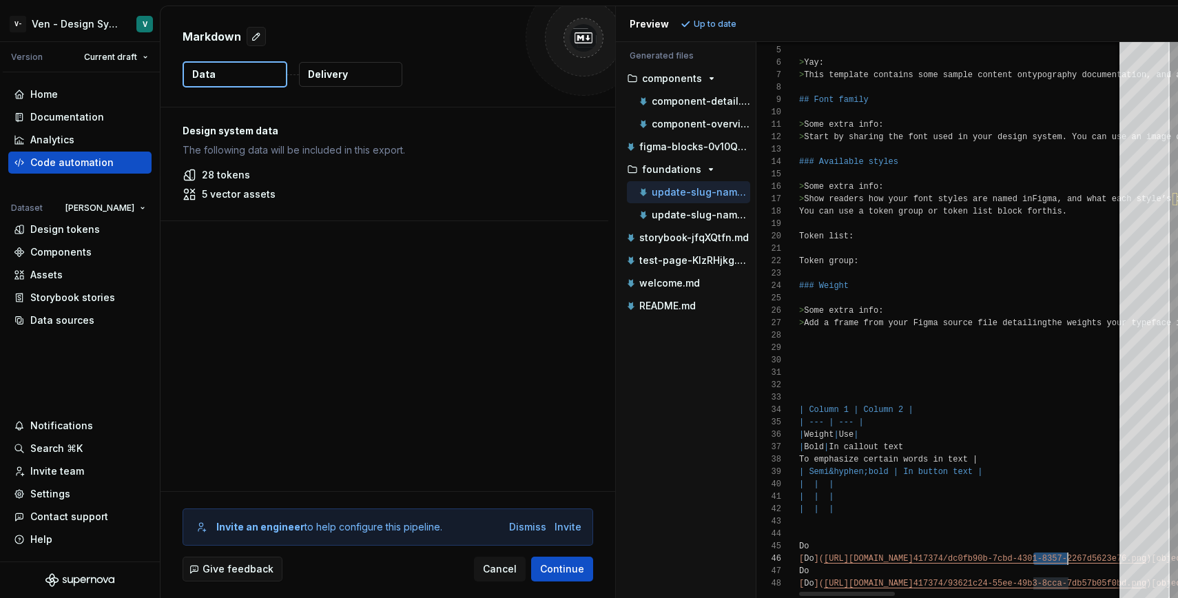
scroll to position [62, 0]
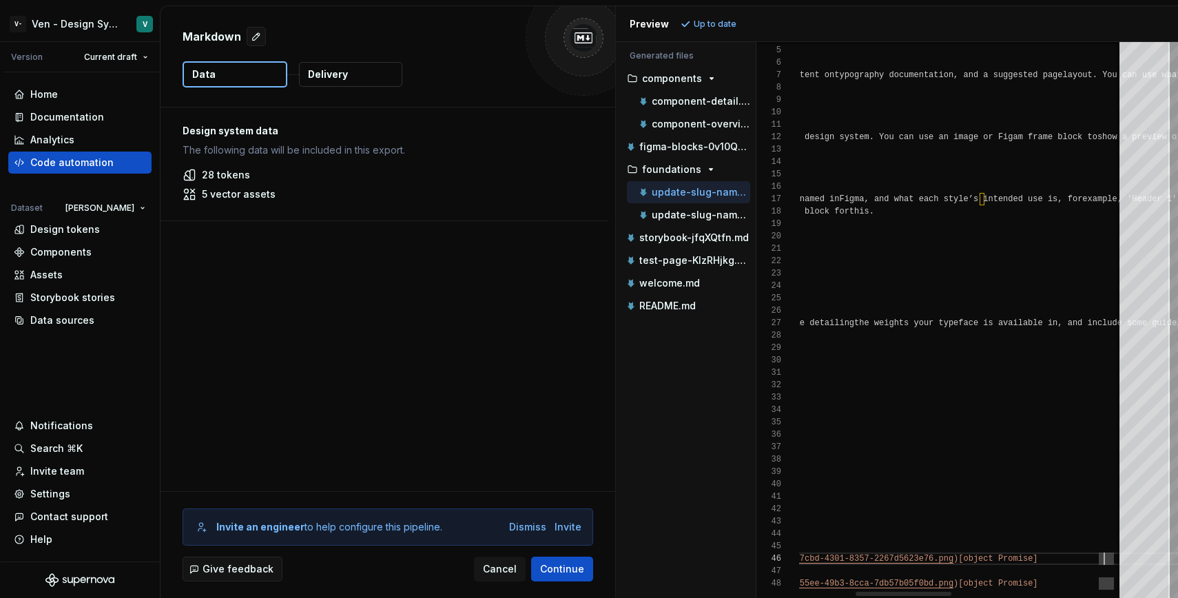
scroll to position [62, 492]
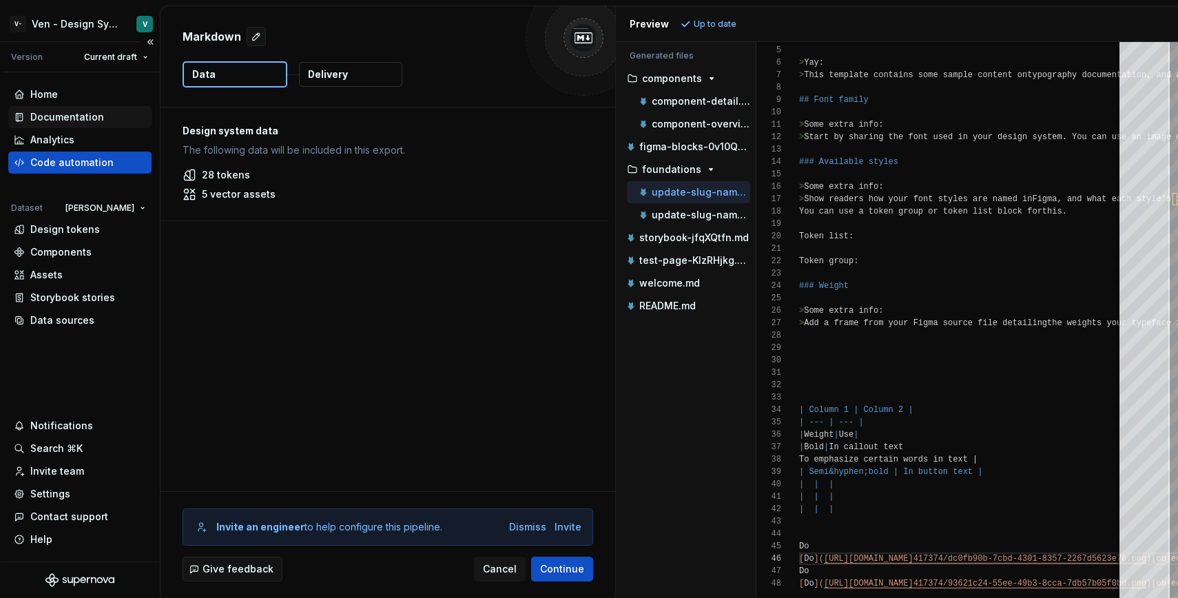
click at [116, 123] on div "Documentation" at bounding box center [80, 117] width 132 height 14
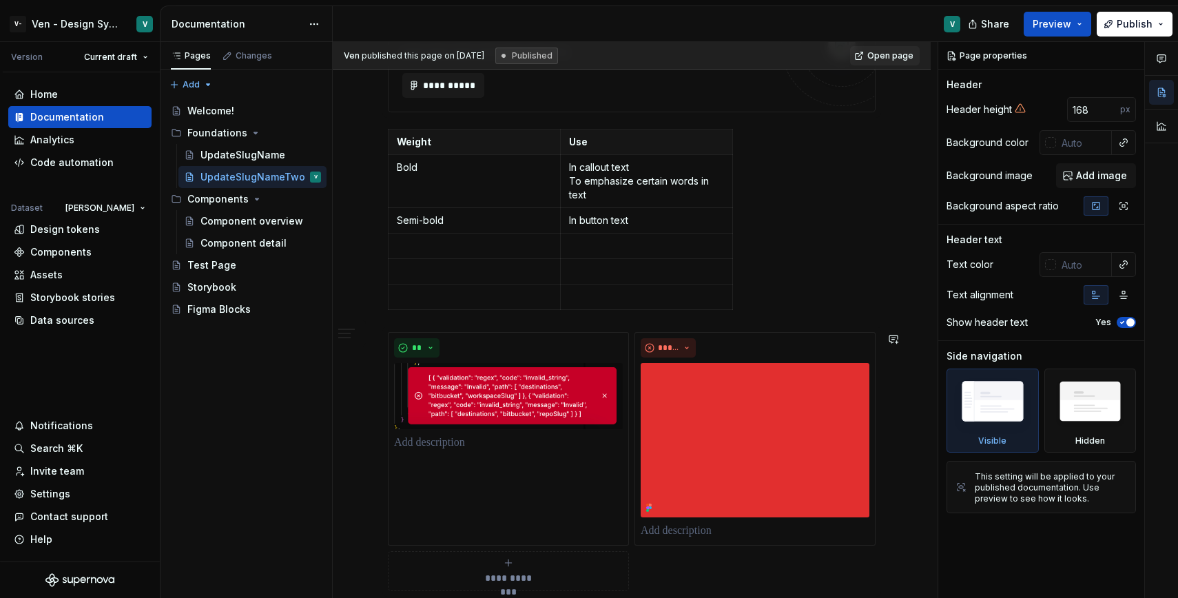
scroll to position [1203, 0]
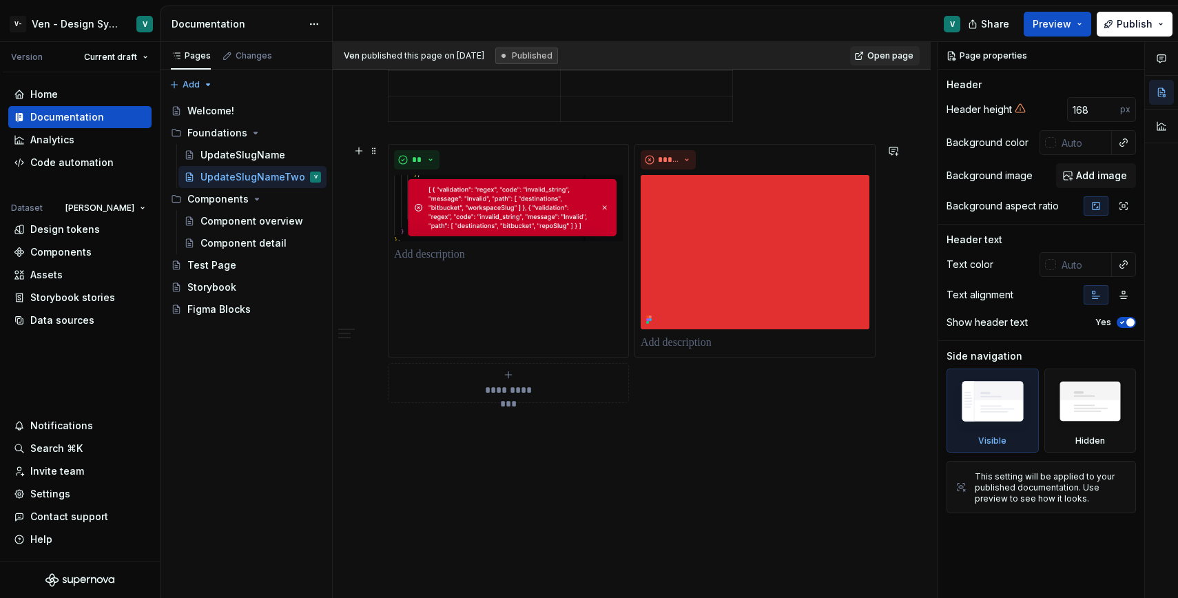
click at [528, 370] on div "**********" at bounding box center [508, 383] width 229 height 28
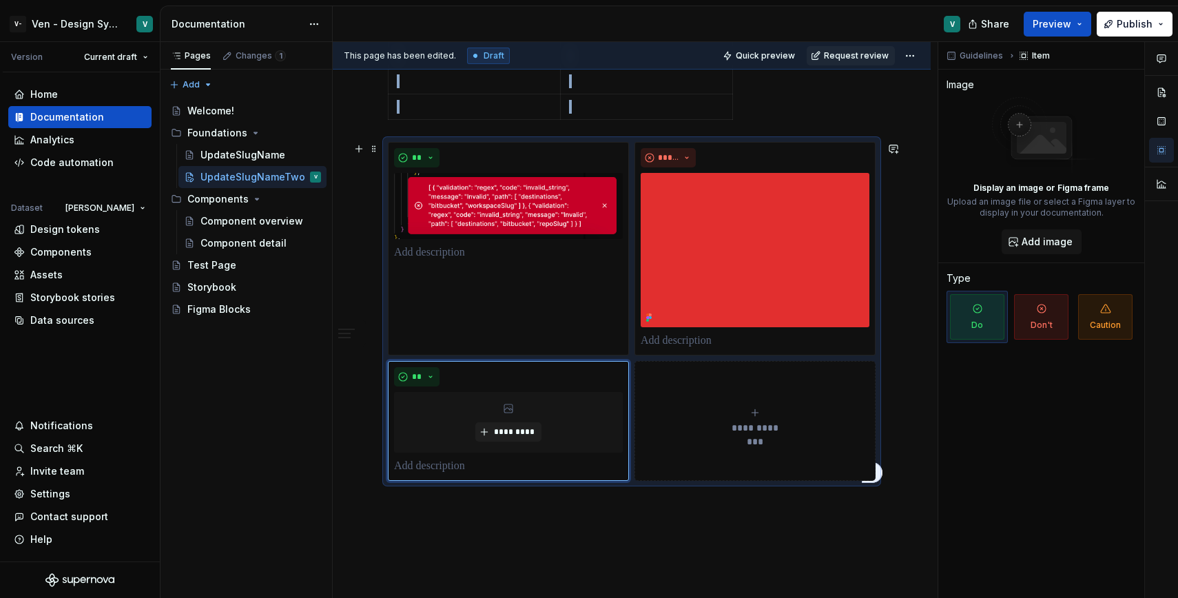
click at [492, 362] on div "**********" at bounding box center [632, 311] width 488 height 339
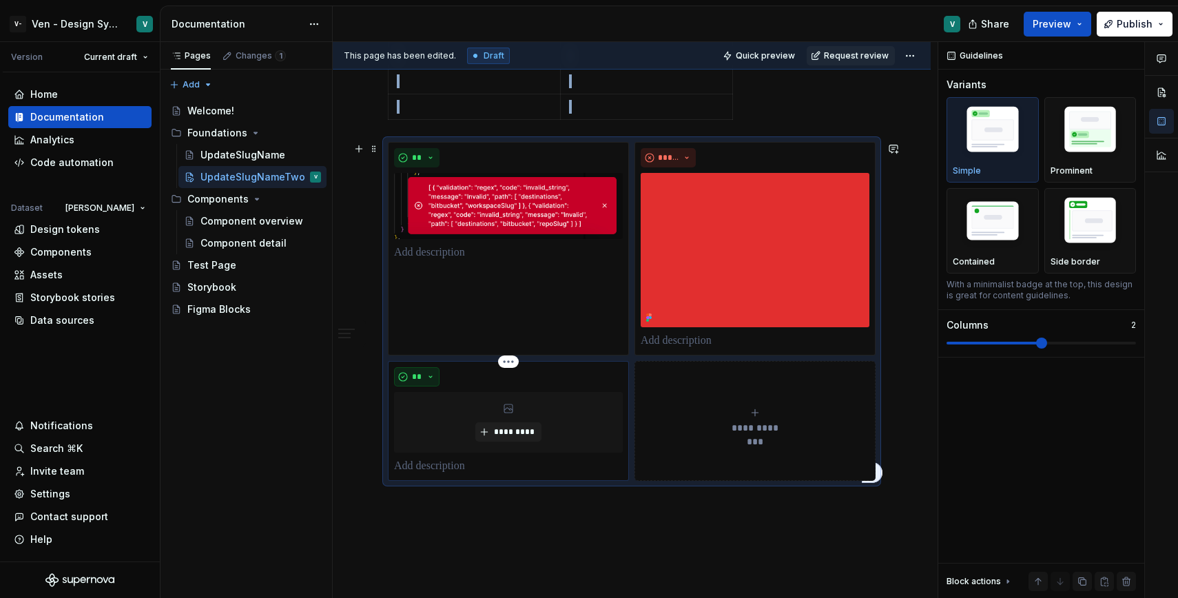
click at [437, 374] on button "**" at bounding box center [416, 376] width 45 height 19
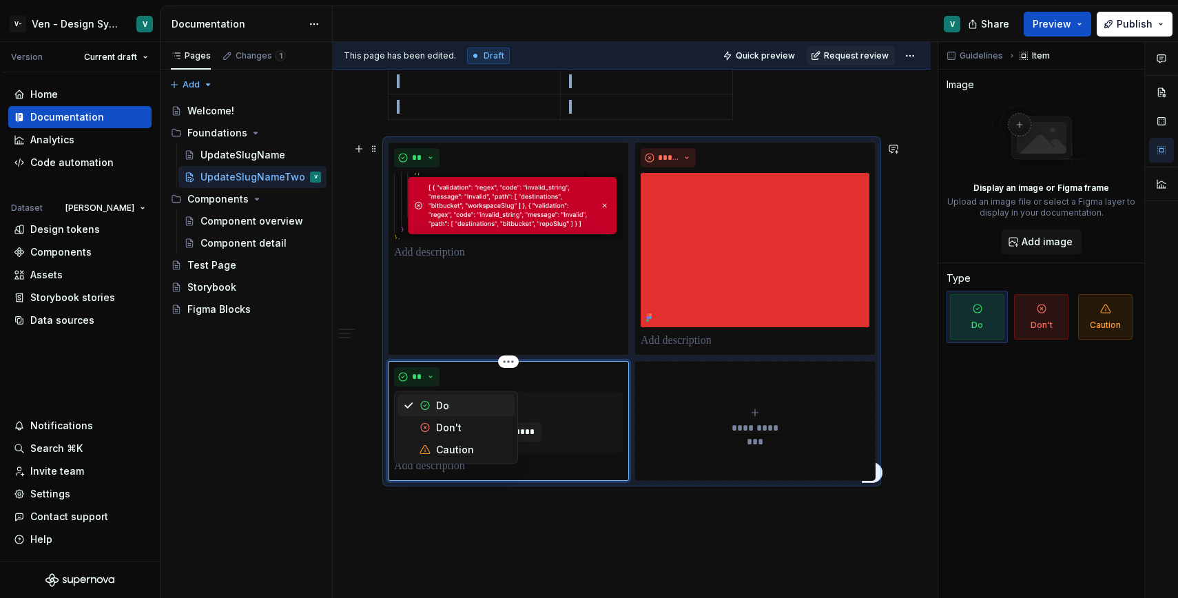
click at [450, 443] on div "Caution" at bounding box center [455, 450] width 38 height 14
click at [450, 443] on div "*********" at bounding box center [508, 422] width 229 height 61
click at [459, 453] on div "*********" at bounding box center [508, 422] width 229 height 61
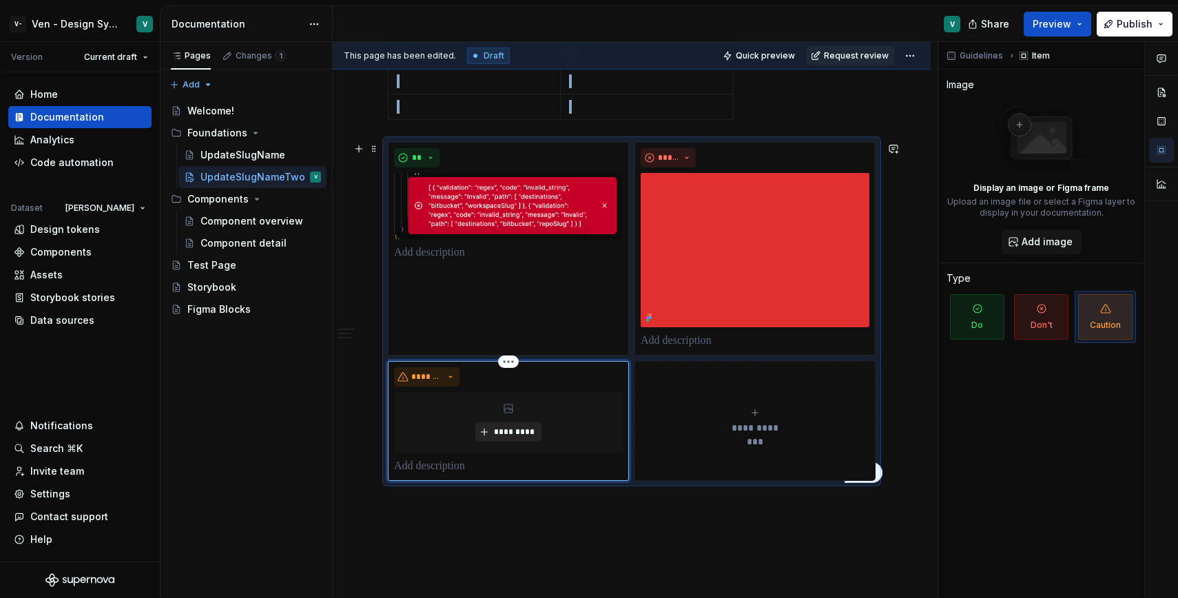
click at [516, 436] on span "*********" at bounding box center [513, 431] width 42 height 11
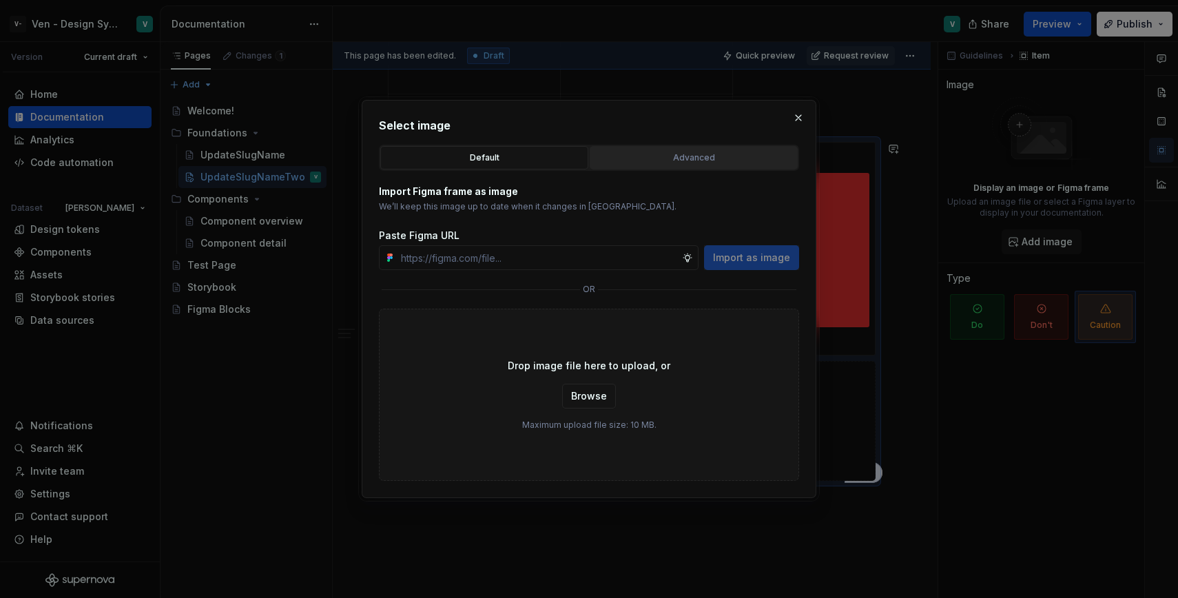
click at [677, 149] on button "Advanced" at bounding box center [694, 157] width 208 height 23
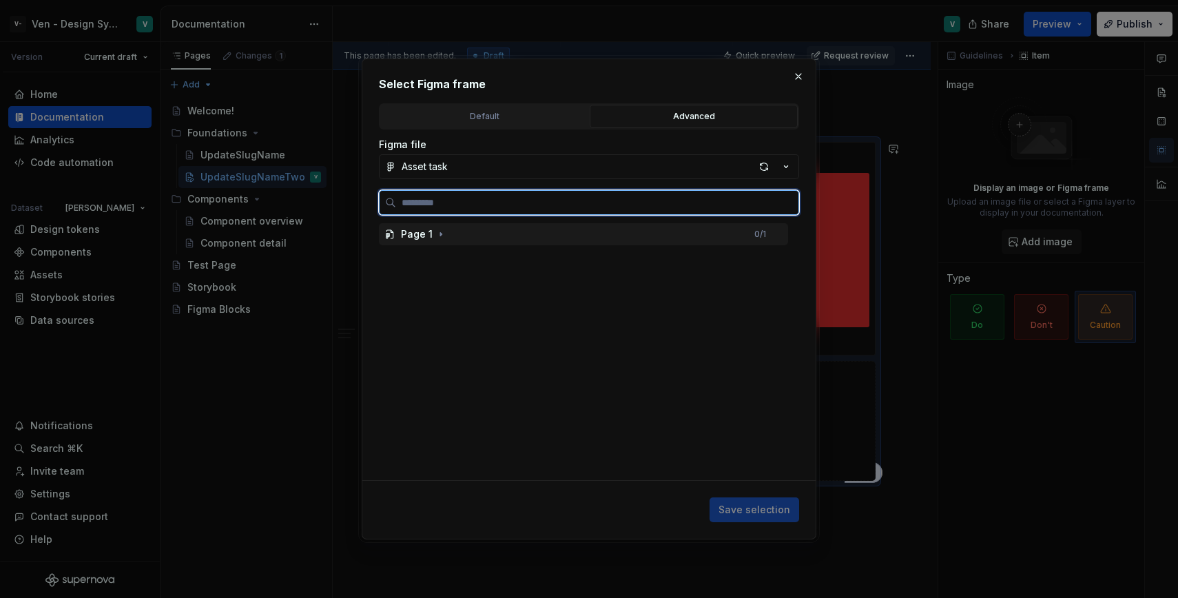
click at [417, 233] on div "Page 1" at bounding box center [417, 234] width 32 height 14
click at [453, 262] on div "This is an asset" at bounding box center [452, 257] width 77 height 14
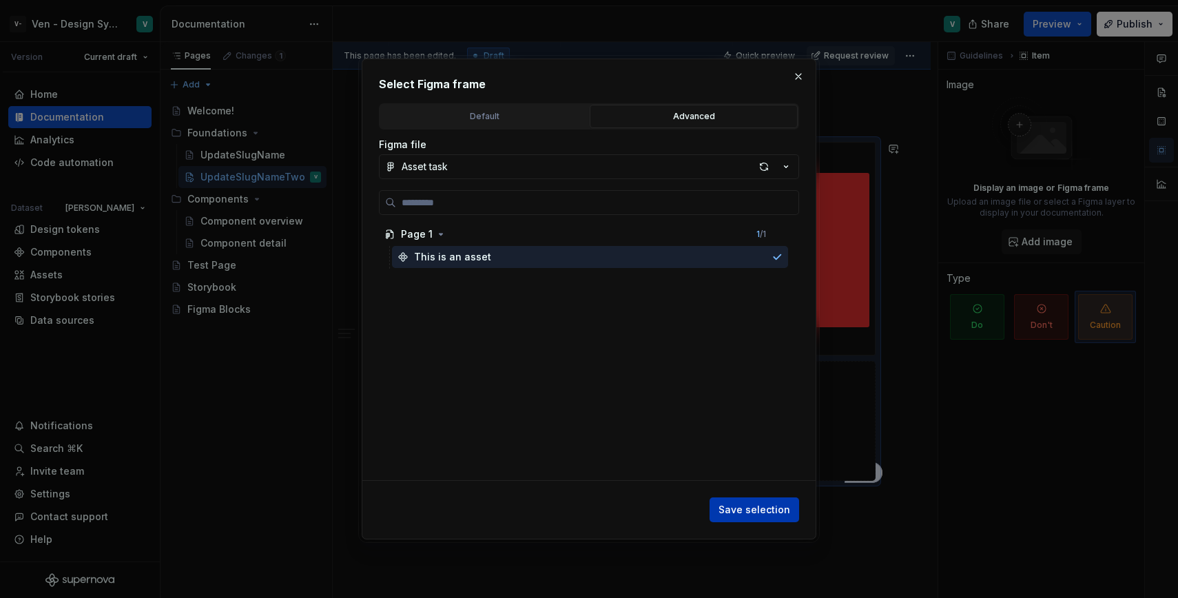
click at [734, 510] on span "Save selection" at bounding box center [754, 510] width 72 height 14
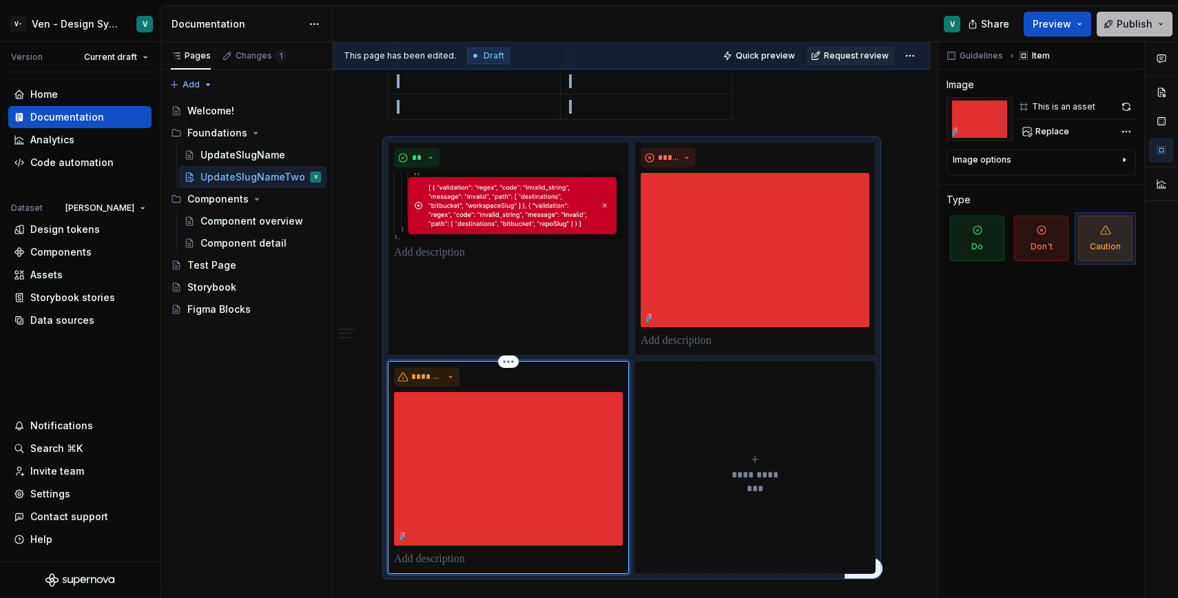
click at [1147, 19] on span "Publish" at bounding box center [1135, 24] width 36 height 14
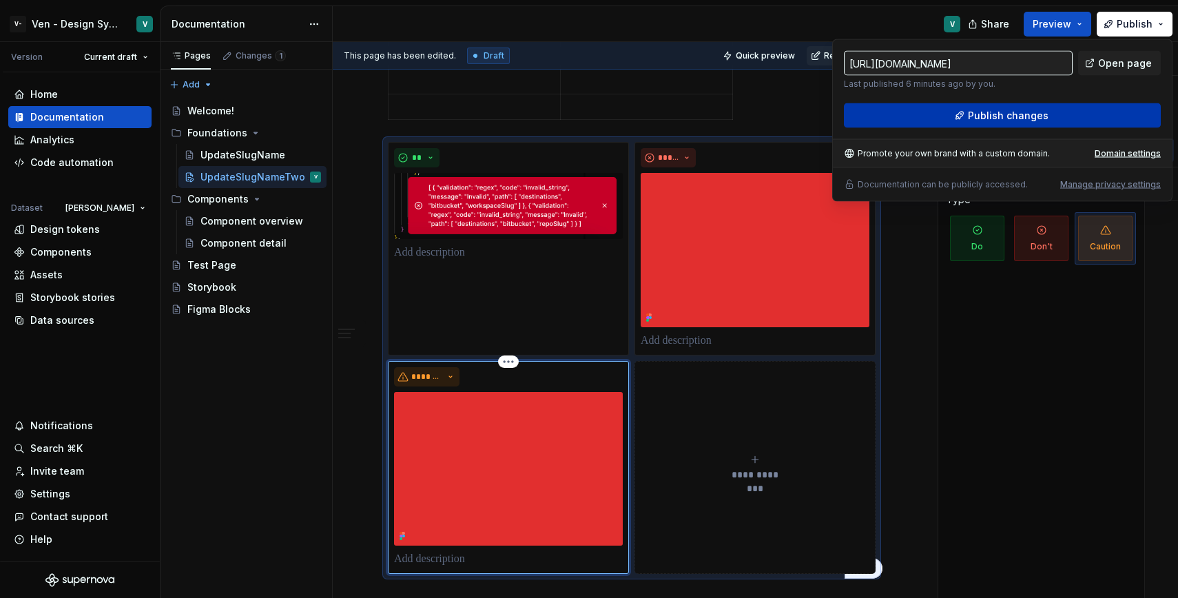
click at [1024, 115] on span "Publish changes" at bounding box center [1008, 116] width 81 height 14
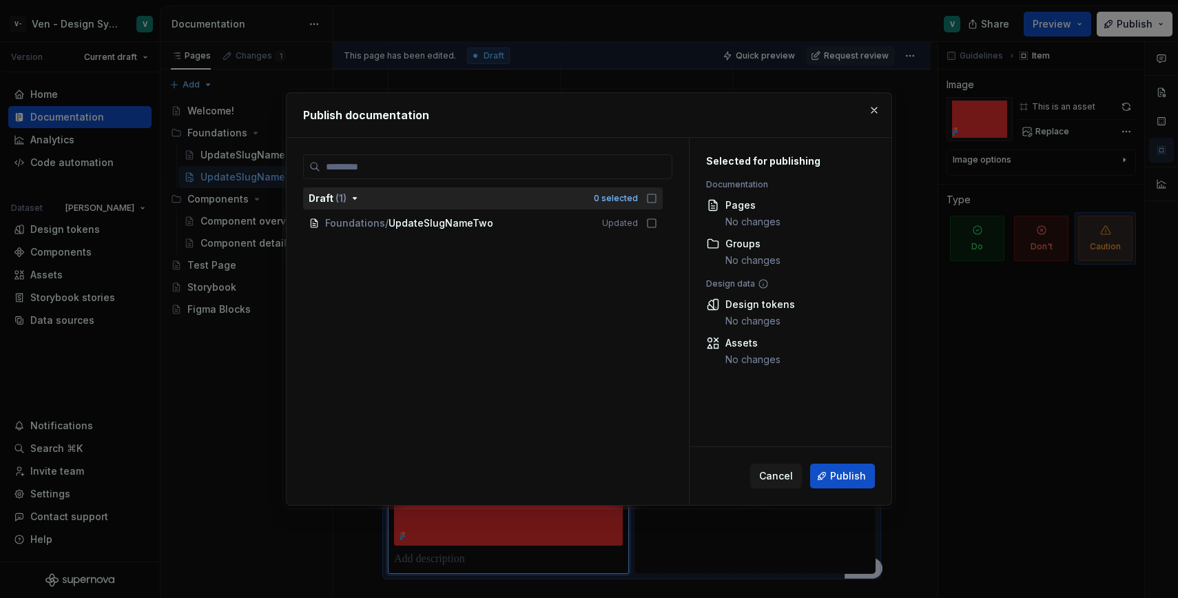
click at [656, 198] on icon "button" at bounding box center [651, 198] width 11 height 11
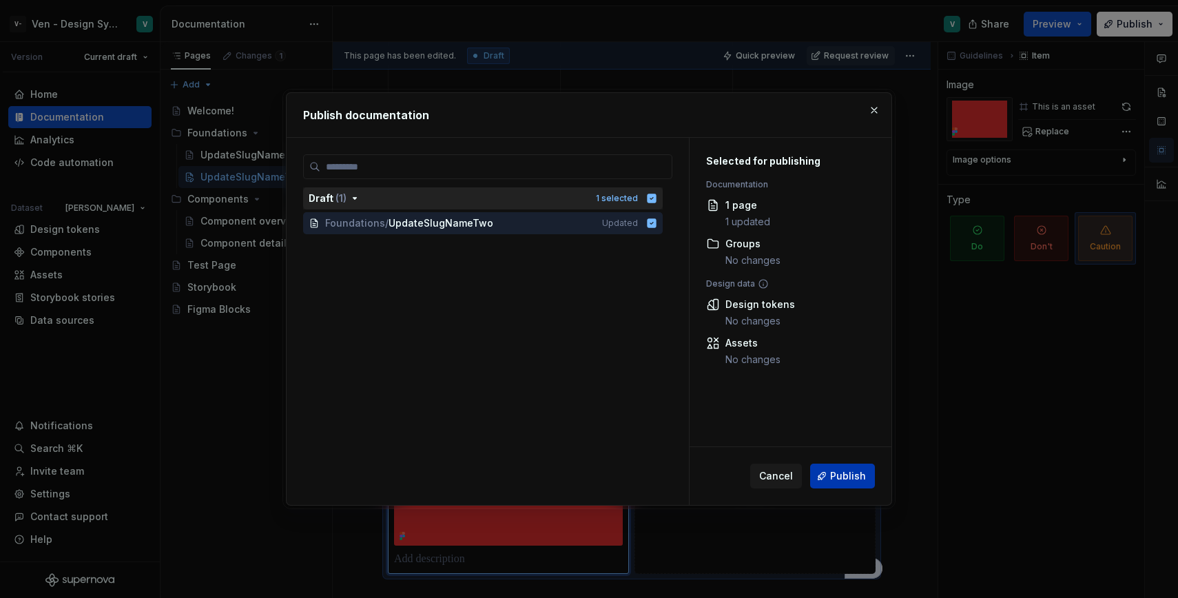
click at [844, 473] on span "Publish" at bounding box center [848, 476] width 36 height 14
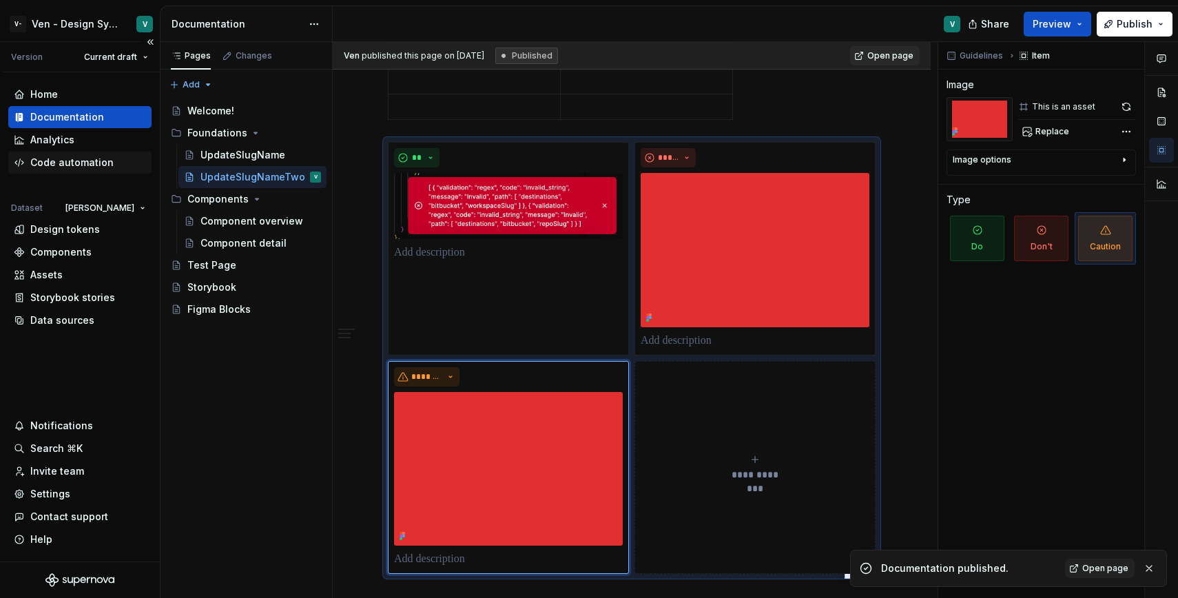
click at [73, 163] on div "Code automation" at bounding box center [71, 163] width 83 height 14
type textarea "*"
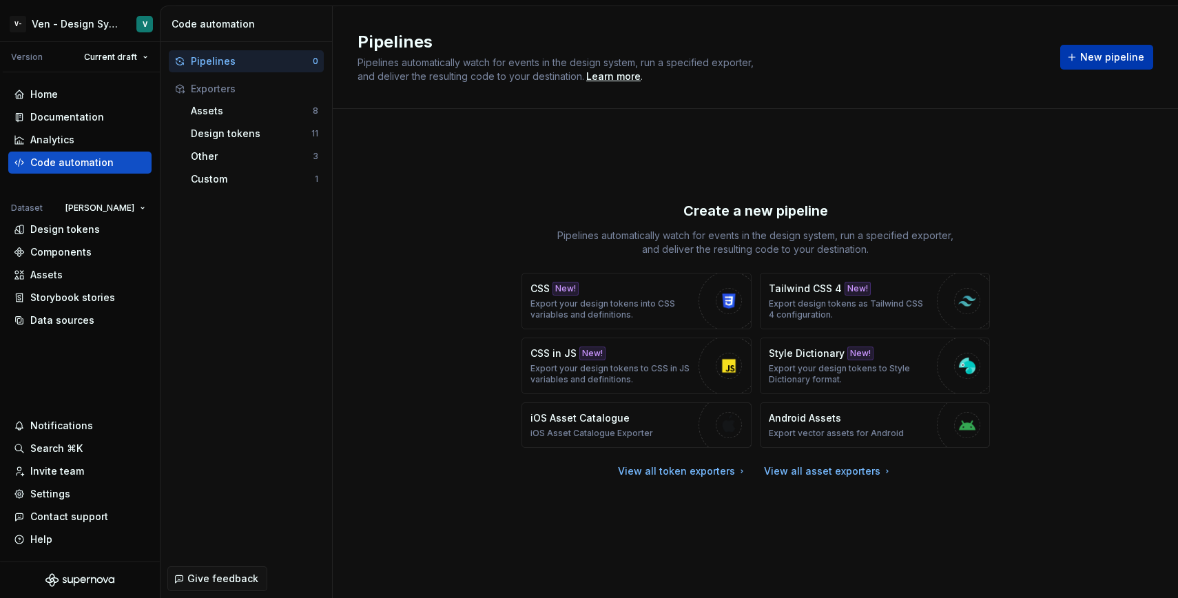
click at [1134, 61] on span "New pipeline" at bounding box center [1112, 57] width 64 height 14
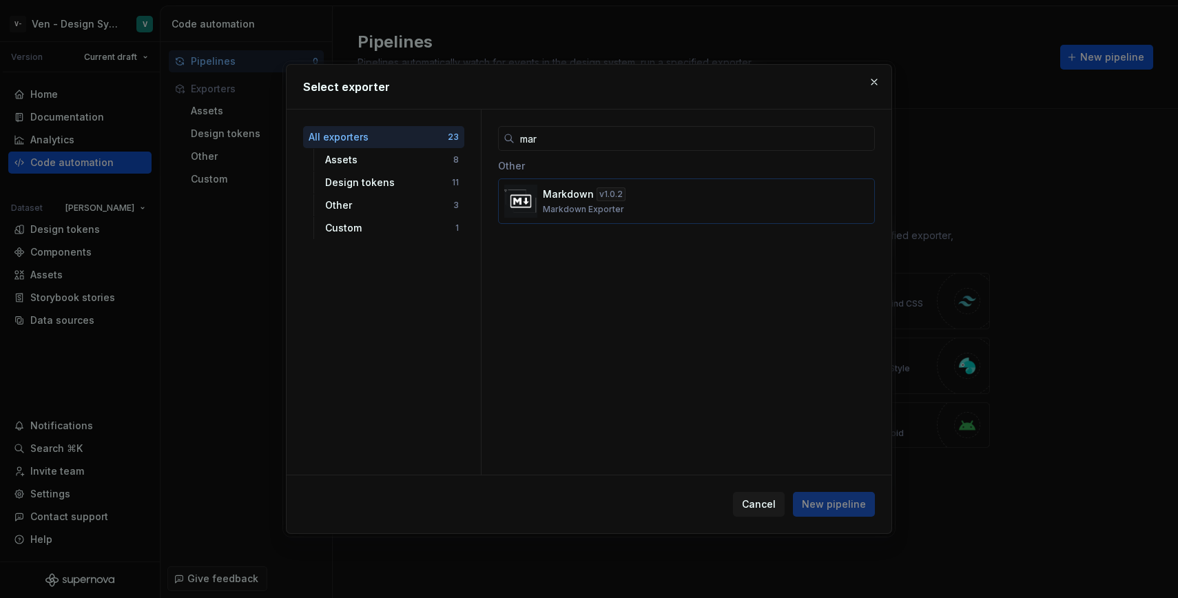
type input "mar"
click at [732, 219] on button "Markdown v 1.0.2 Markdown Exporter" at bounding box center [686, 200] width 377 height 45
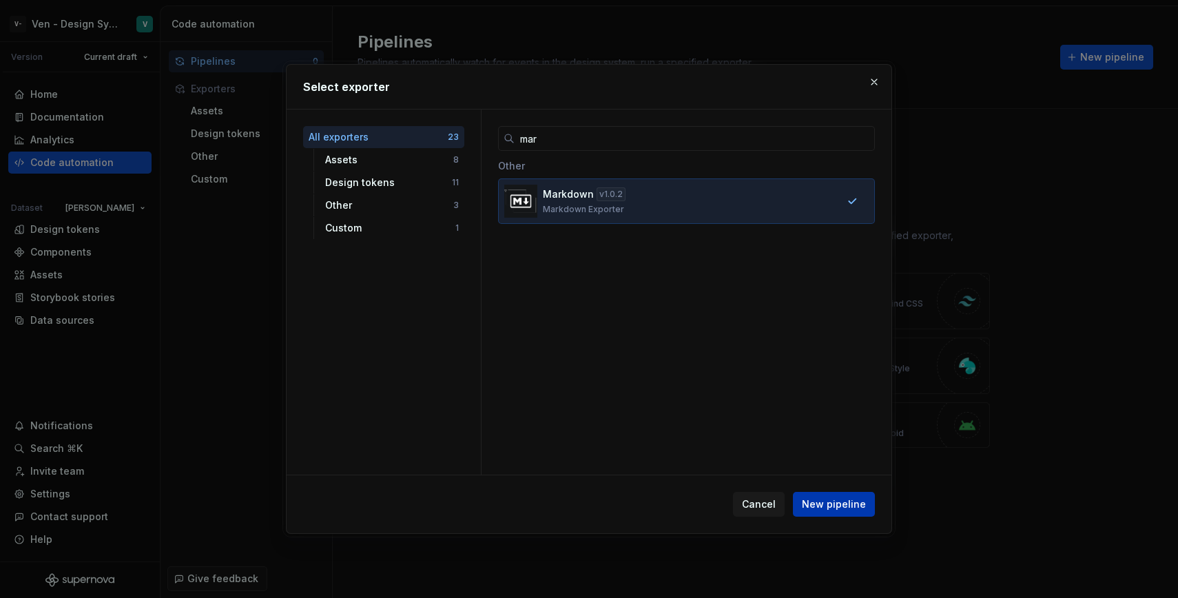
click at [829, 495] on button "New pipeline" at bounding box center [834, 504] width 82 height 25
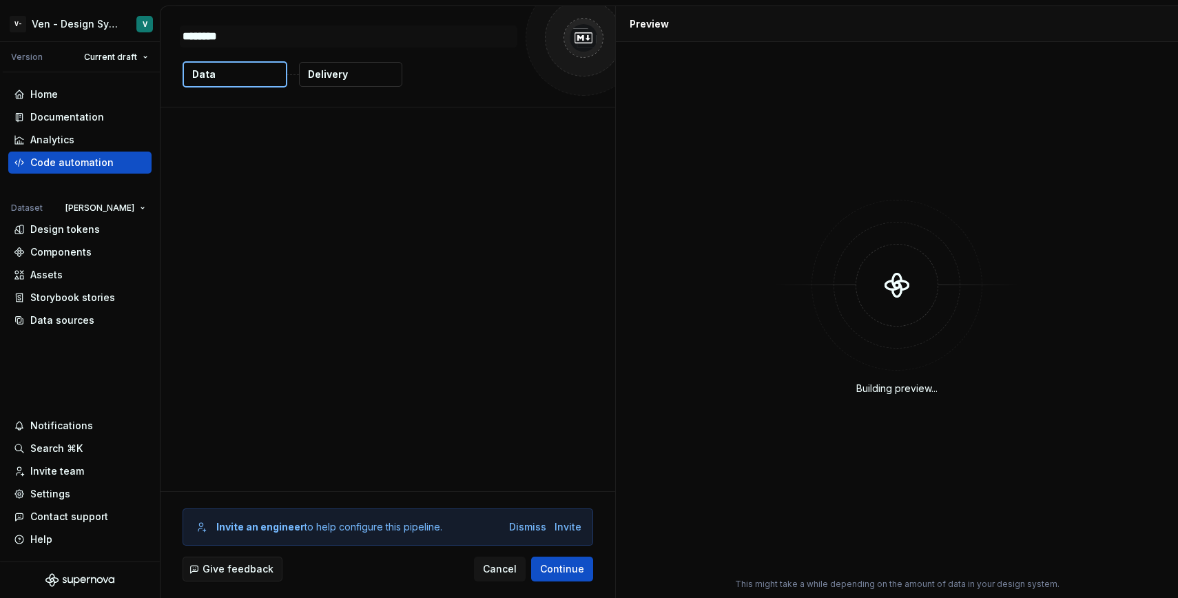
type textarea "*"
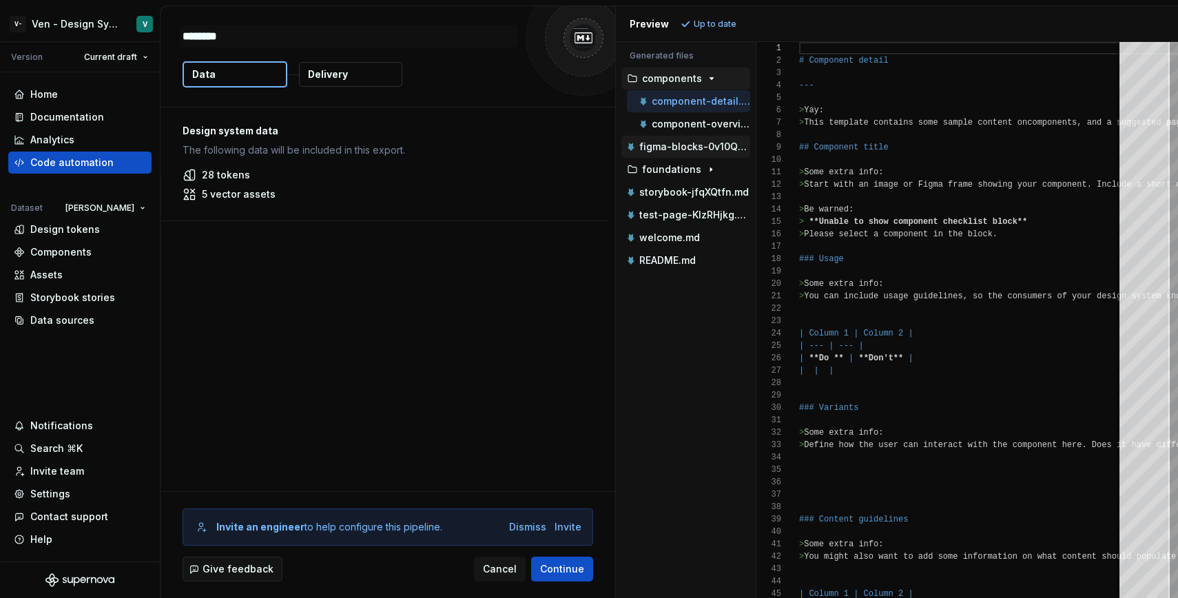
click at [706, 139] on button "figma-blocks-0v10QbyW.md" at bounding box center [685, 146] width 129 height 15
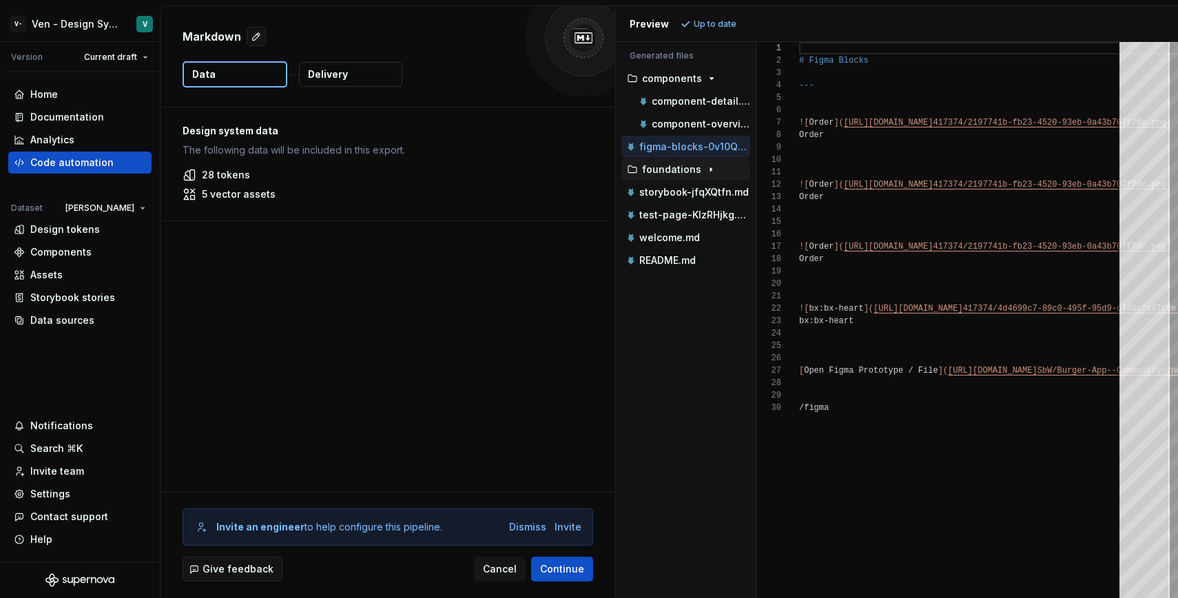
click at [705, 173] on icon "button" at bounding box center [710, 169] width 11 height 11
click at [720, 215] on p "update-slug-name.md" at bounding box center [701, 214] width 98 height 11
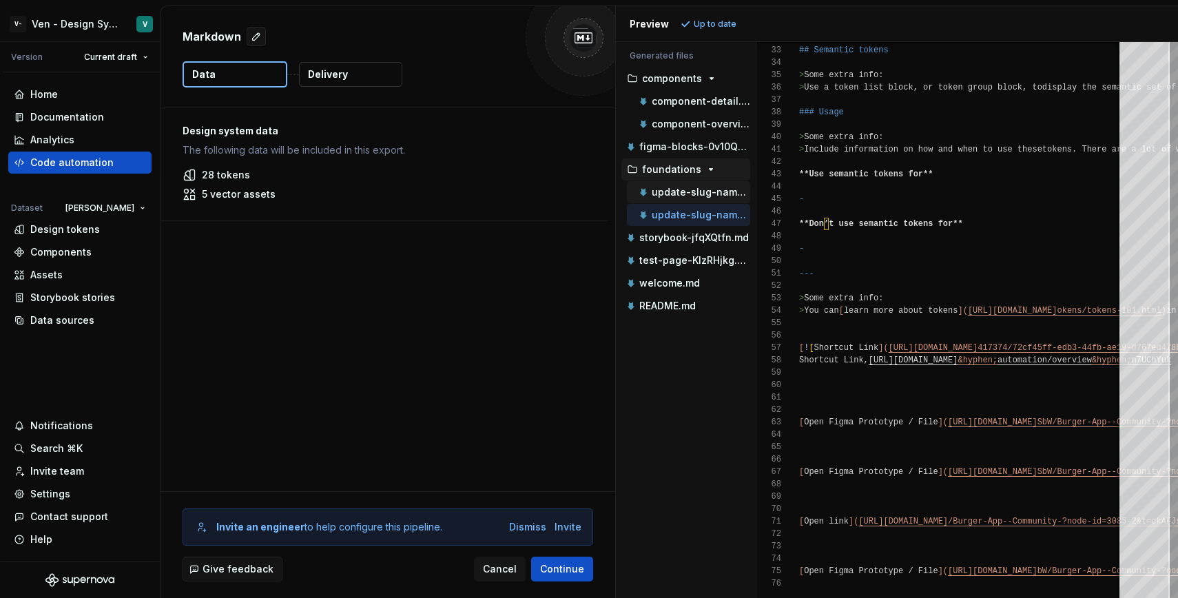
click at [727, 202] on div "update-slug-name-two.md" at bounding box center [688, 192] width 123 height 22
click at [727, 190] on p "update-slug-name-two.md" at bounding box center [701, 192] width 98 height 11
type textarea "**********"
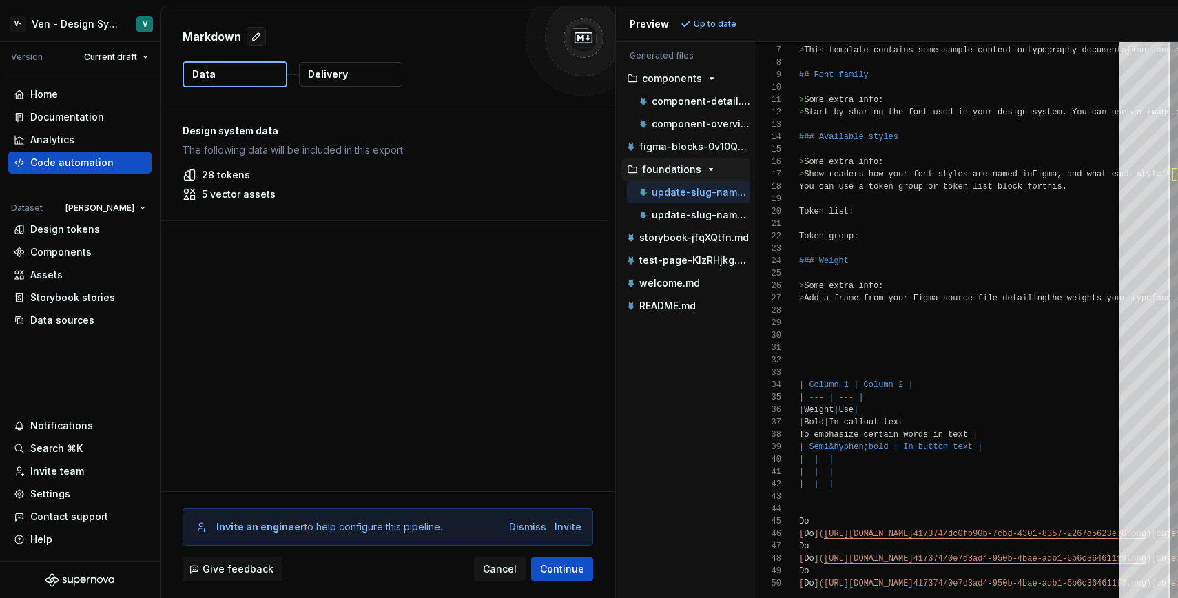
click at [346, 68] on button "Delivery" at bounding box center [350, 74] width 103 height 25
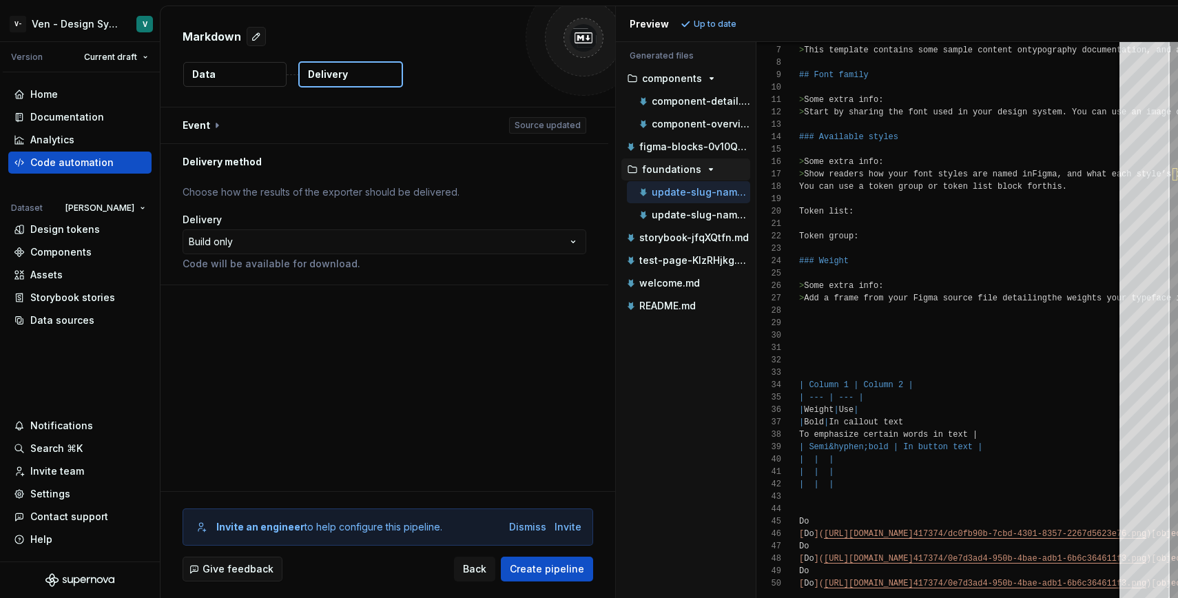
click at [342, 80] on p "Delivery" at bounding box center [328, 75] width 40 height 14
click at [338, 250] on html "**********" at bounding box center [589, 299] width 1178 height 598
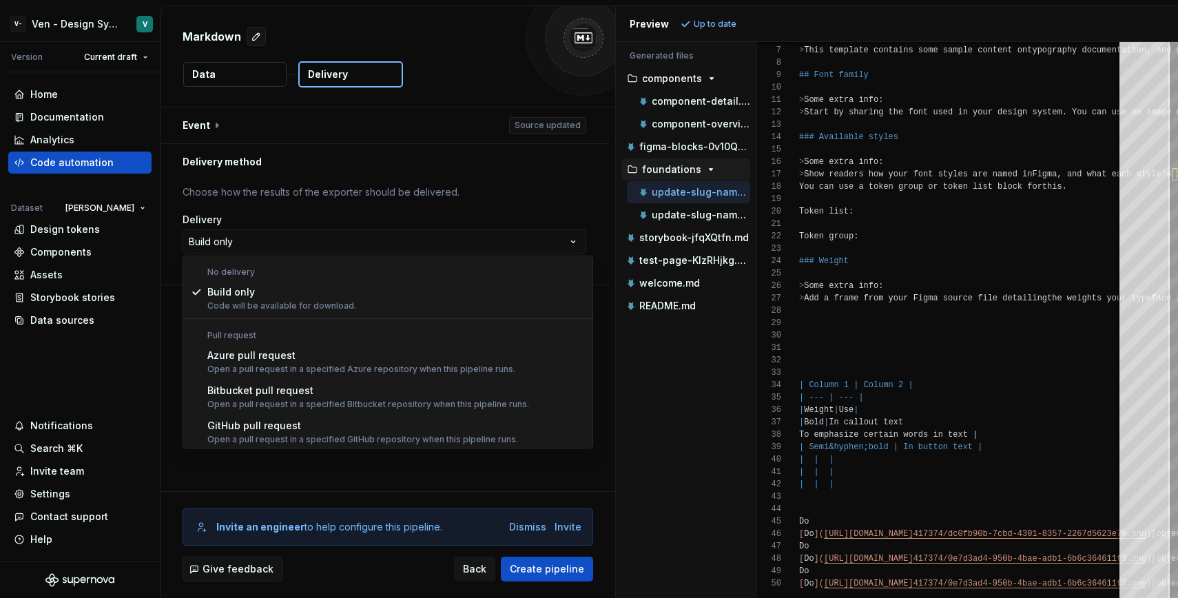
click at [331, 126] on html "**********" at bounding box center [589, 299] width 1178 height 598
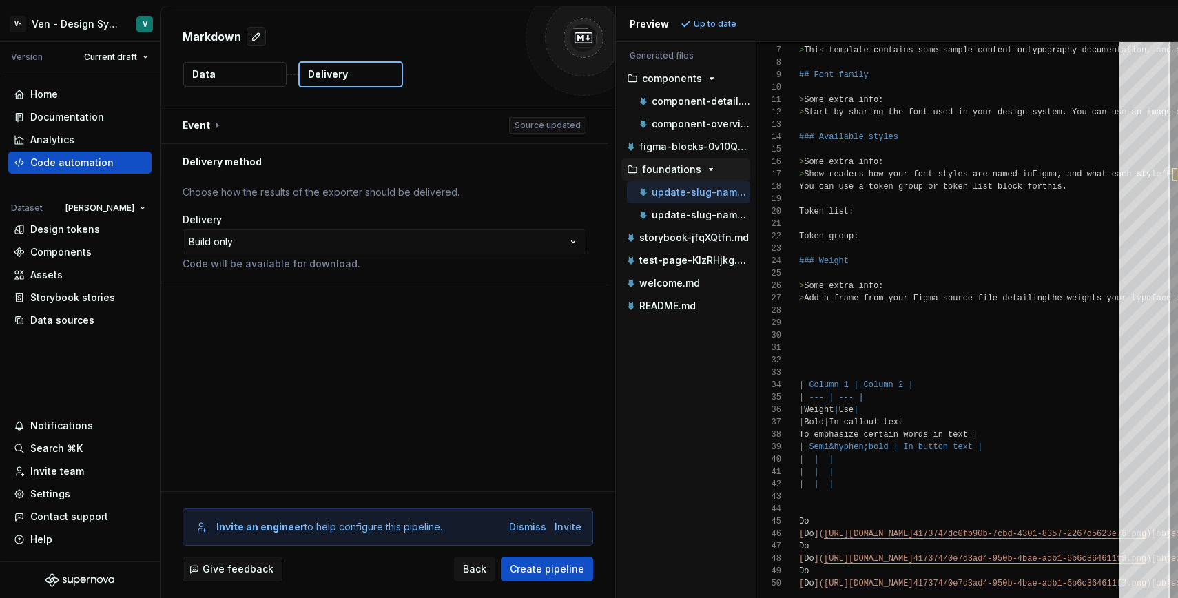
click at [331, 126] on button "button" at bounding box center [384, 125] width 448 height 36
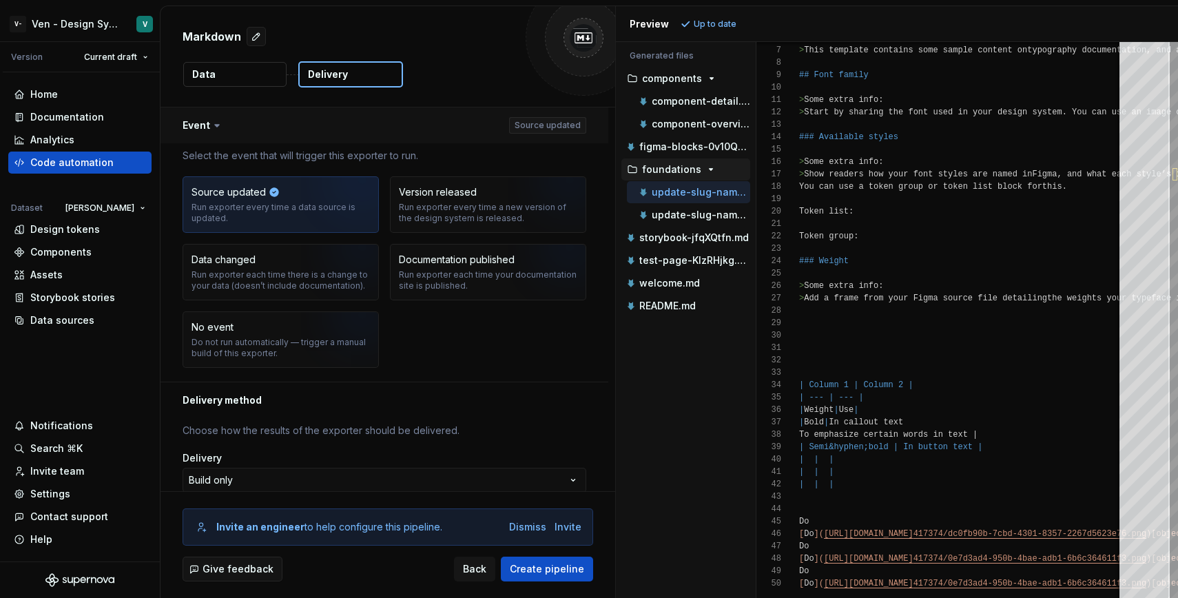
click at [351, 125] on button "button" at bounding box center [384, 125] width 448 height 36
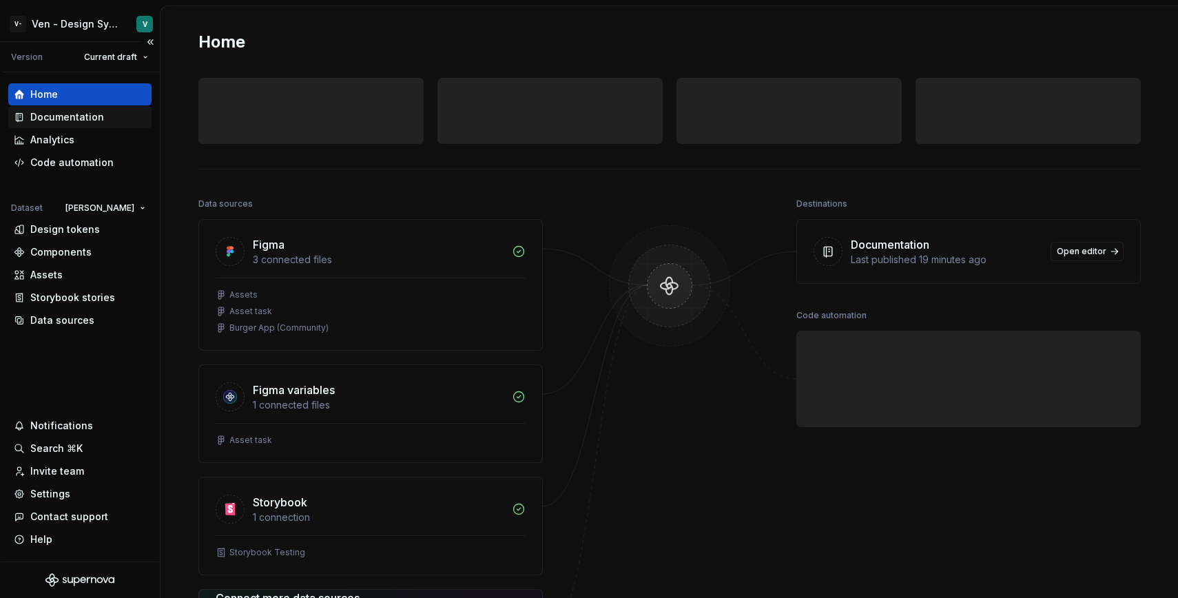
click at [114, 107] on div "Documentation" at bounding box center [79, 117] width 143 height 22
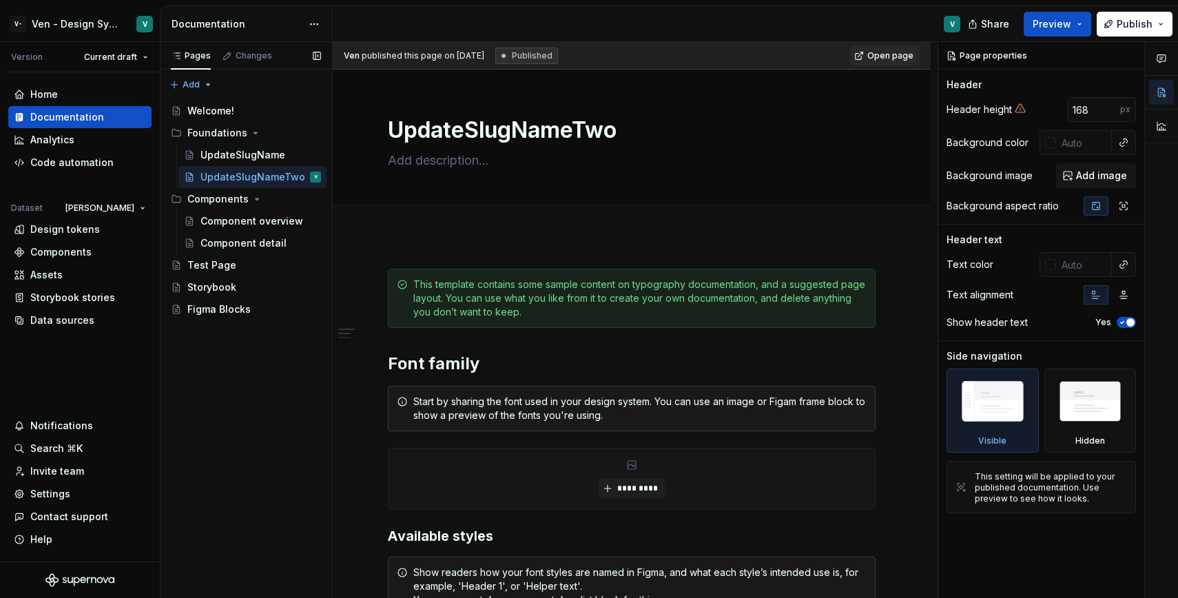
type textarea "*"
click at [101, 156] on div "Code automation" at bounding box center [71, 163] width 83 height 14
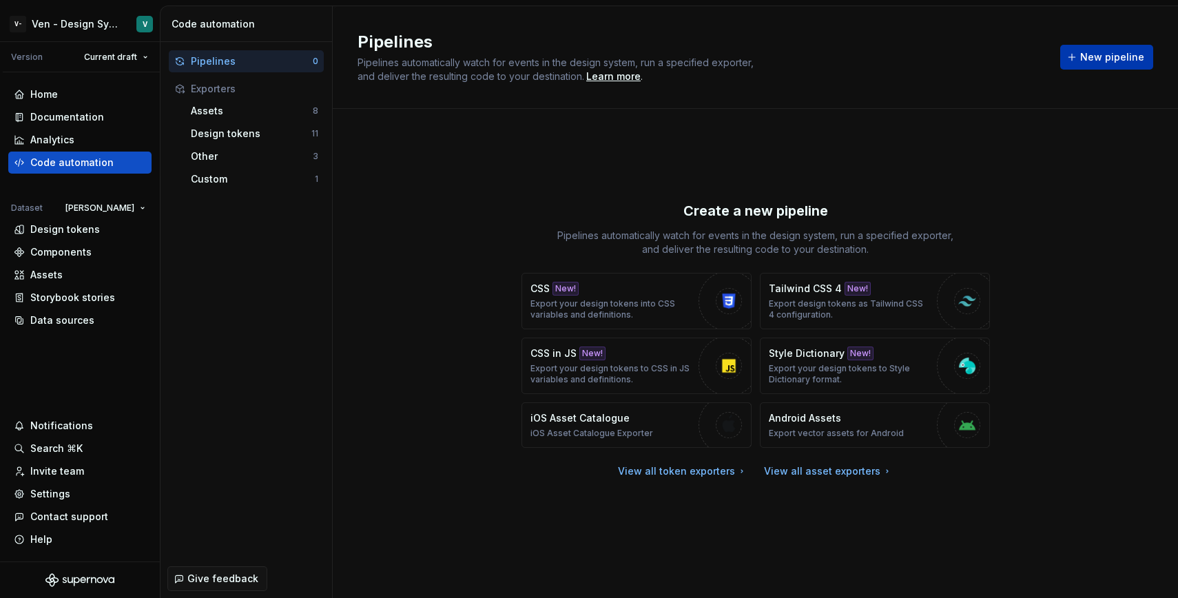
click at [795, 64] on button "New pipeline" at bounding box center [1106, 57] width 93 height 25
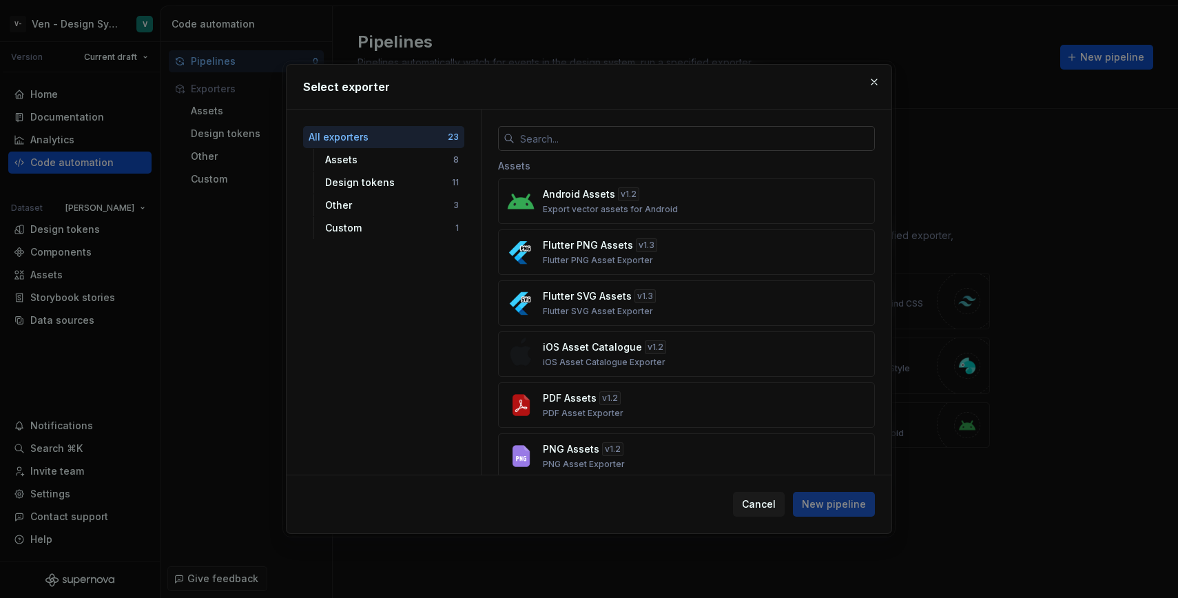
click at [607, 141] on input "text" at bounding box center [695, 138] width 360 height 25
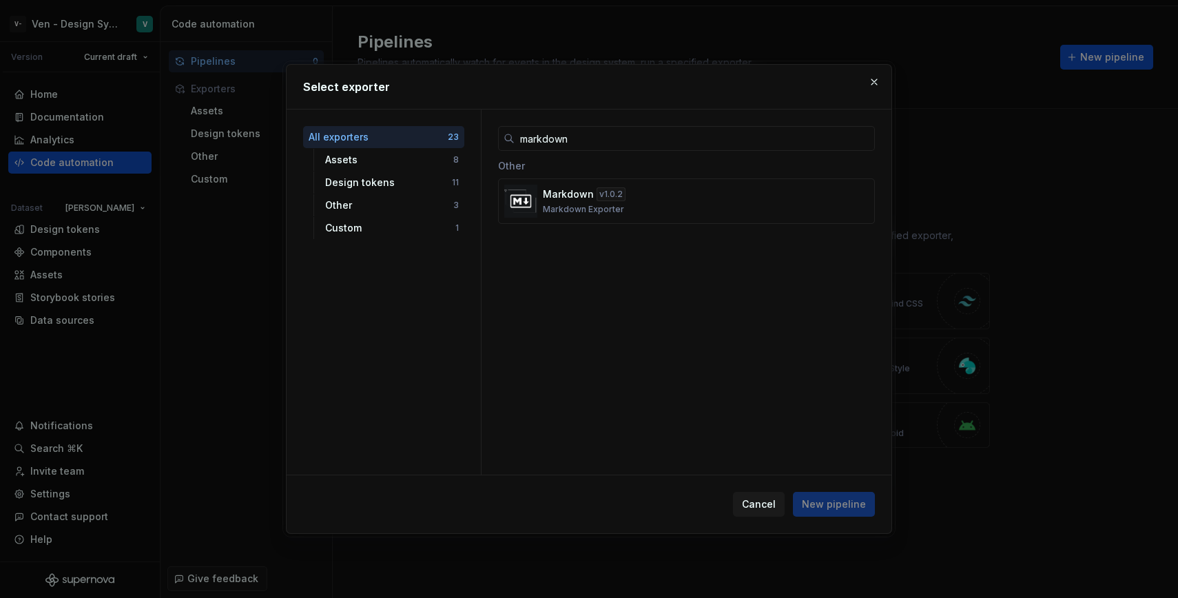
type input "markdown"
click at [793, 207] on div "Markdown v 1.0.2 Markdown Exporter" at bounding box center [682, 201] width 279 height 28
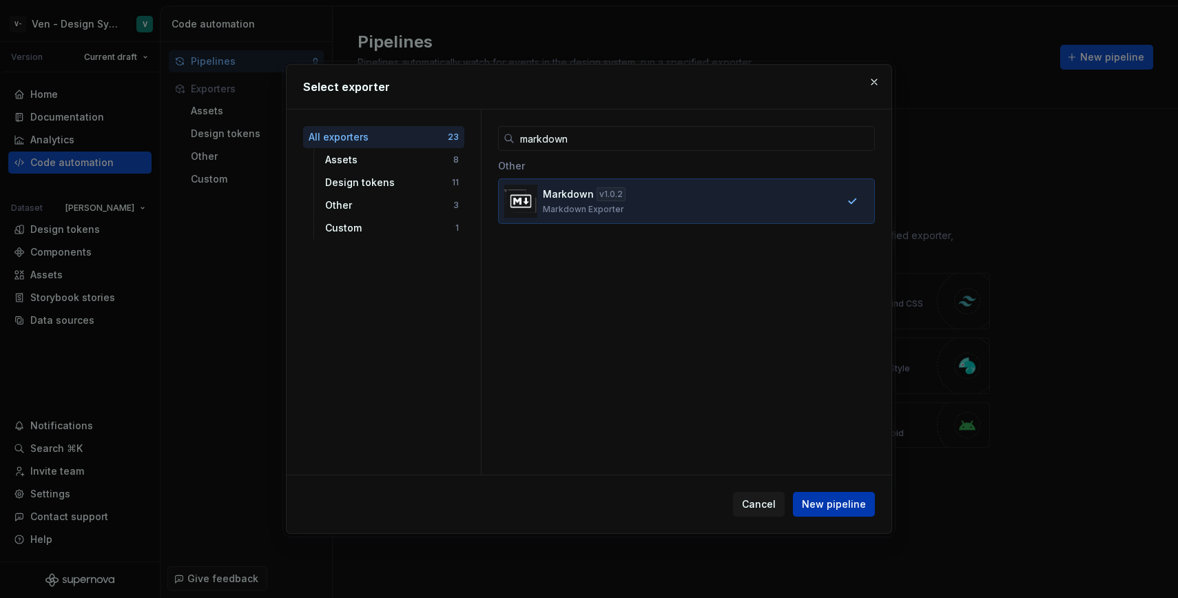
click at [795, 504] on span "New pipeline" at bounding box center [834, 504] width 64 height 14
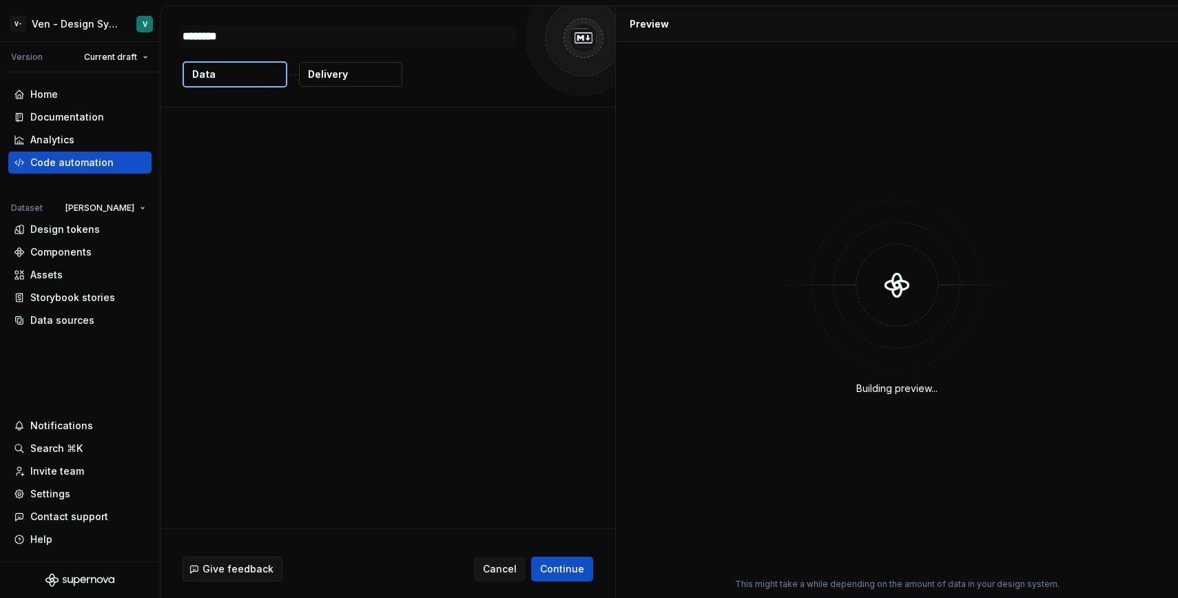
type textarea "*"
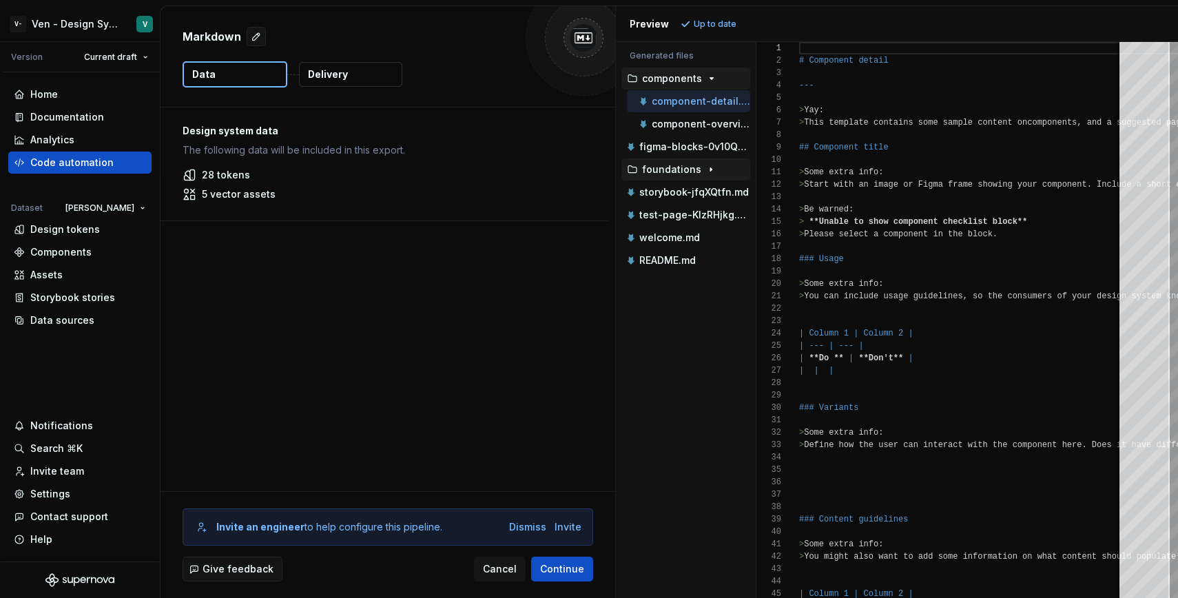
click at [683, 170] on p "foundations" at bounding box center [671, 169] width 59 height 11
click at [702, 216] on p "update-slug-name.md" at bounding box center [701, 214] width 98 height 11
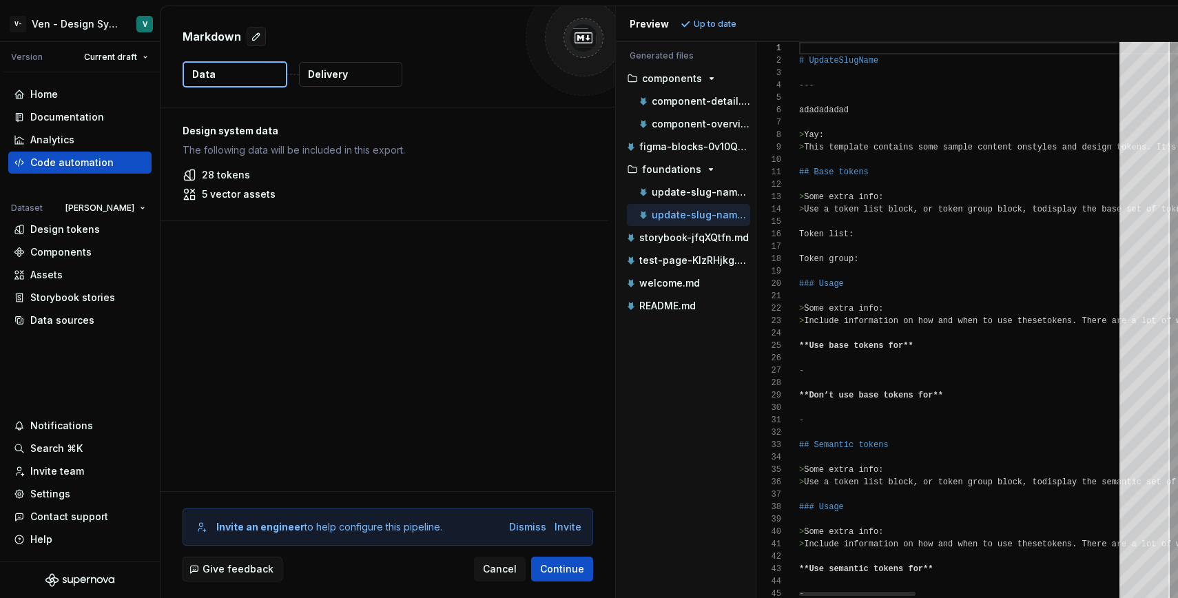
scroll to position [124, 0]
click at [691, 194] on p "update-slug-name-two.md" at bounding box center [701, 192] width 98 height 11
type textarea "**********"
